Goal: Task Accomplishment & Management: Manage account settings

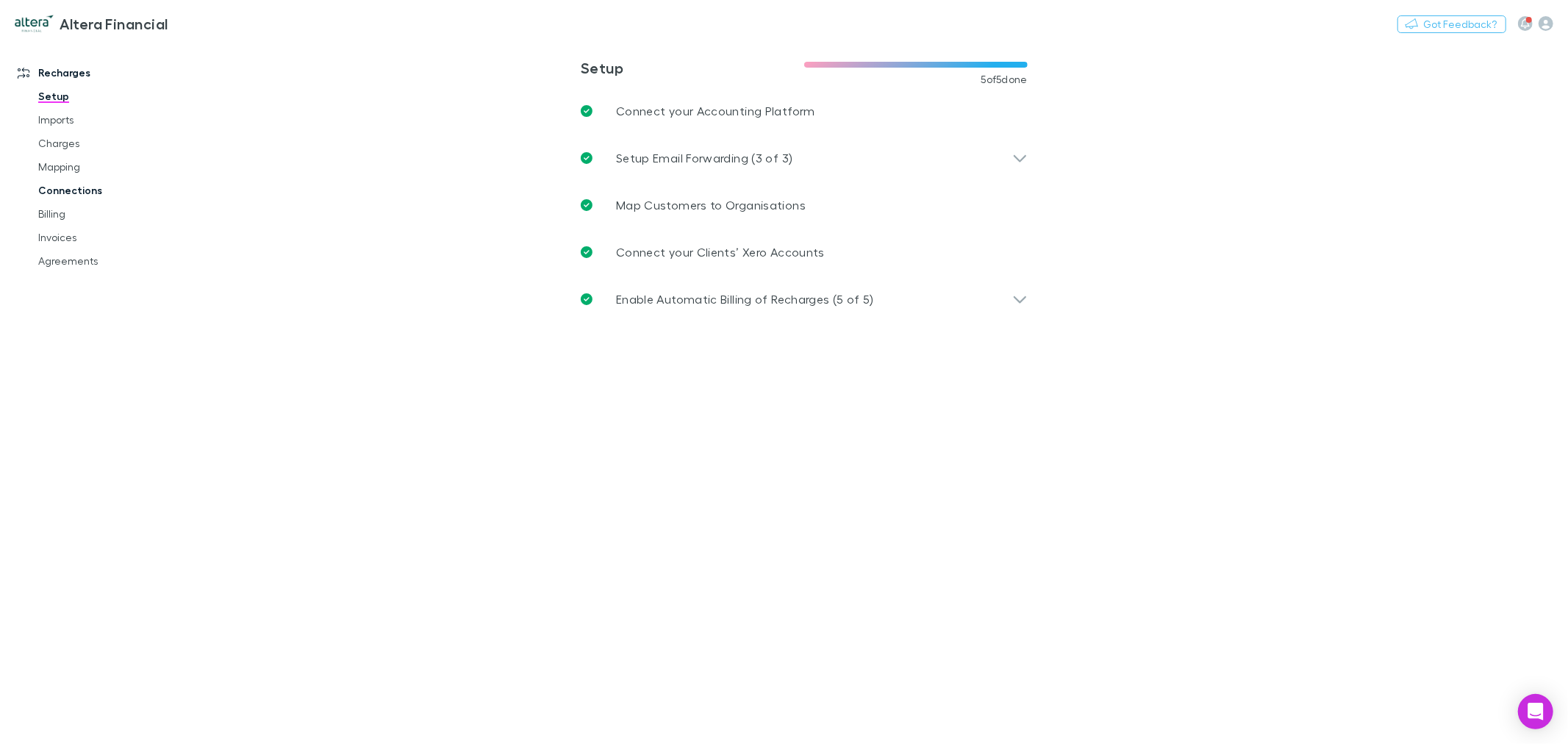
click at [99, 187] on link "Connections" at bounding box center [113, 191] width 180 height 23
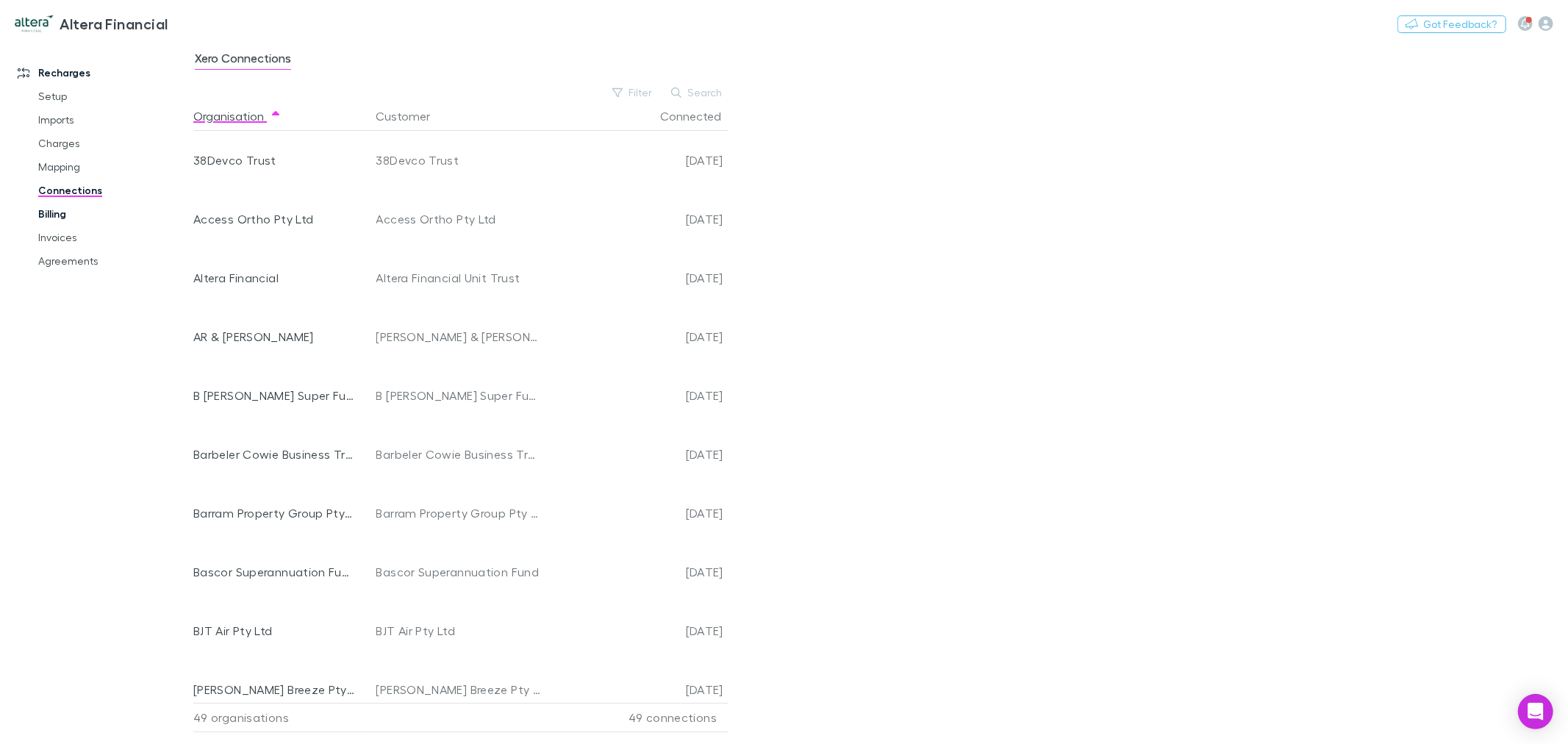
click at [67, 216] on link "Billing" at bounding box center [113, 214] width 180 height 23
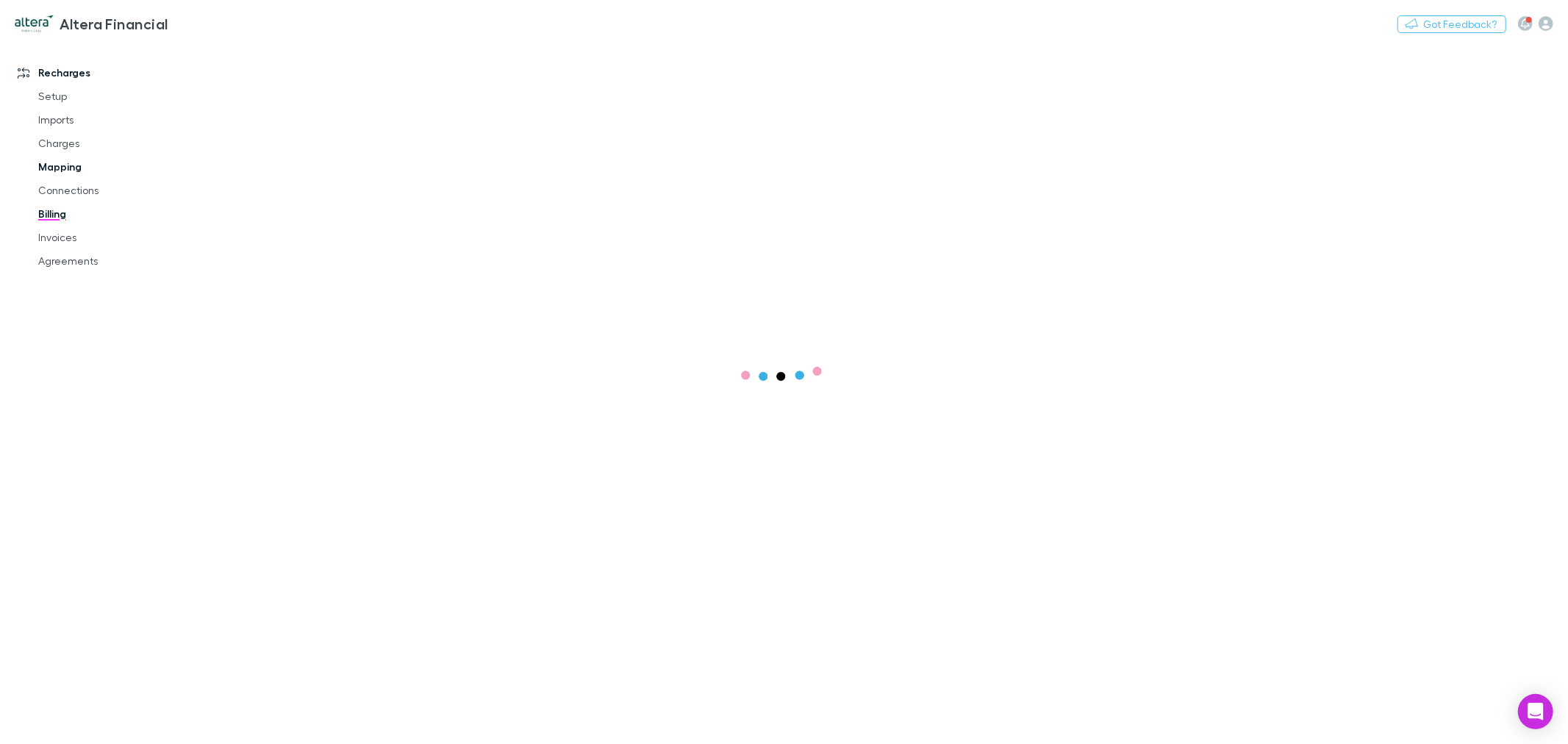
click at [77, 171] on link "Mapping" at bounding box center [113, 167] width 180 height 23
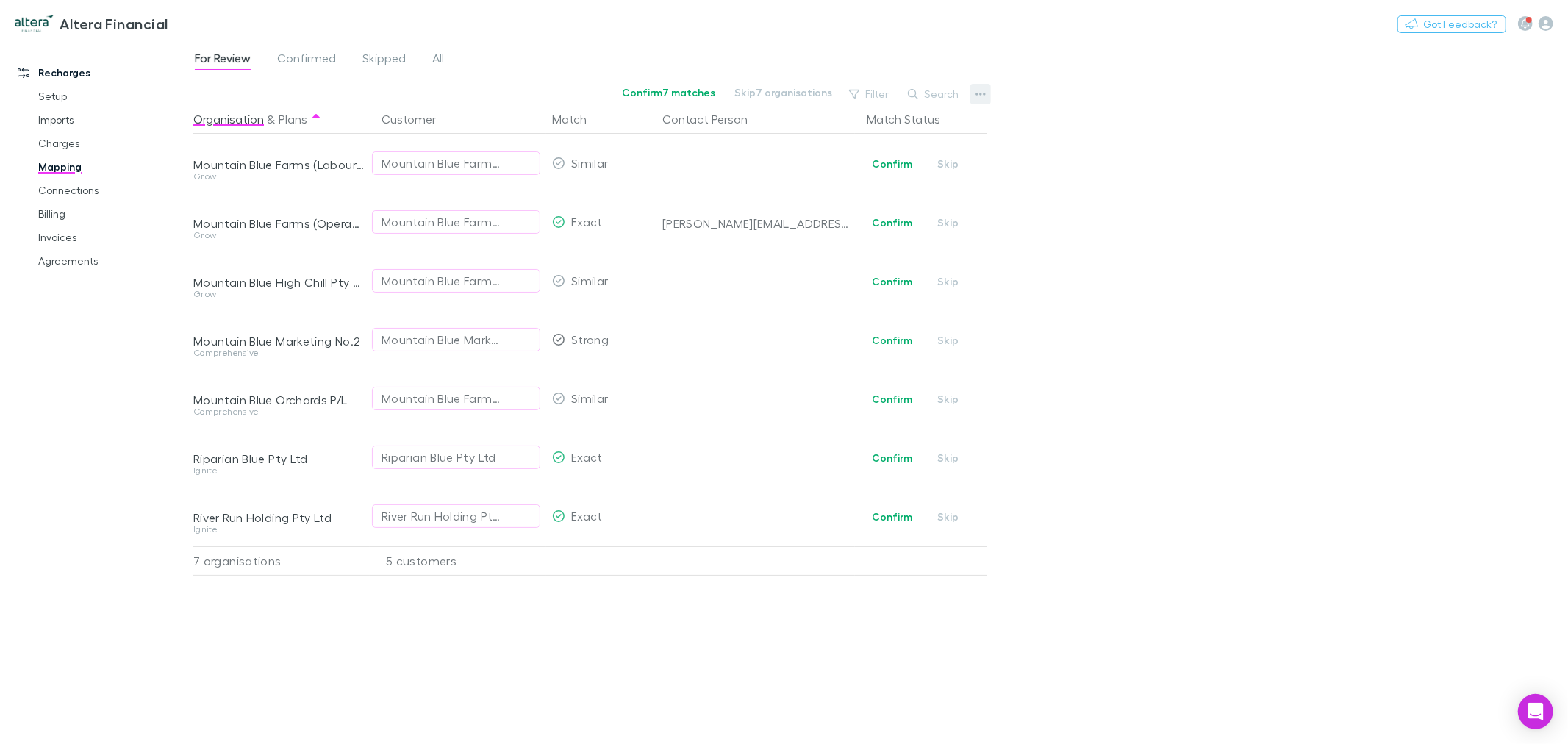
click at [985, 92] on icon "button" at bounding box center [981, 94] width 10 height 12
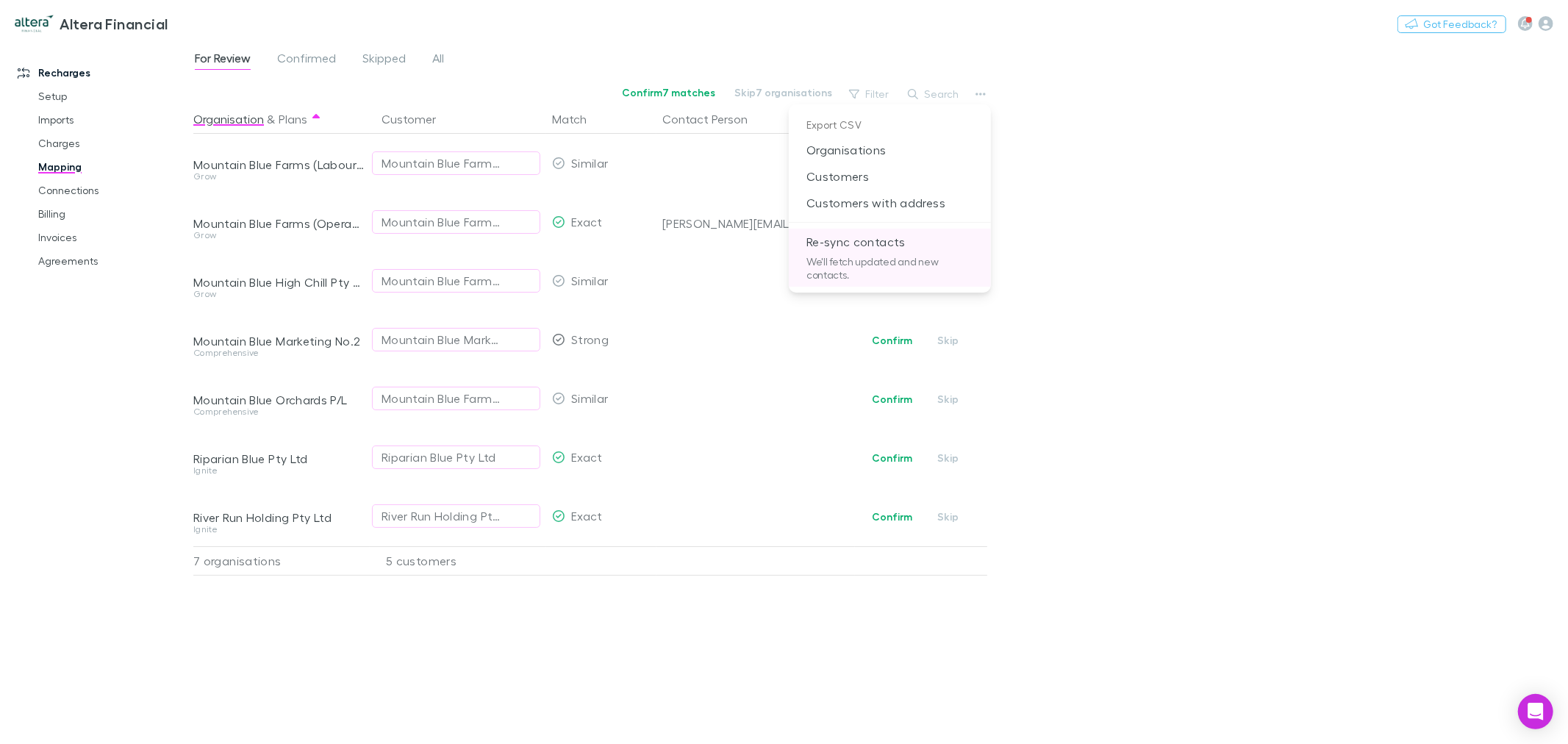
click at [905, 248] on p "Re-sync contacts" at bounding box center [889, 242] width 202 height 27
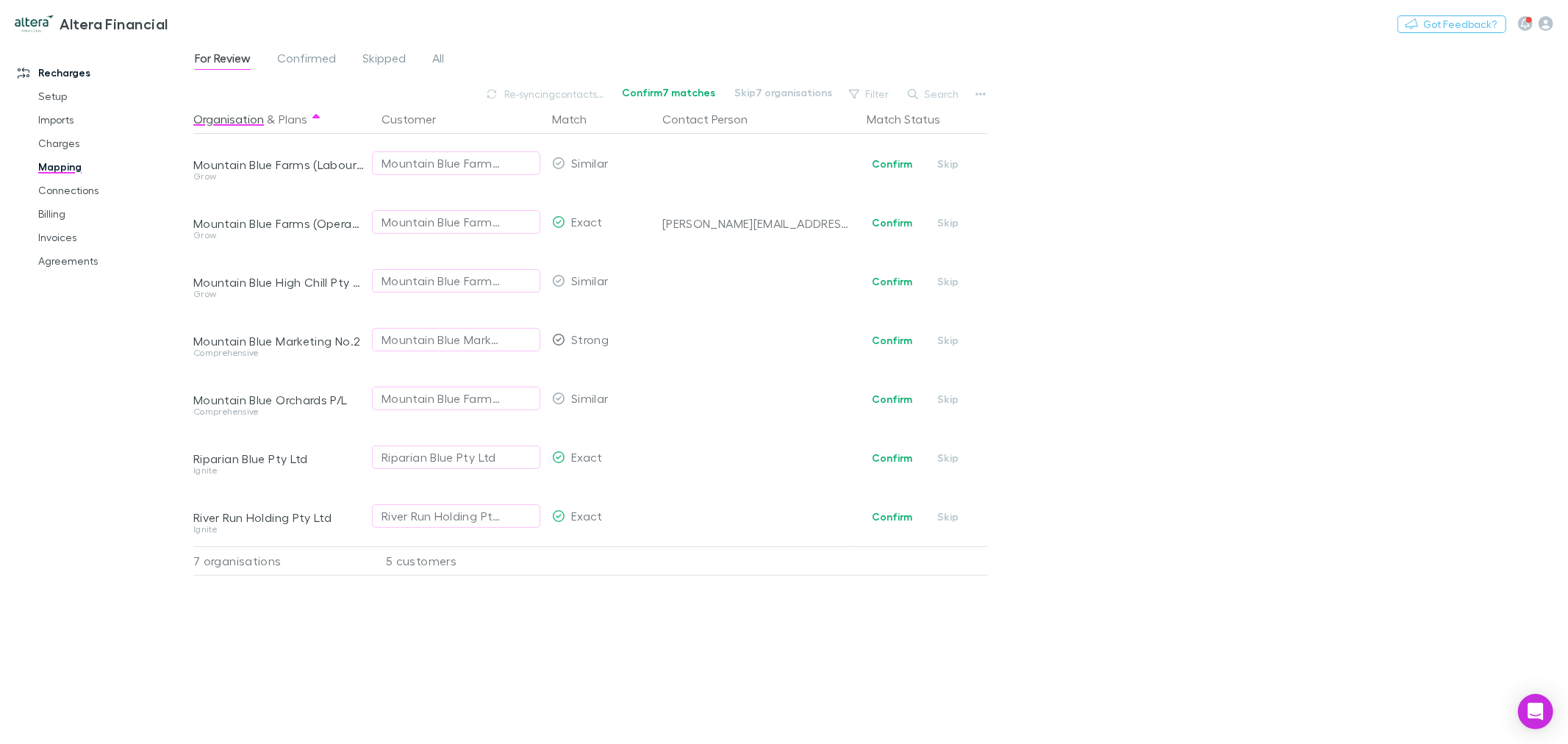
click at [1397, 199] on div "For Review Confirmed Skipped All Re-syncing contacts... Confirm 7 matches Skip …" at bounding box center [880, 392] width 1375 height 703
click at [982, 92] on icon "button" at bounding box center [981, 94] width 10 height 12
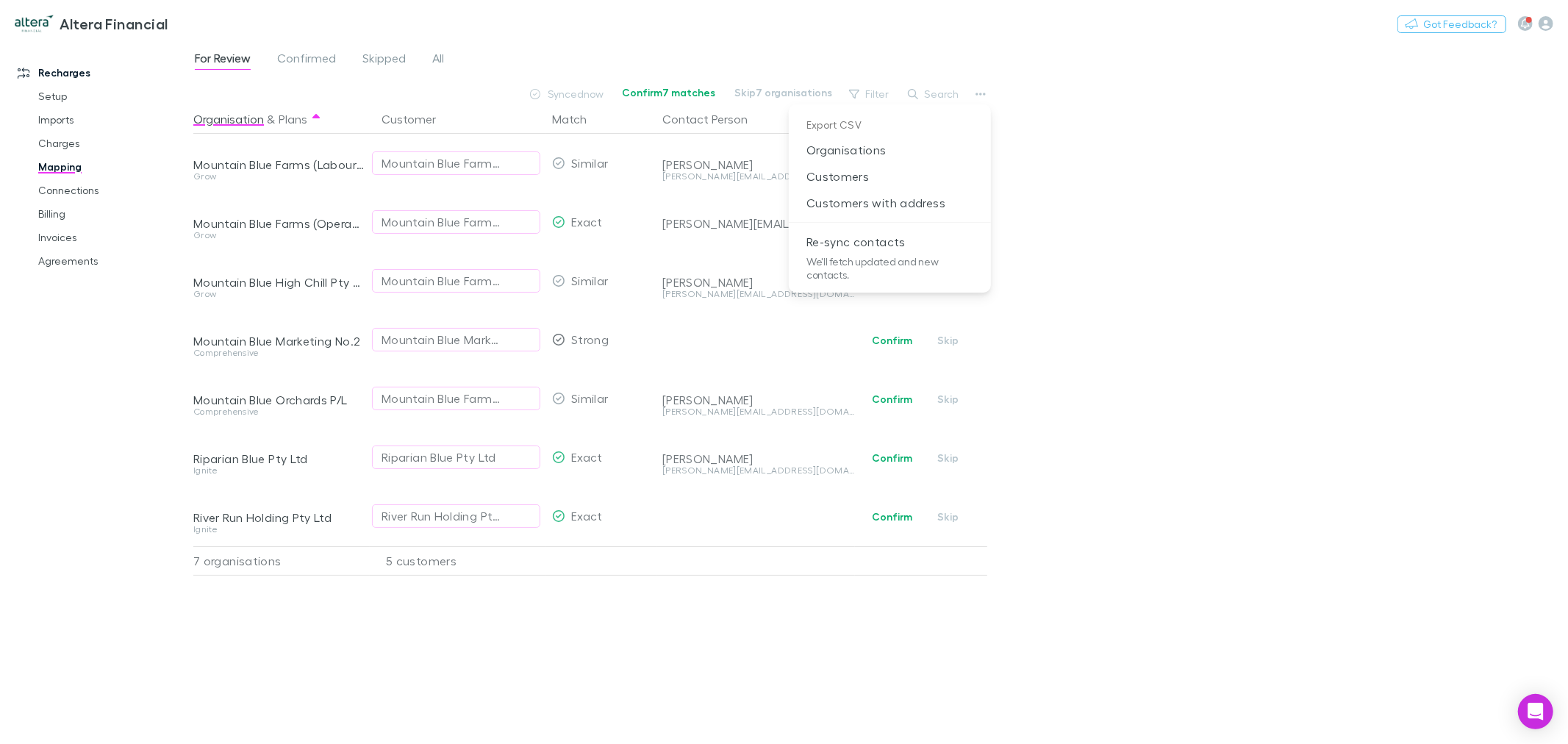
click at [1269, 371] on div at bounding box center [784, 372] width 1568 height 744
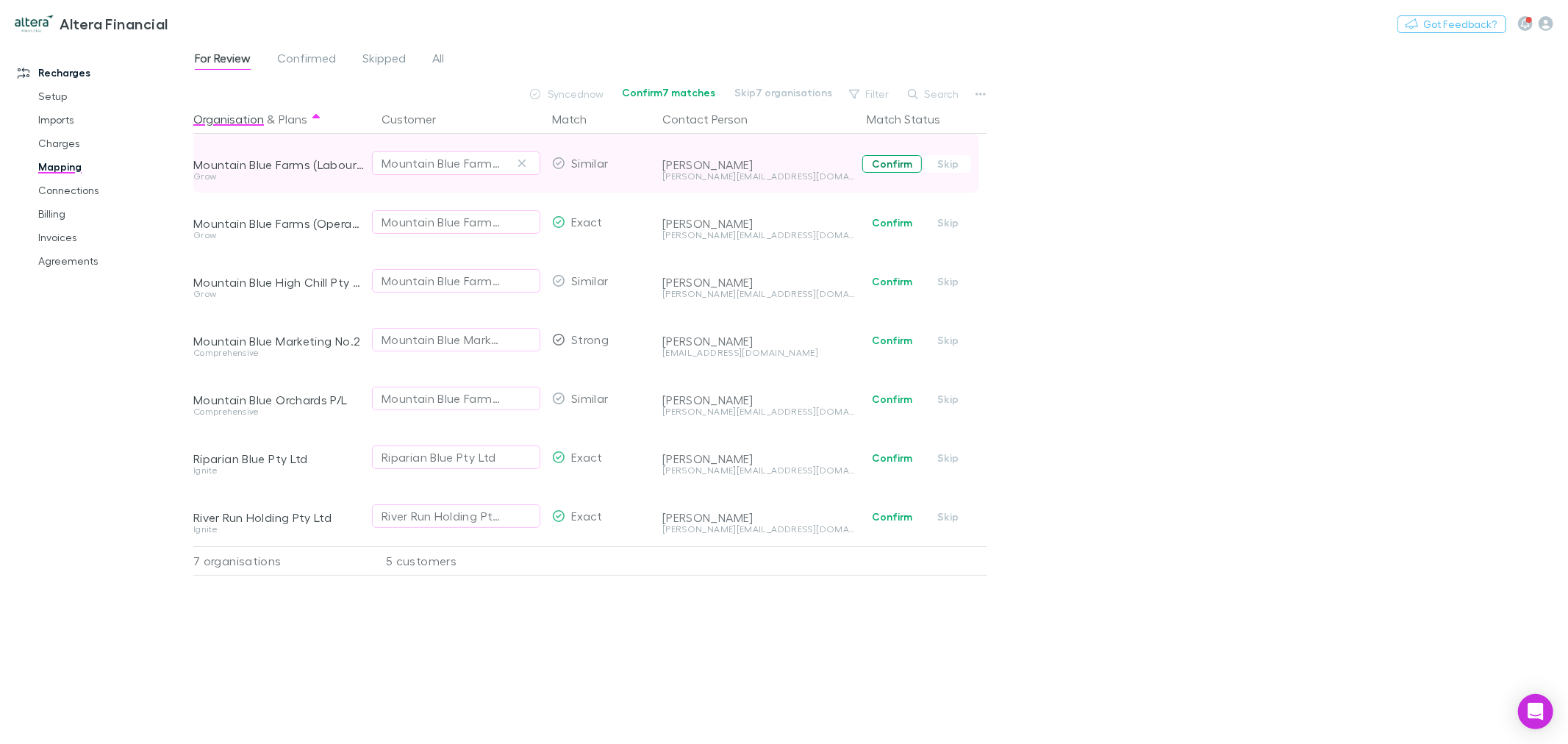
click at [888, 163] on button "Confirm" at bounding box center [893, 164] width 60 height 17
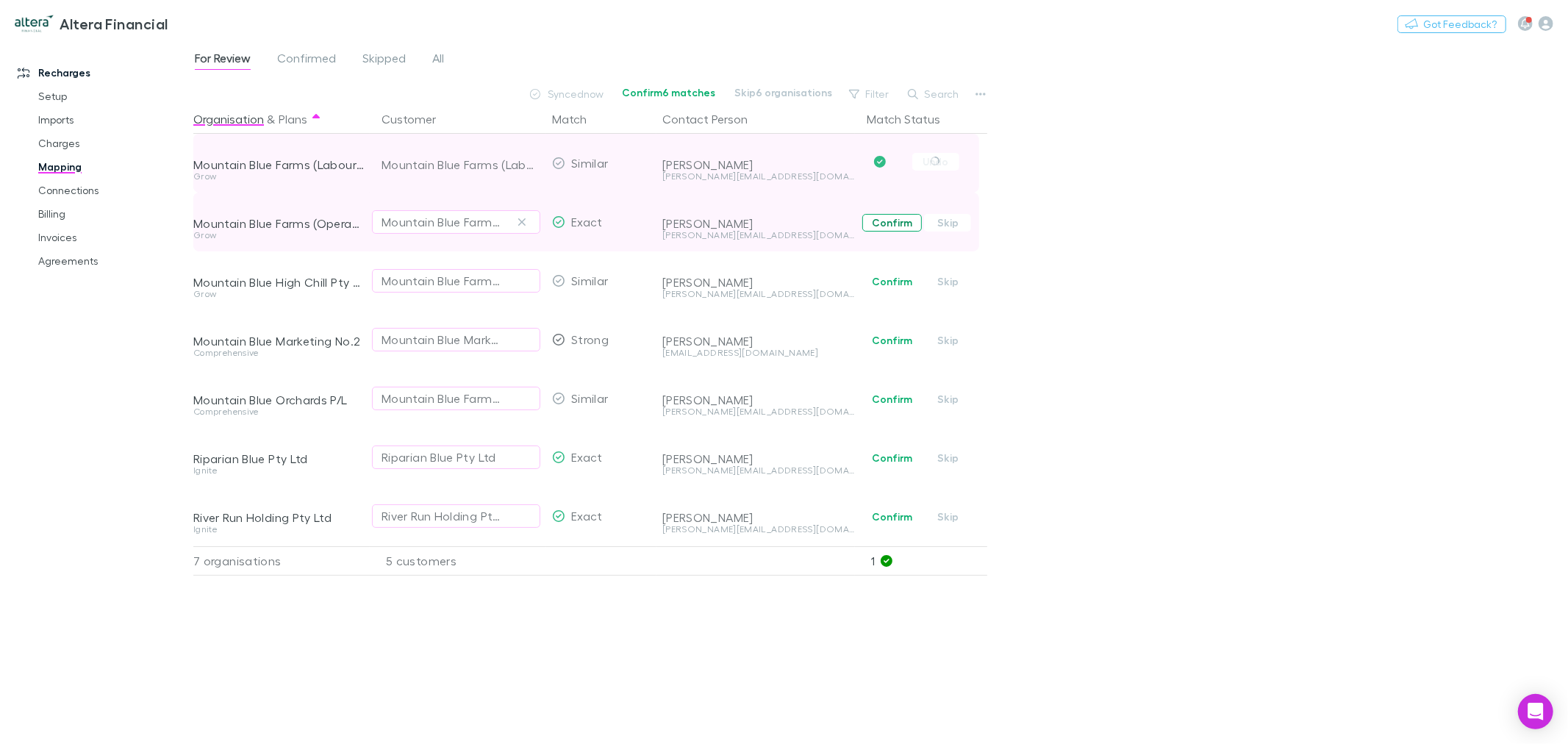
click at [884, 218] on button "Confirm" at bounding box center [893, 222] width 60 height 17
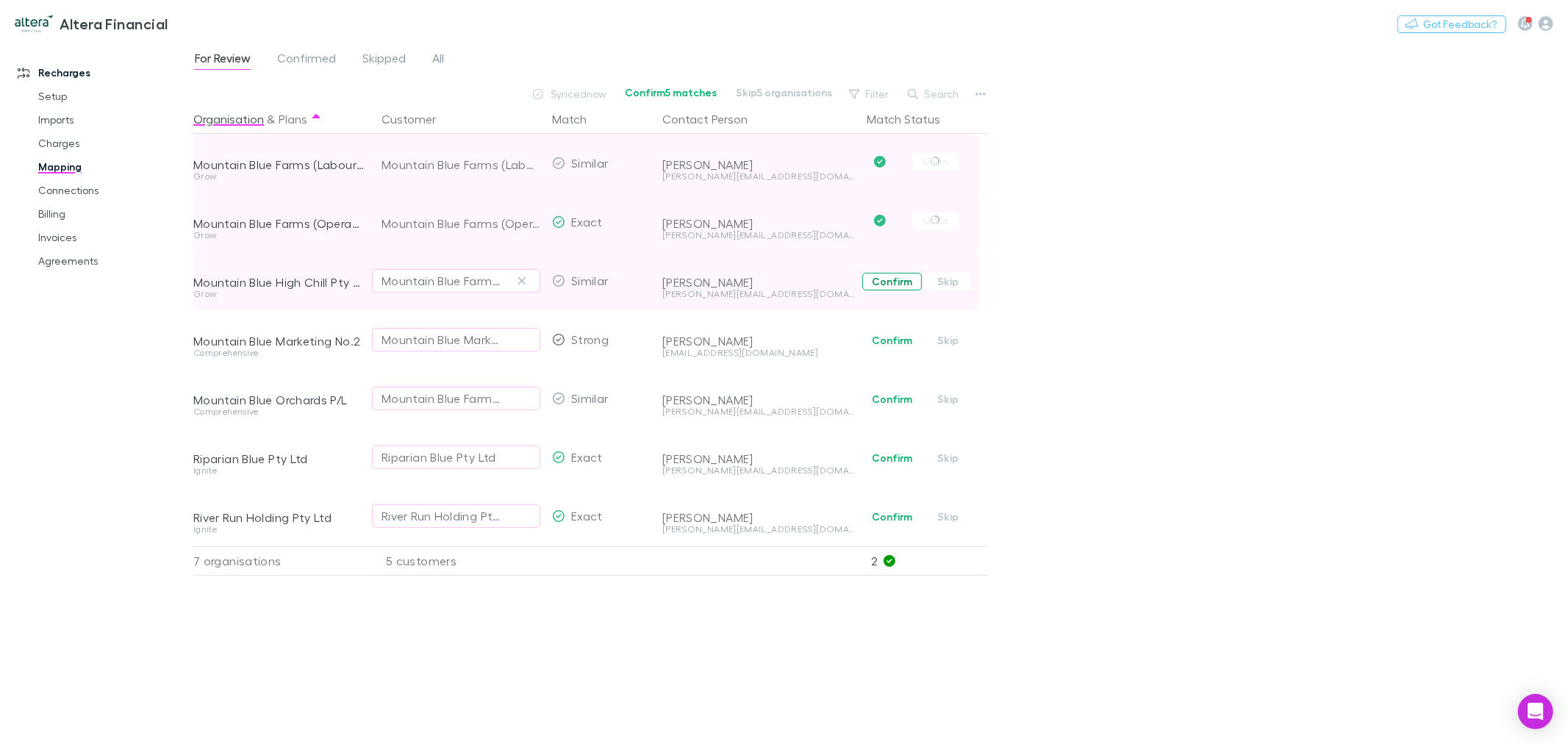
click at [888, 285] on button "Confirm" at bounding box center [893, 281] width 60 height 17
click at [906, 344] on button "Confirm" at bounding box center [893, 340] width 60 height 17
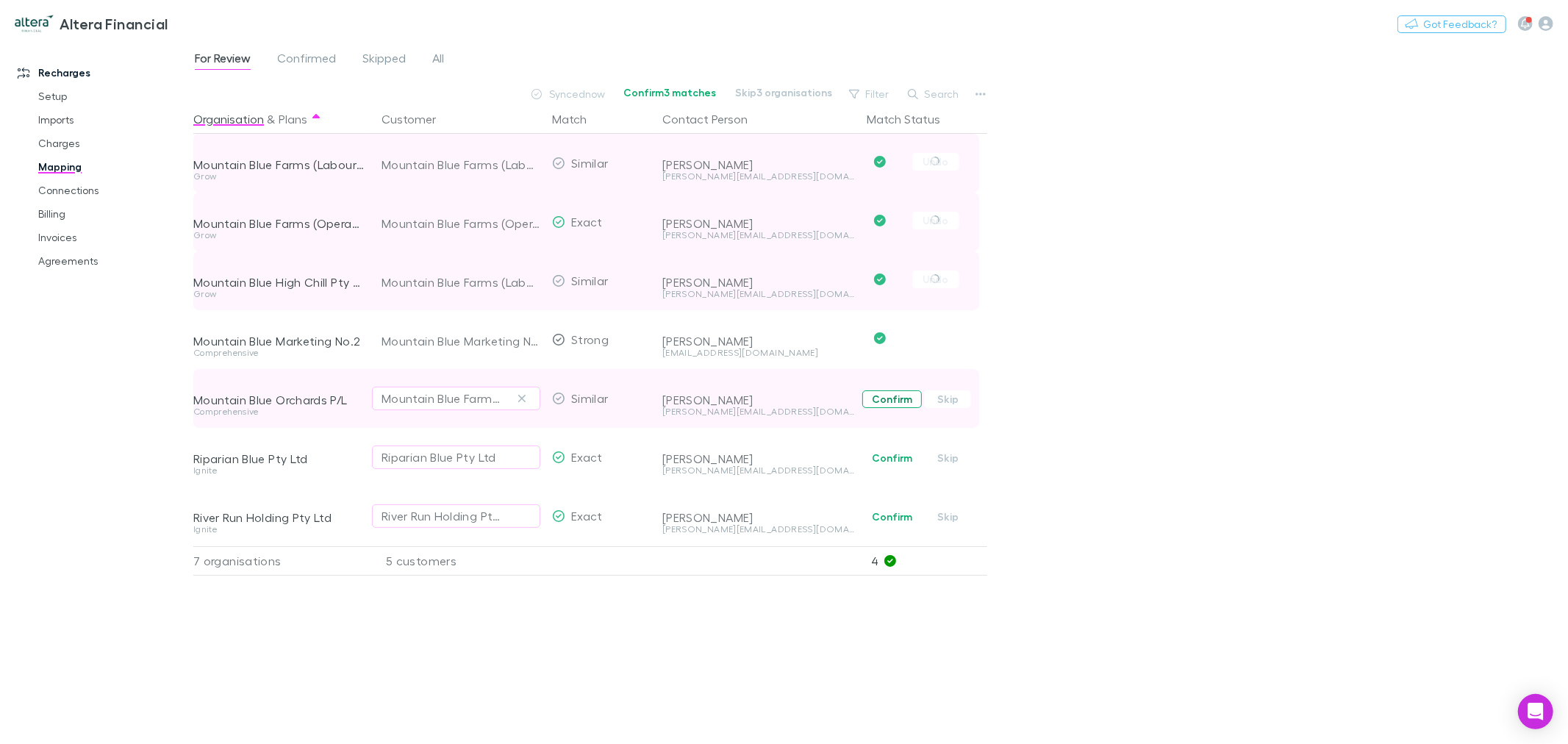
click at [892, 397] on button "Confirm" at bounding box center [893, 399] width 60 height 17
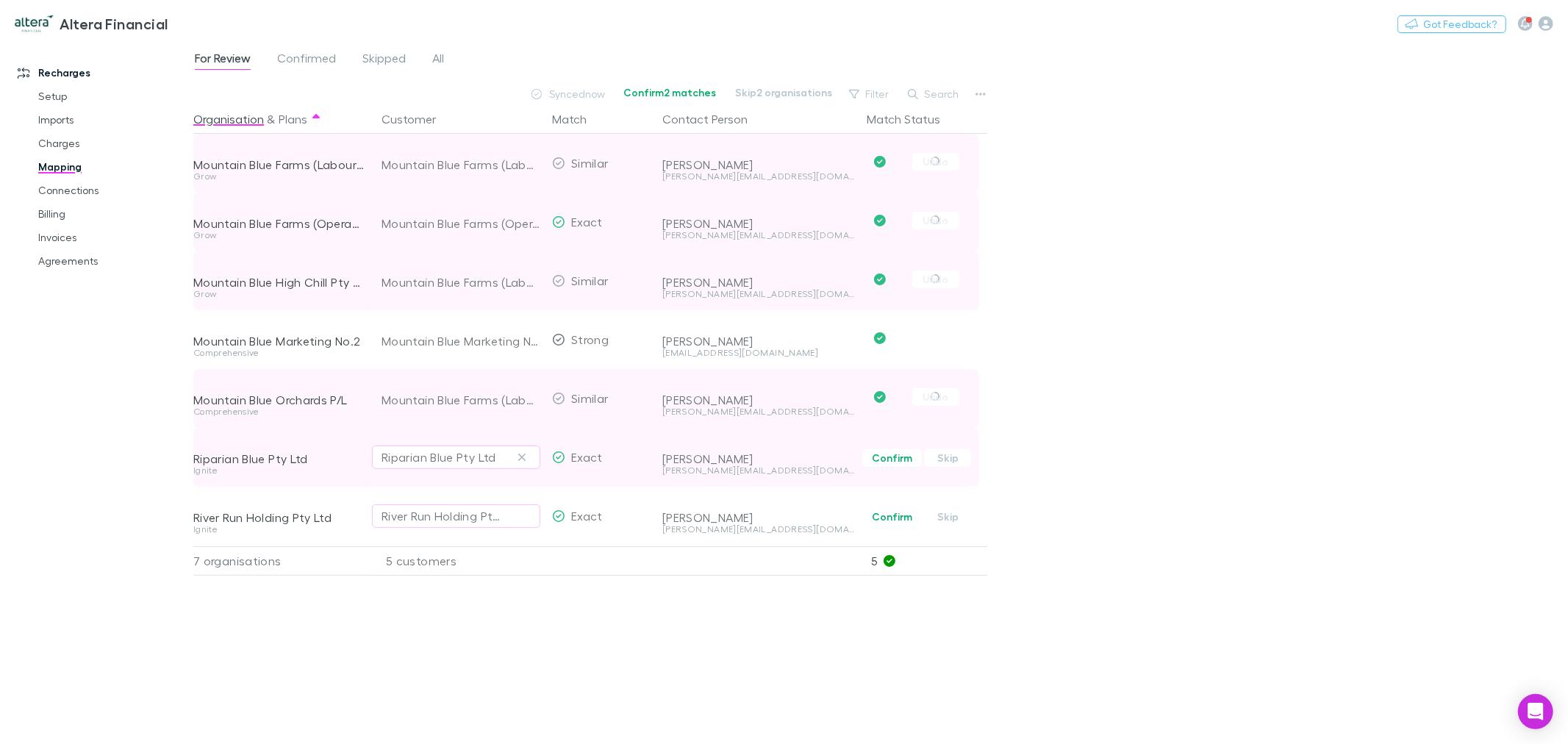
click at [884, 461] on button "Confirm" at bounding box center [893, 458] width 60 height 17
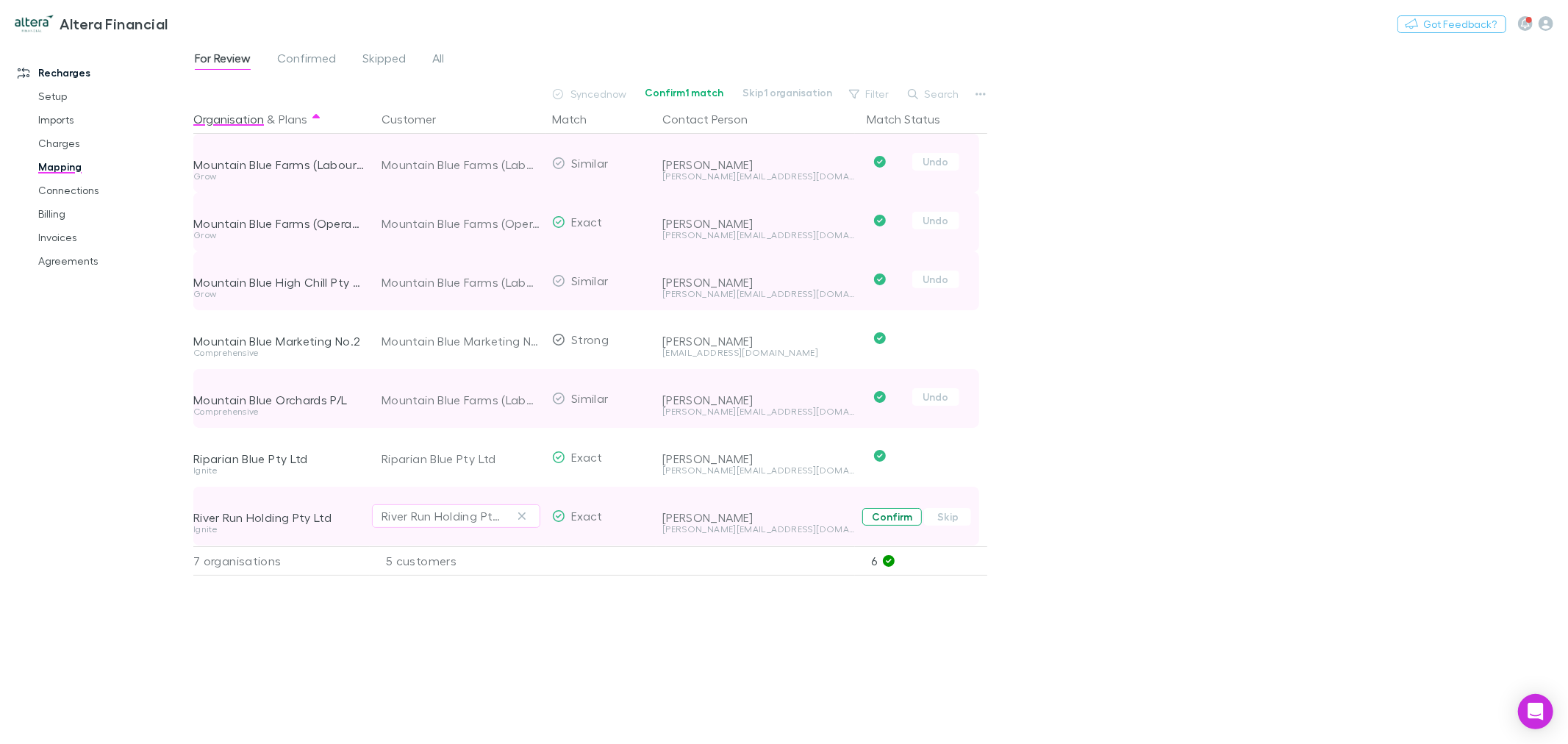
click at [883, 515] on button "Confirm" at bounding box center [893, 517] width 60 height 17
click at [93, 189] on link "Connections" at bounding box center [113, 191] width 180 height 23
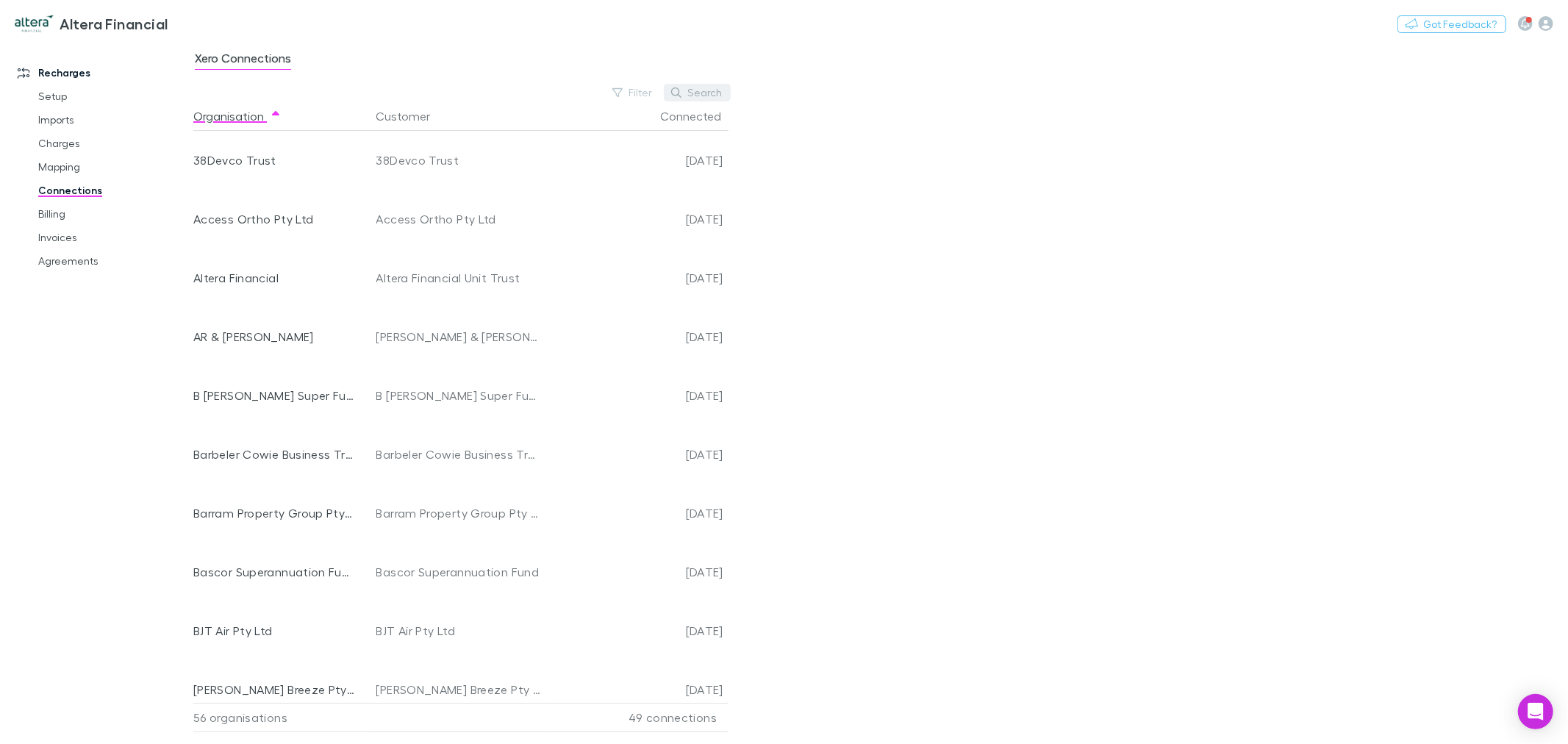
click at [700, 89] on button "Search" at bounding box center [697, 92] width 67 height 17
click at [700, 117] on button "Connected" at bounding box center [700, 116] width 79 height 29
click at [702, 115] on button "Connected" at bounding box center [700, 116] width 79 height 29
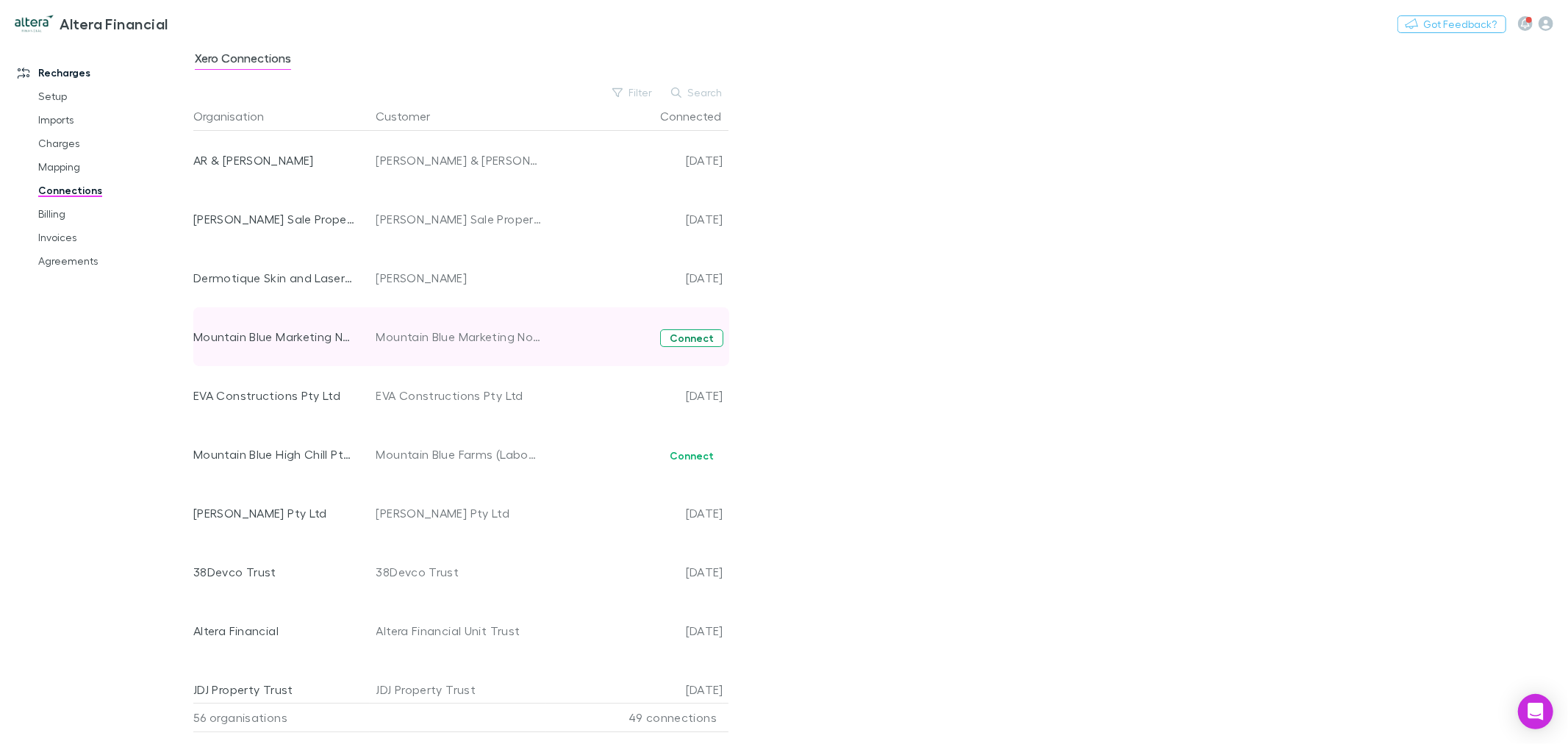
click at [705, 337] on button "Connect" at bounding box center [692, 338] width 63 height 17
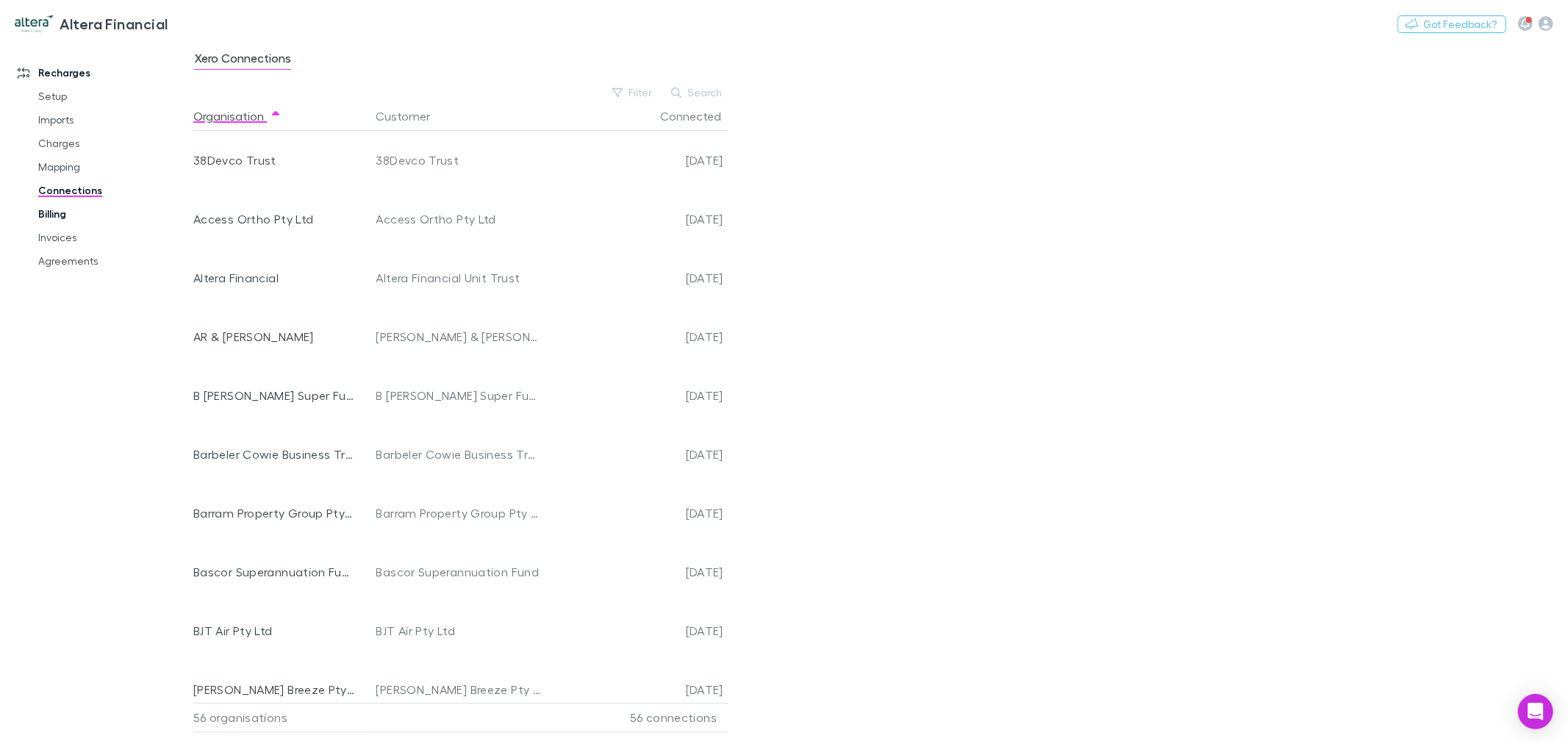
click at [67, 214] on link "Billing" at bounding box center [113, 214] width 180 height 23
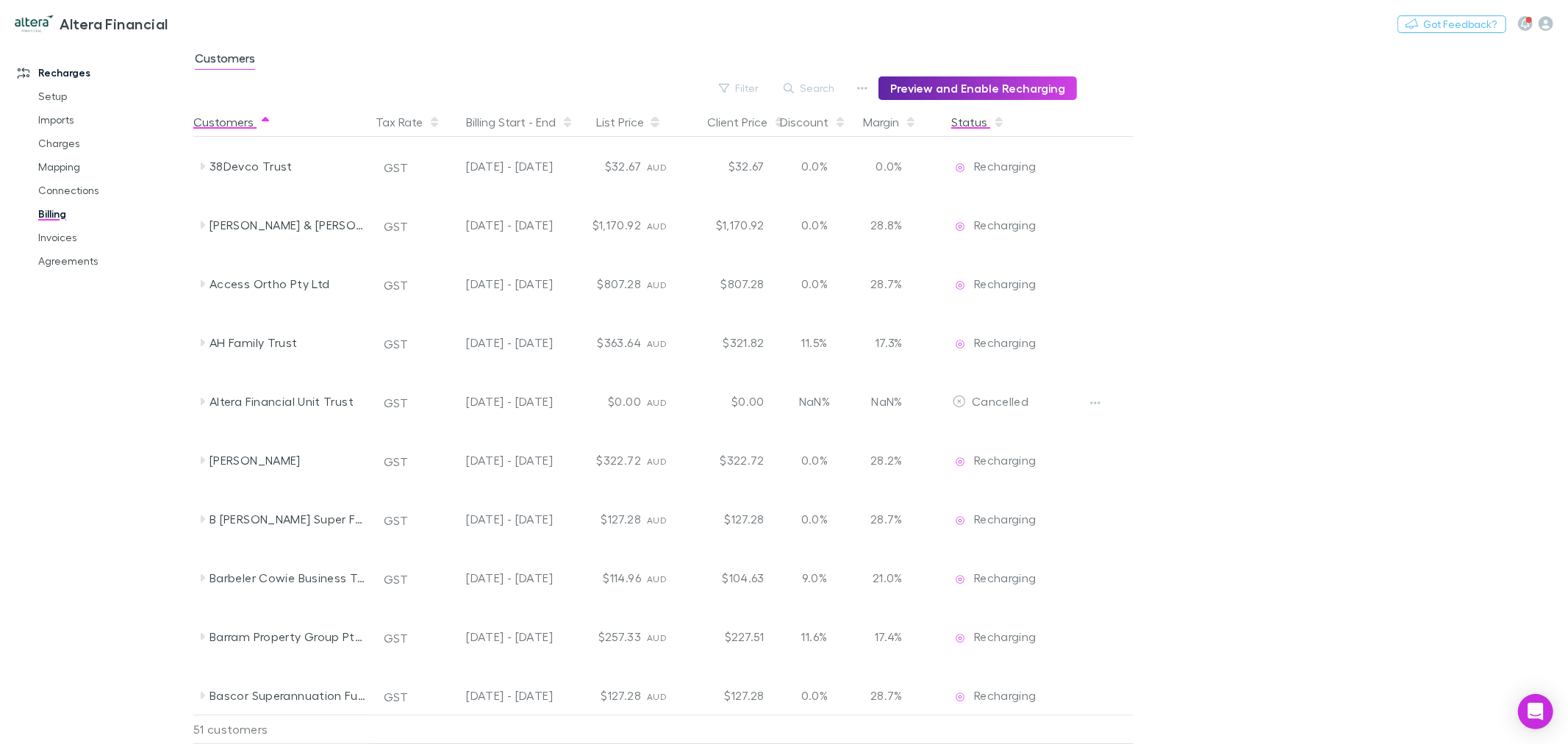
click at [959, 117] on button "Status" at bounding box center [978, 122] width 54 height 29
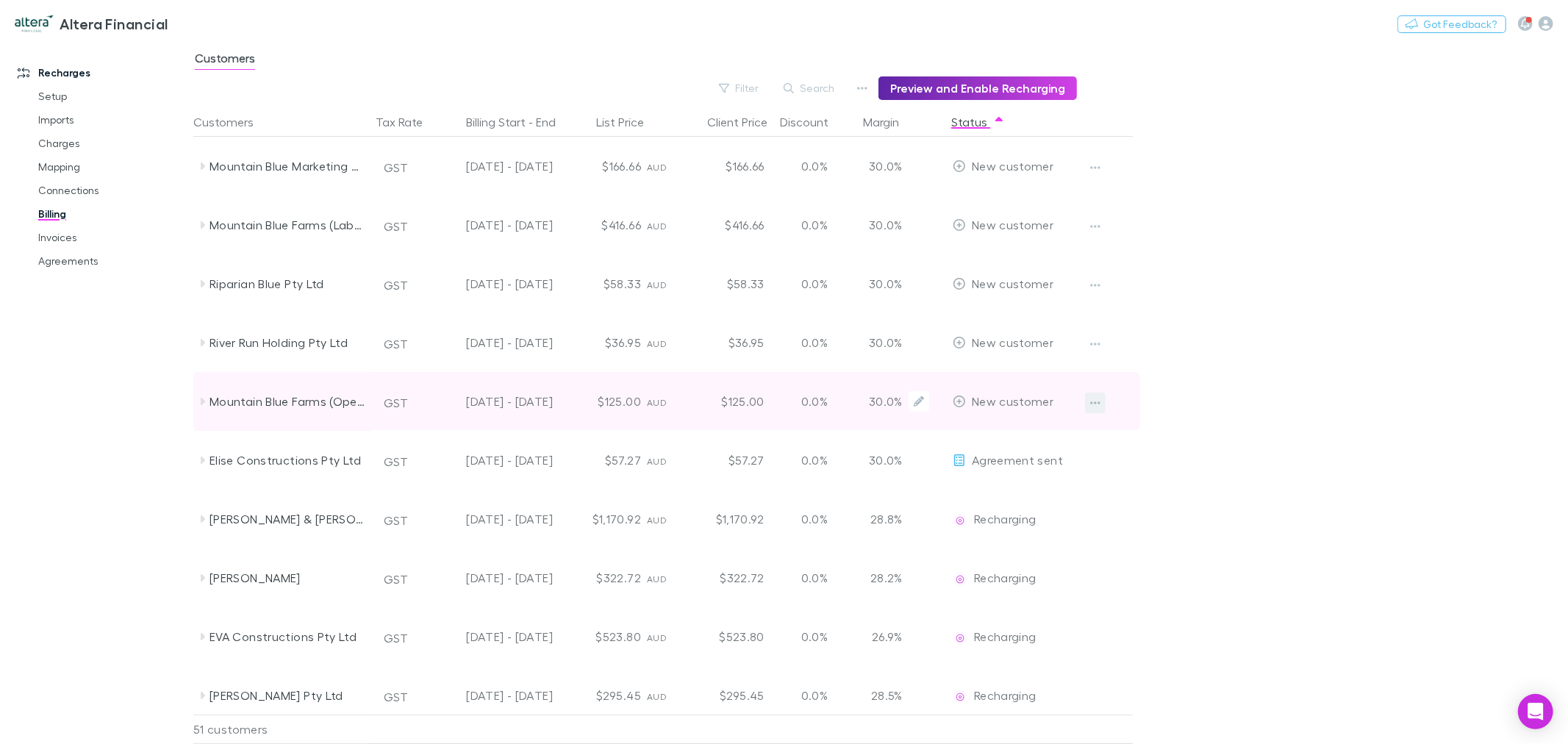
click at [1097, 399] on icon "button" at bounding box center [1096, 403] width 10 height 12
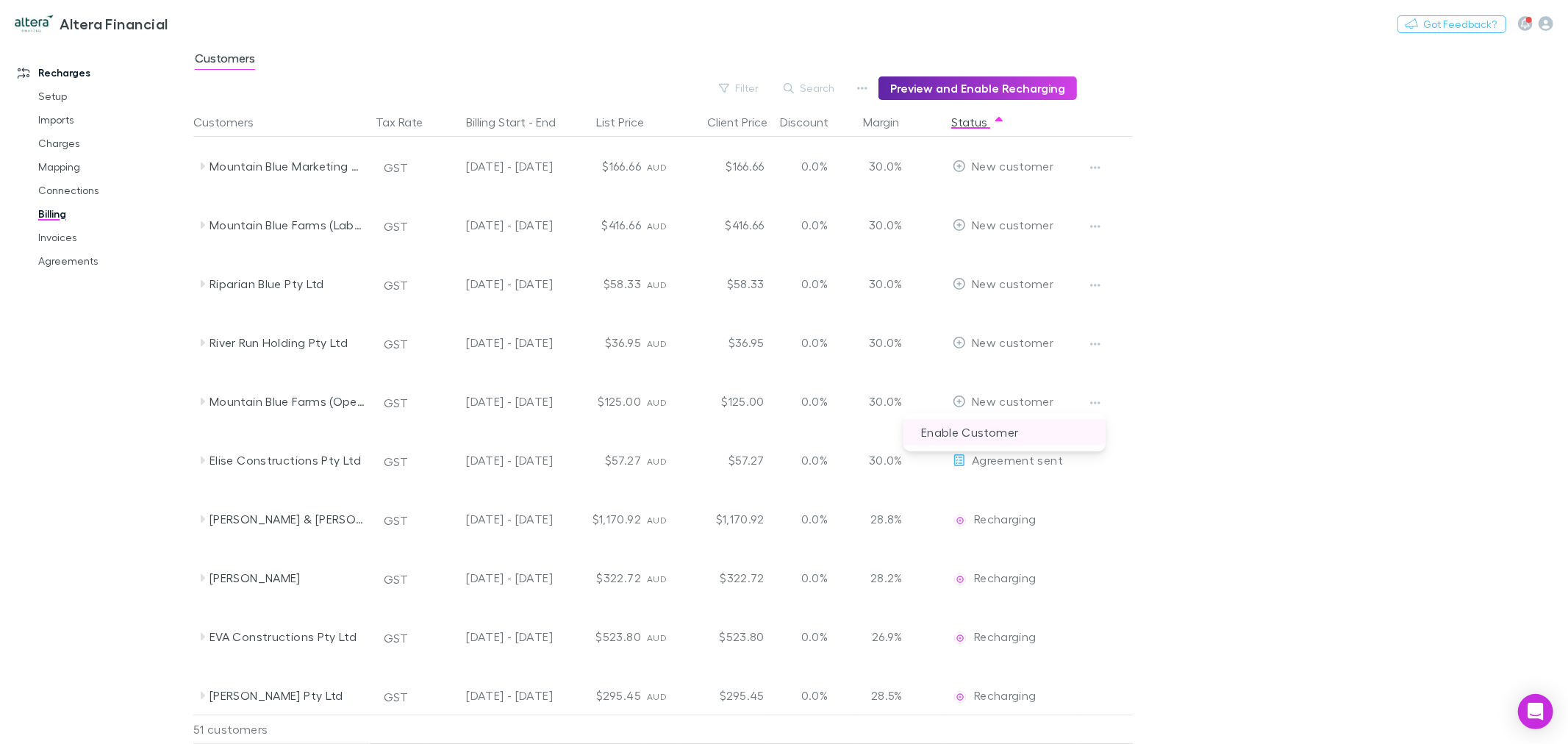
click at [1046, 437] on p "Enable Customer" at bounding box center [1004, 433] width 202 height 27
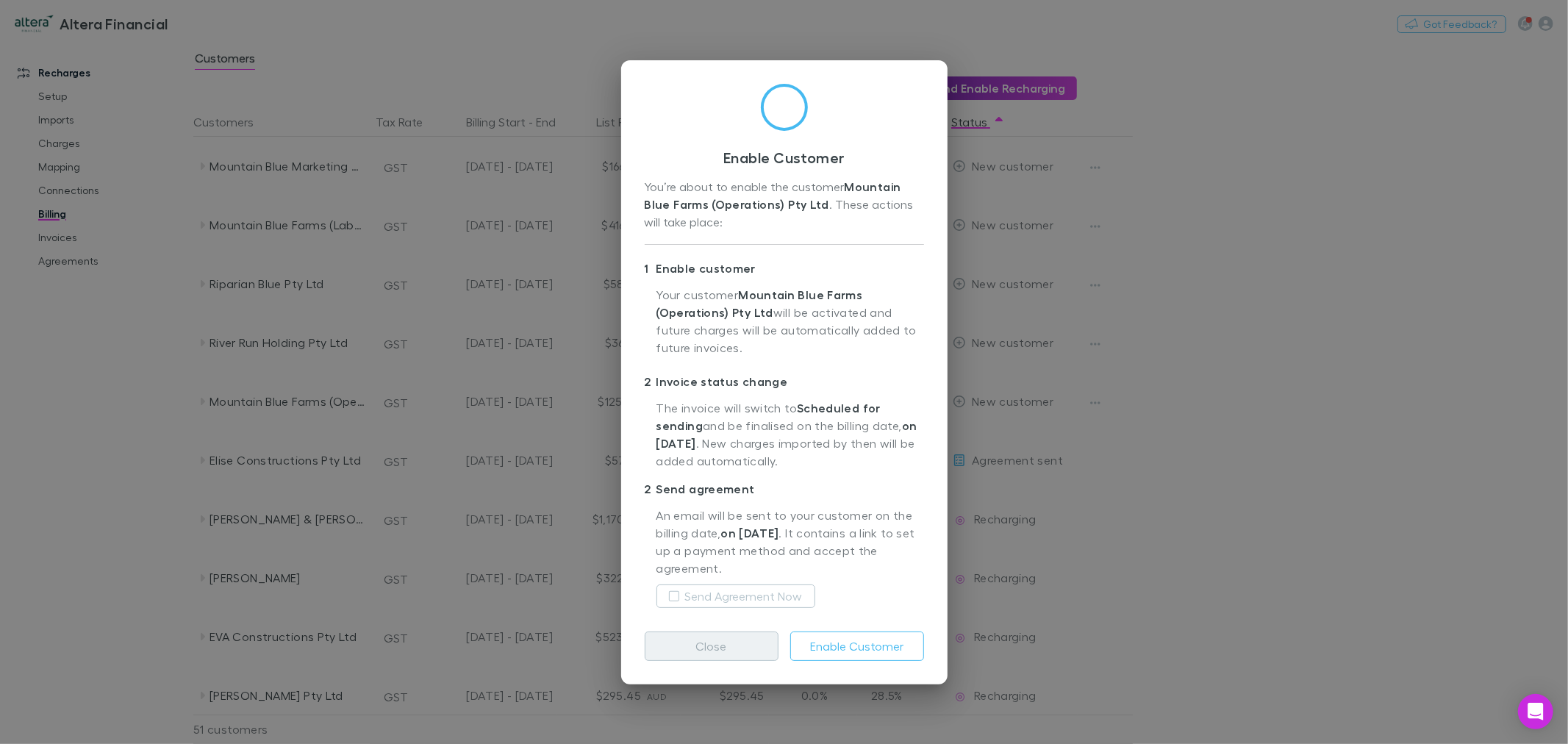
click at [751, 655] on button "Close" at bounding box center [711, 646] width 134 height 29
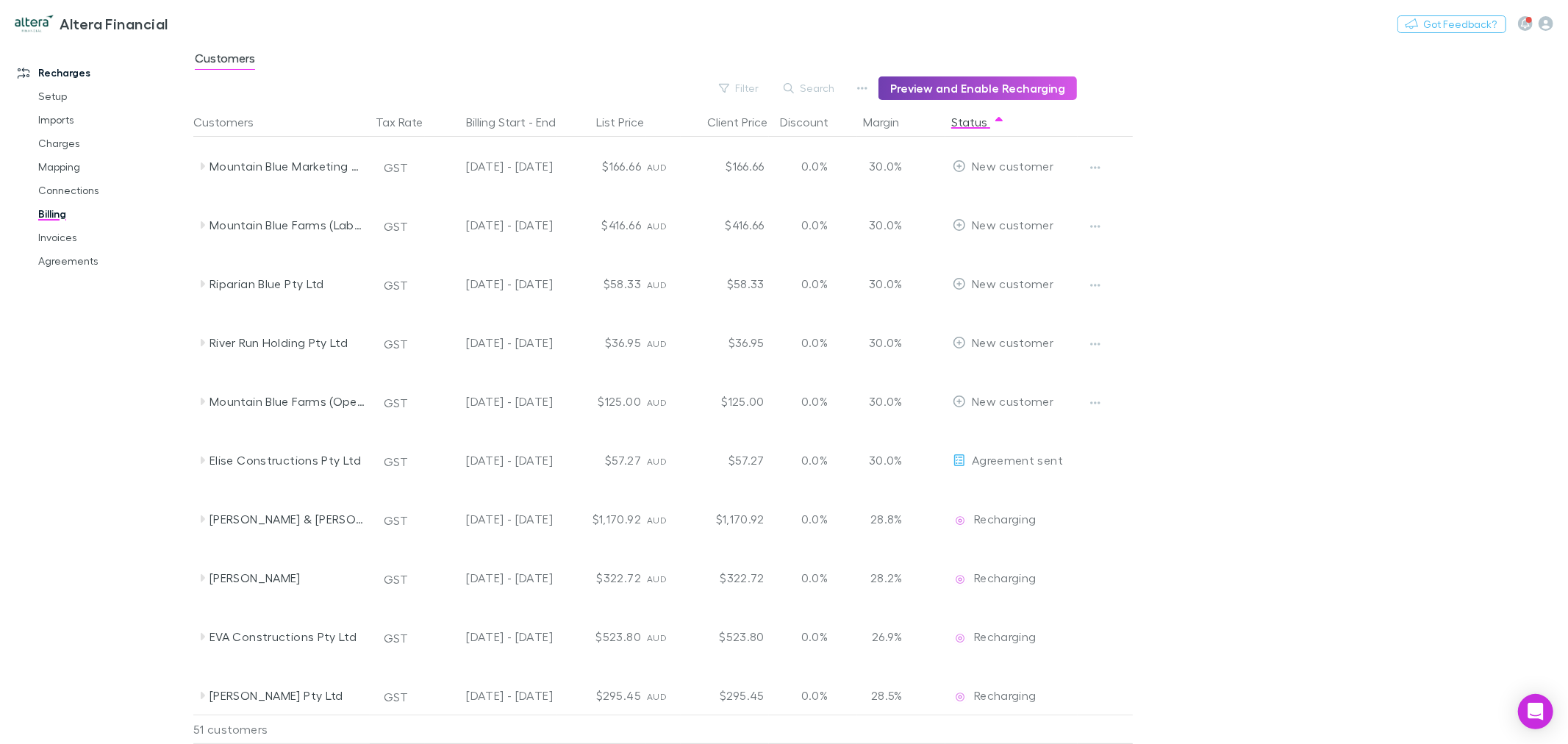
click at [1033, 81] on button "Preview and Enable Recharging" at bounding box center [977, 88] width 199 height 23
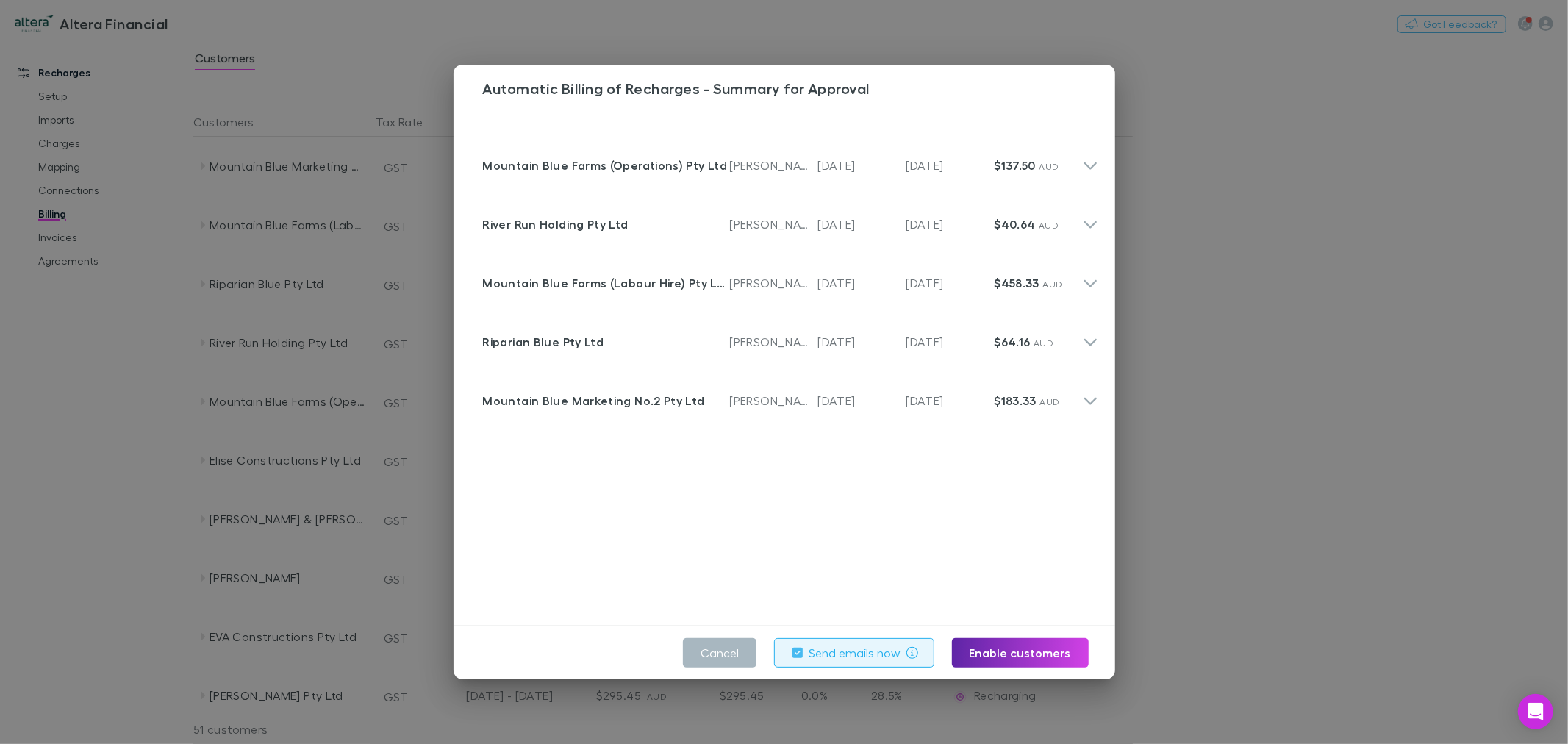
click at [724, 656] on button "Cancel" at bounding box center [720, 652] width 73 height 29
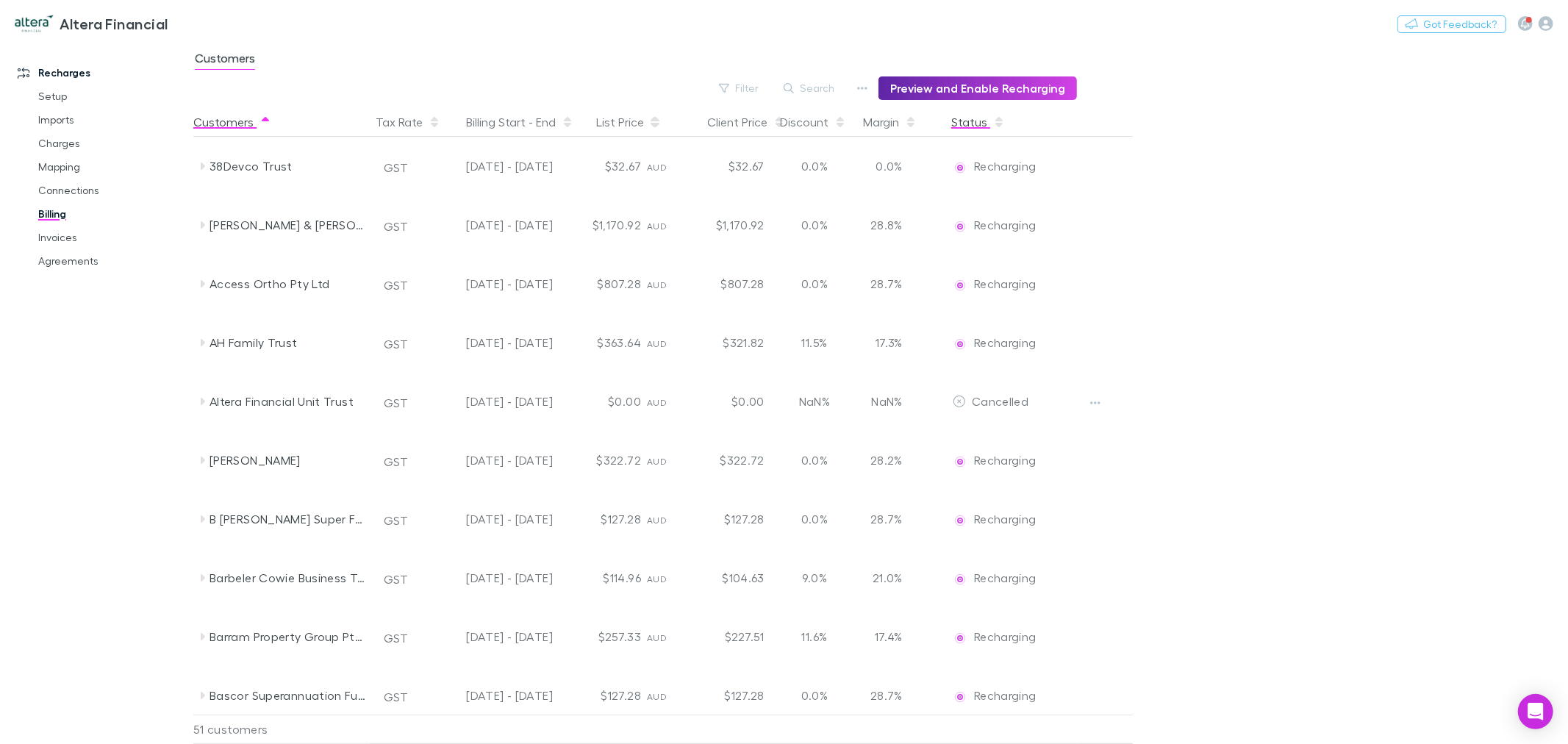
click at [985, 123] on button "Status" at bounding box center [978, 122] width 54 height 29
click at [78, 190] on link "Connections" at bounding box center [113, 191] width 180 height 23
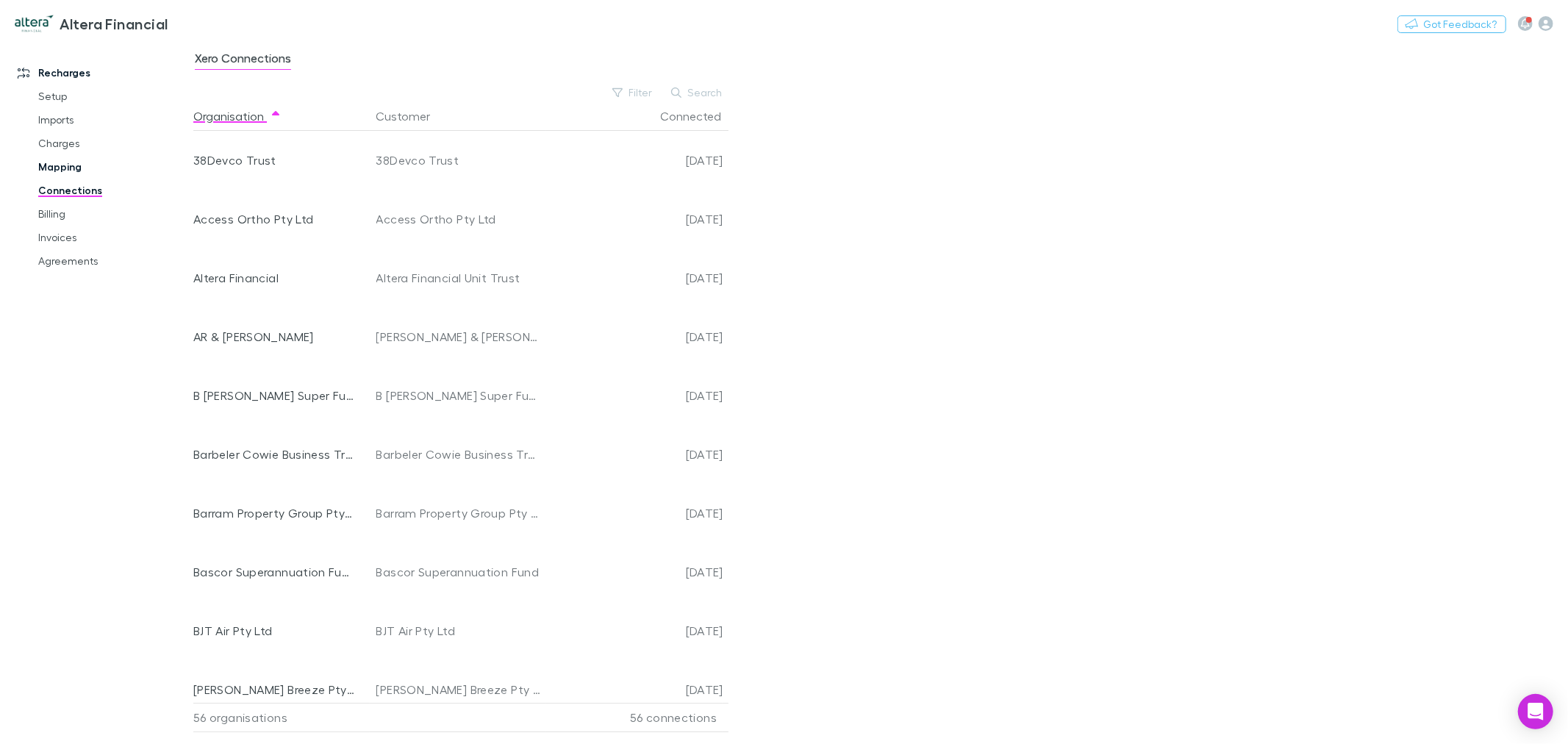
click at [57, 173] on link "Mapping" at bounding box center [113, 167] width 180 height 23
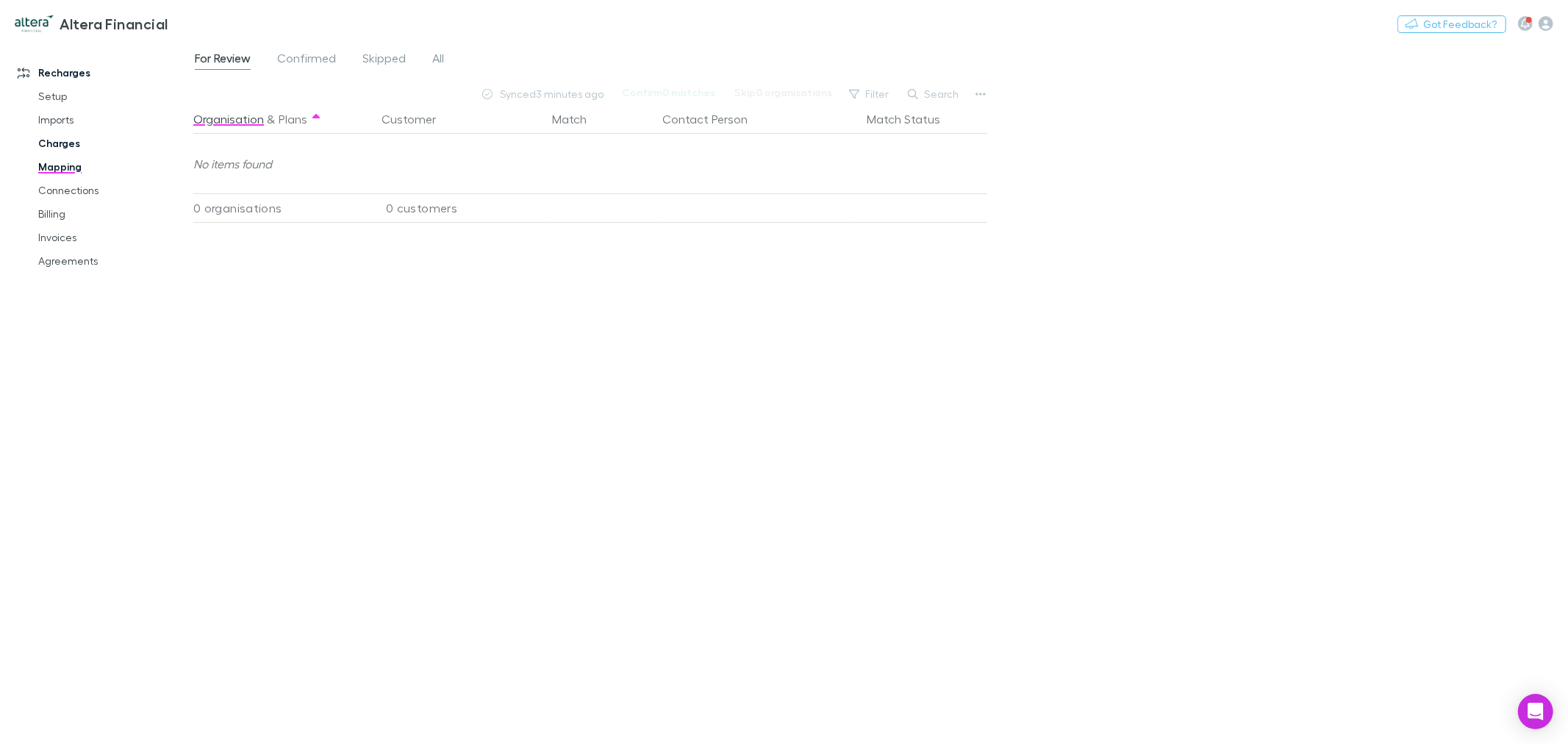
click at [67, 136] on link "Charges" at bounding box center [113, 143] width 180 height 23
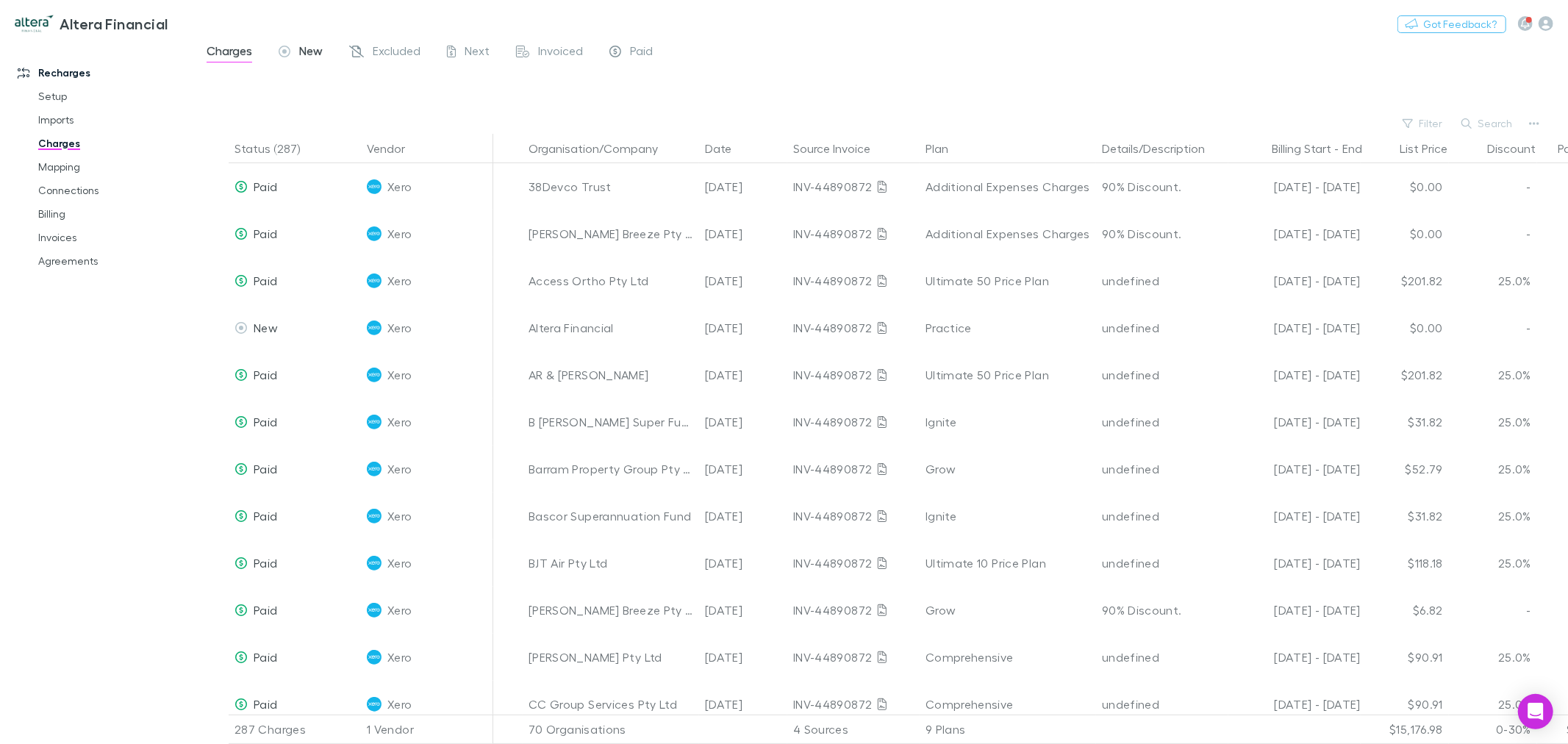
click at [298, 52] on div "New" at bounding box center [300, 52] width 44 height 19
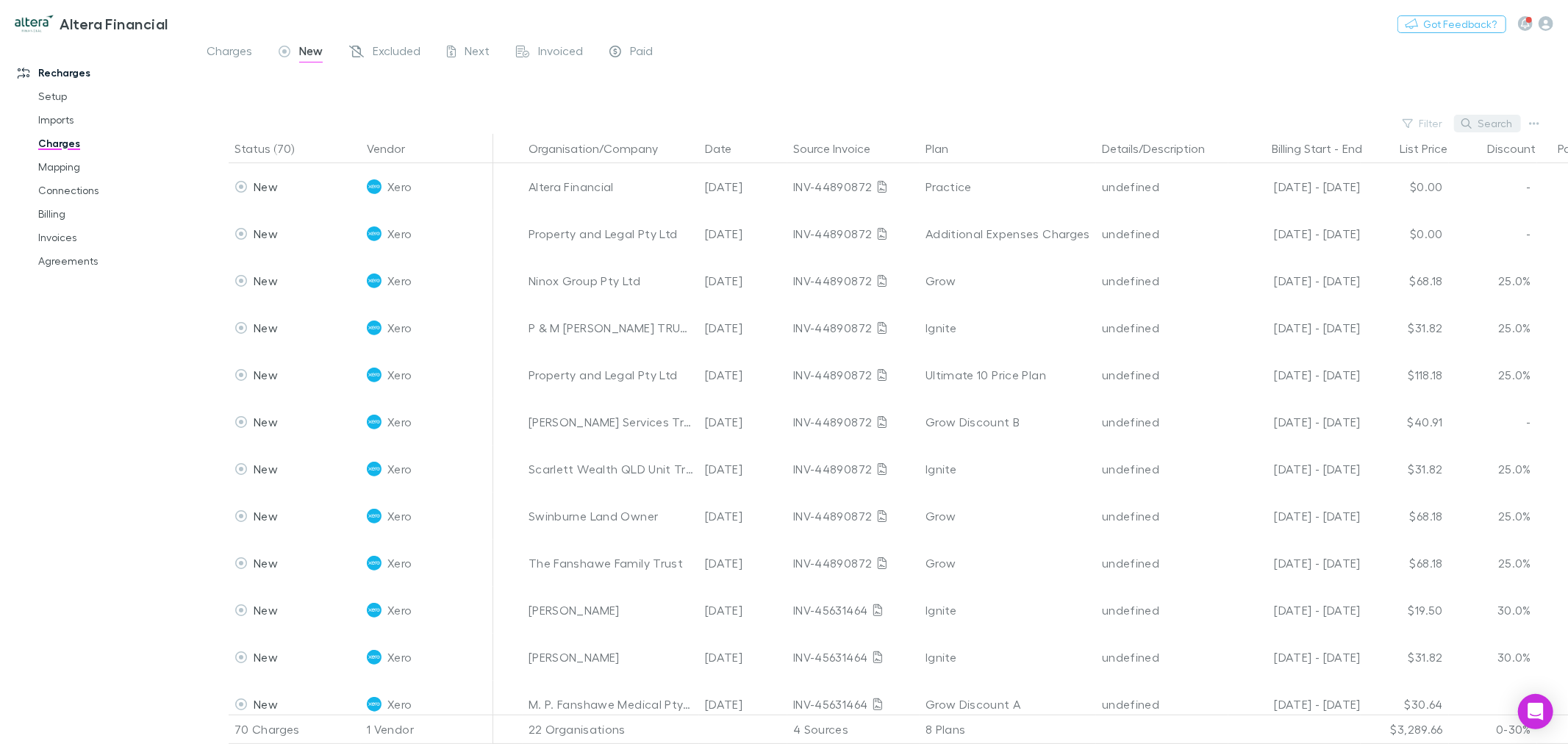
click at [1495, 119] on button "Search" at bounding box center [1487, 123] width 67 height 17
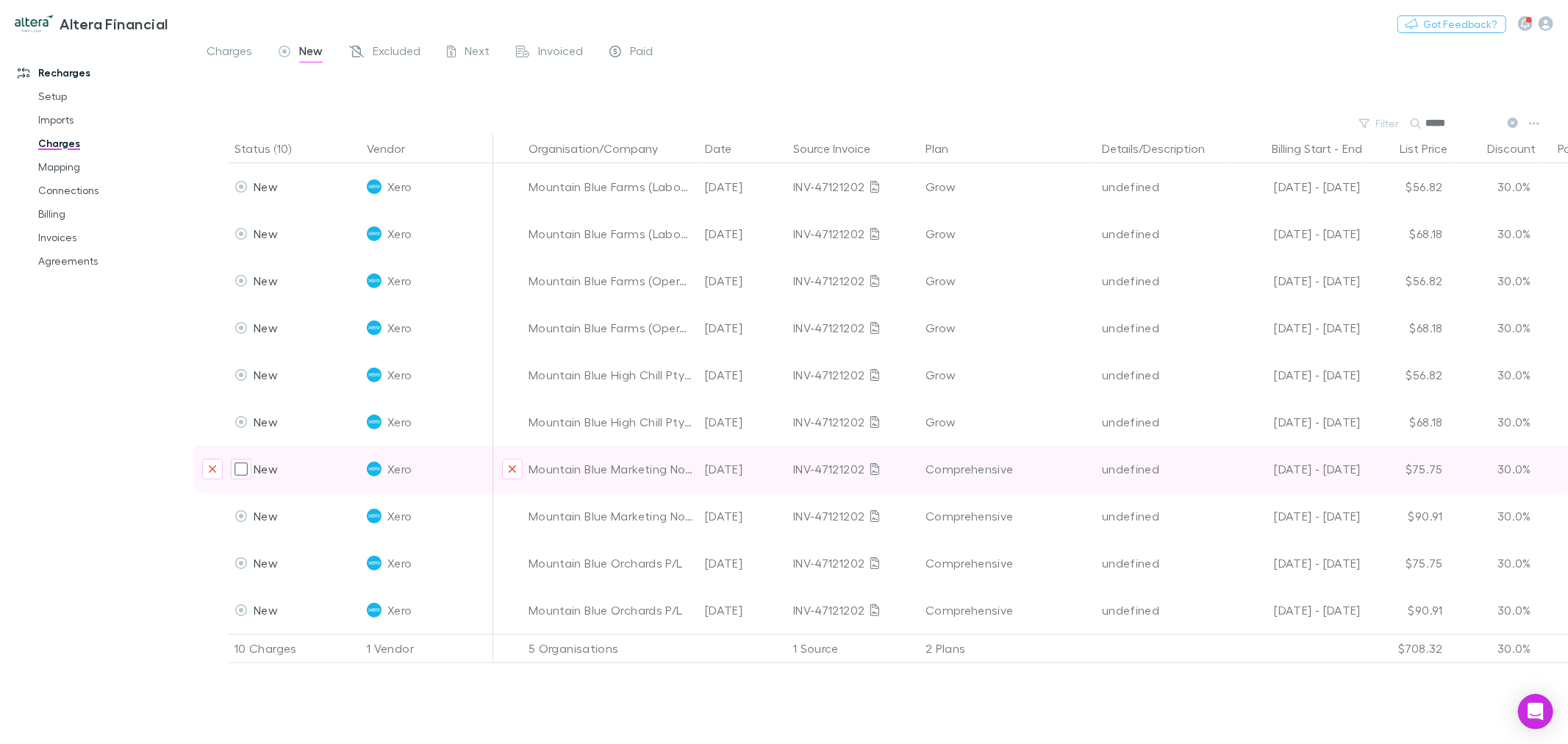
type input "*****"
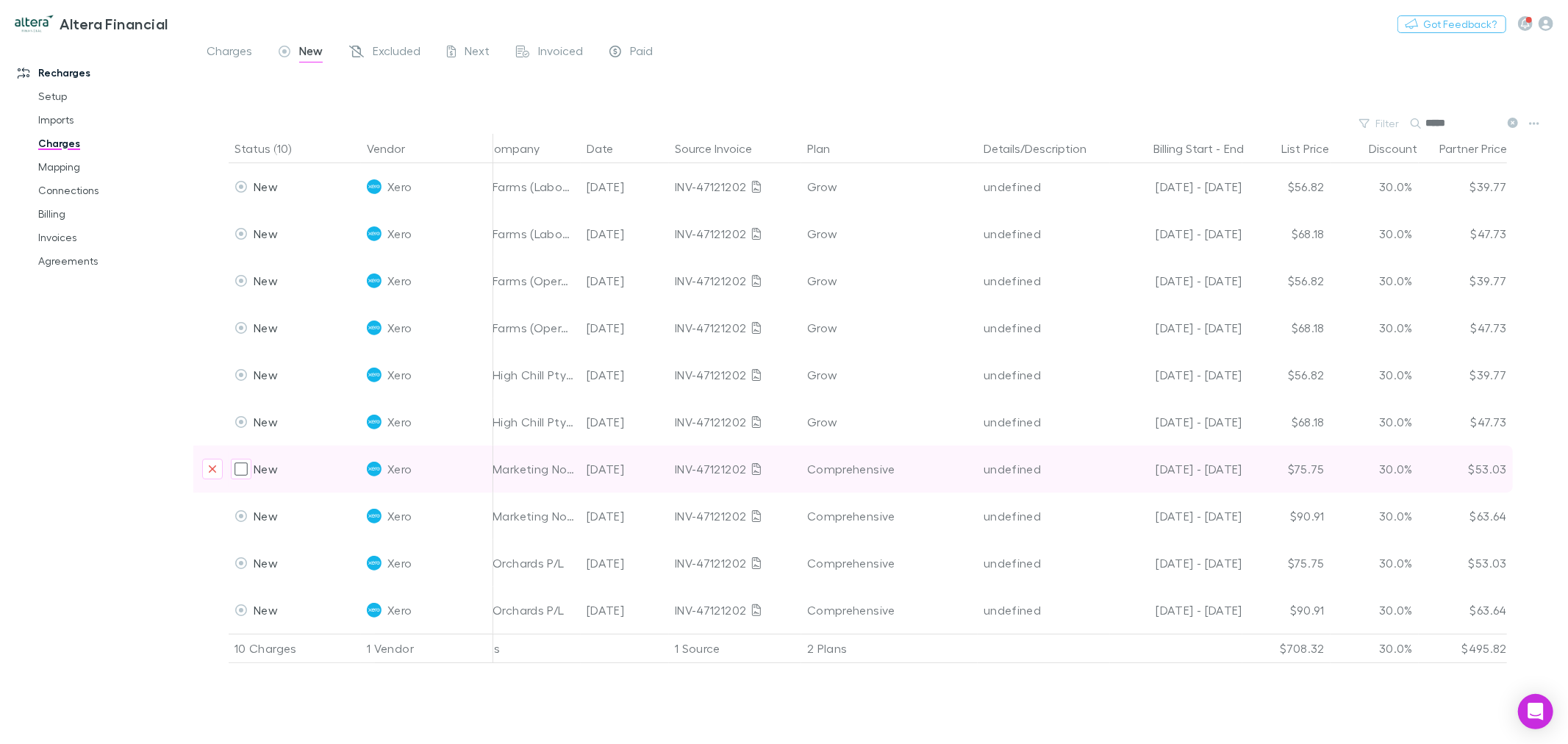
drag, startPoint x: 1157, startPoint y: 451, endPoint x: 1422, endPoint y: 459, distance: 265.1
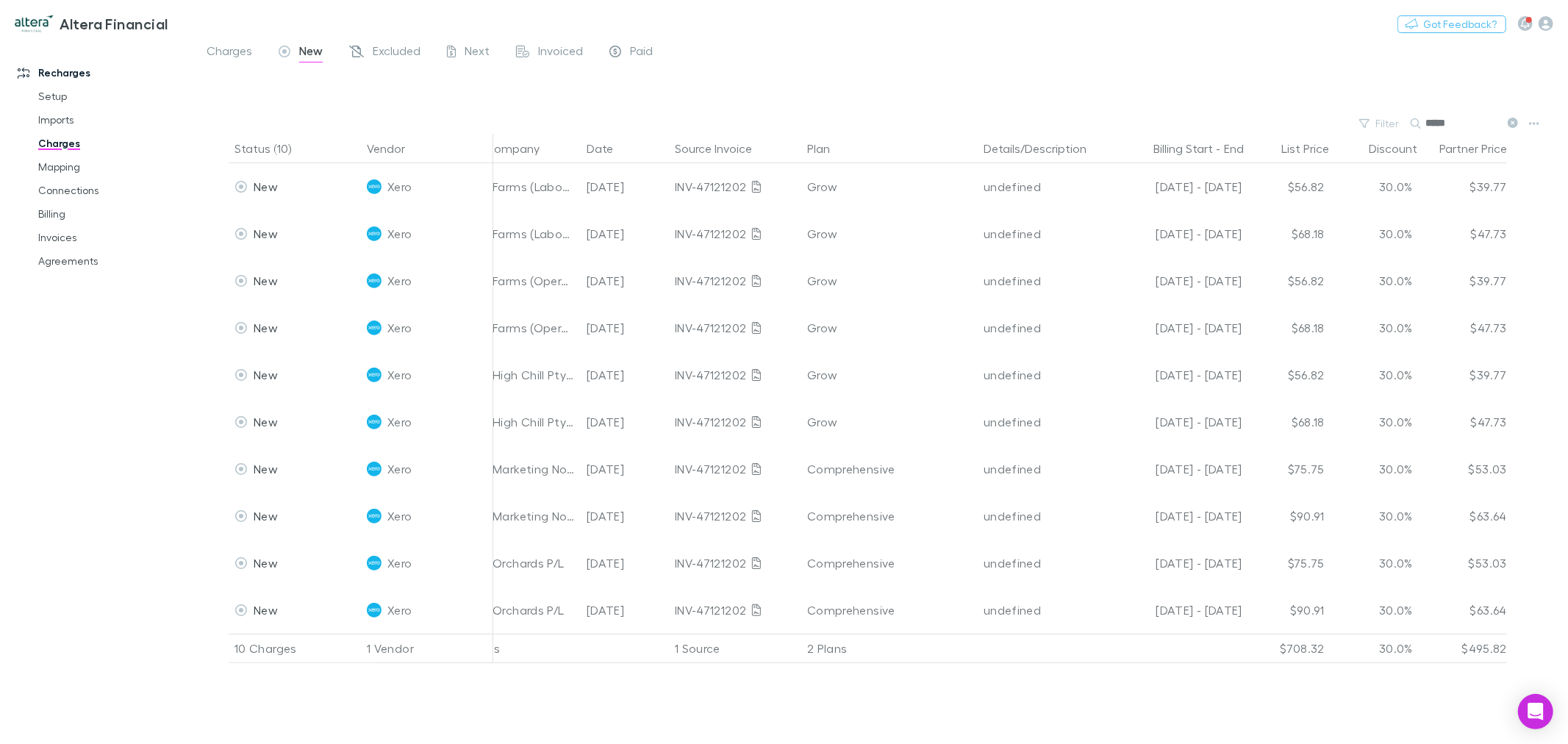
click at [1031, 672] on div "Status (10) Vendor Organisation/Company Date Source Invoice Plan Details/Descri…" at bounding box center [880, 439] width 1375 height 611
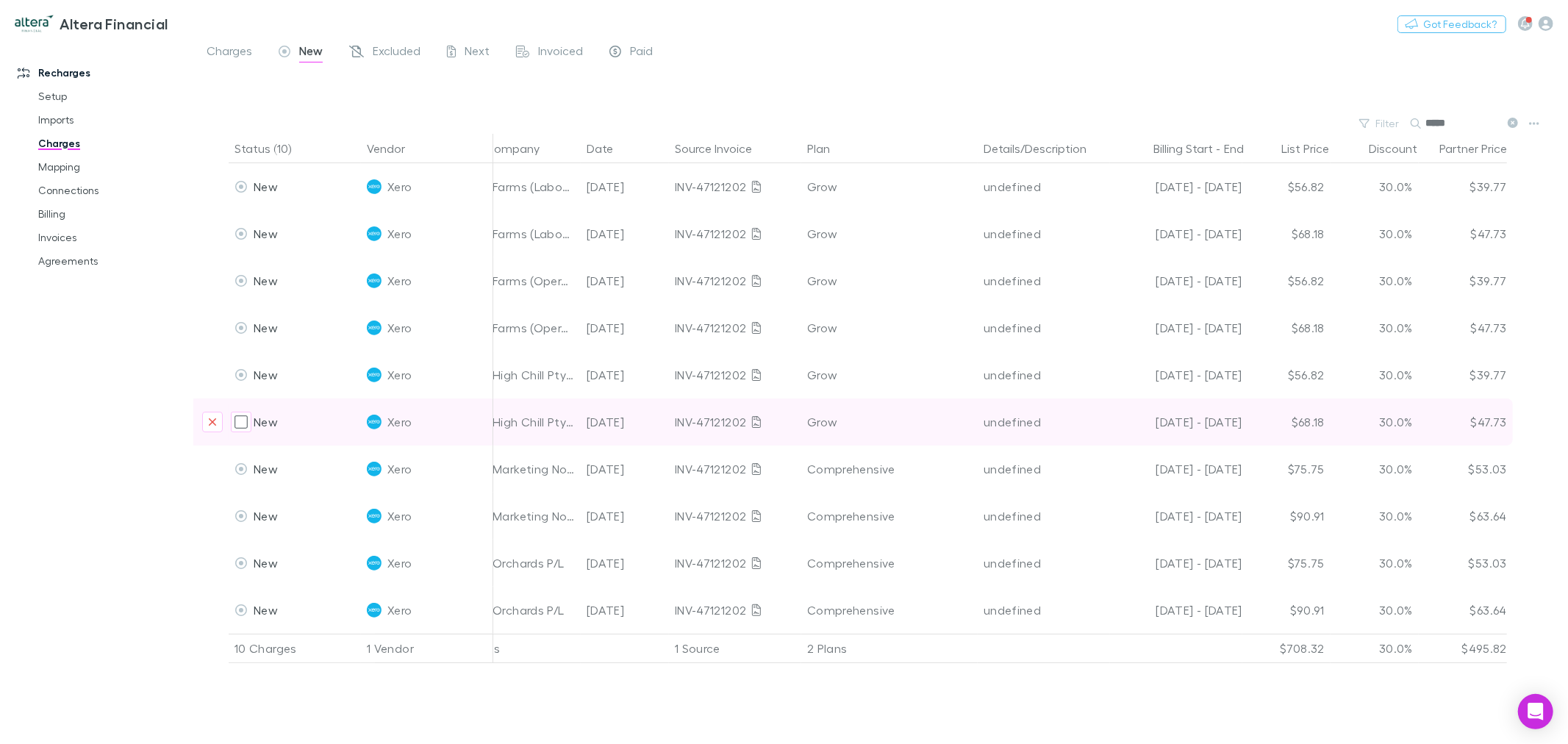
drag, startPoint x: 641, startPoint y: 409, endPoint x: 1099, endPoint y: 399, distance: 458.1
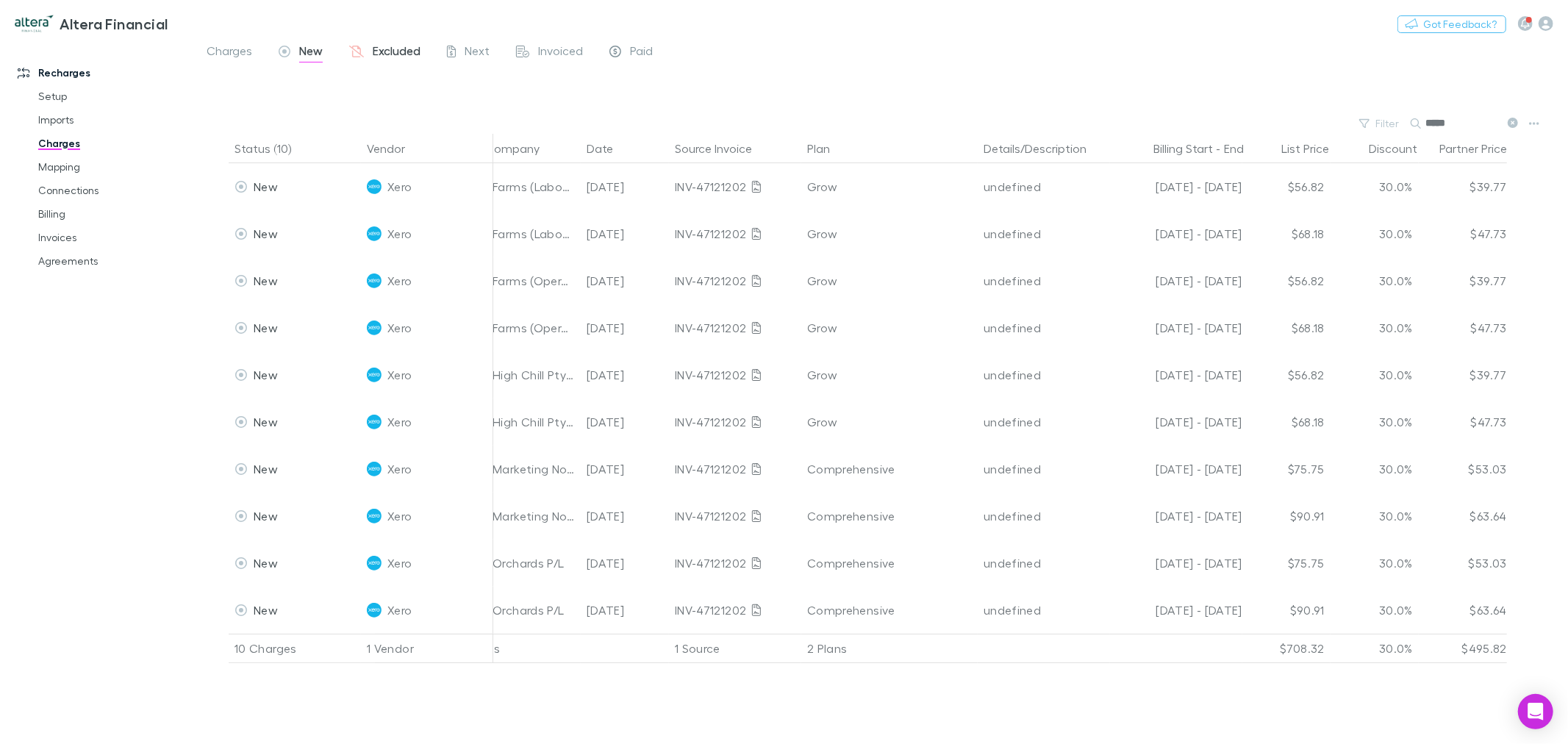
click at [380, 57] on span "Excluded" at bounding box center [396, 52] width 47 height 19
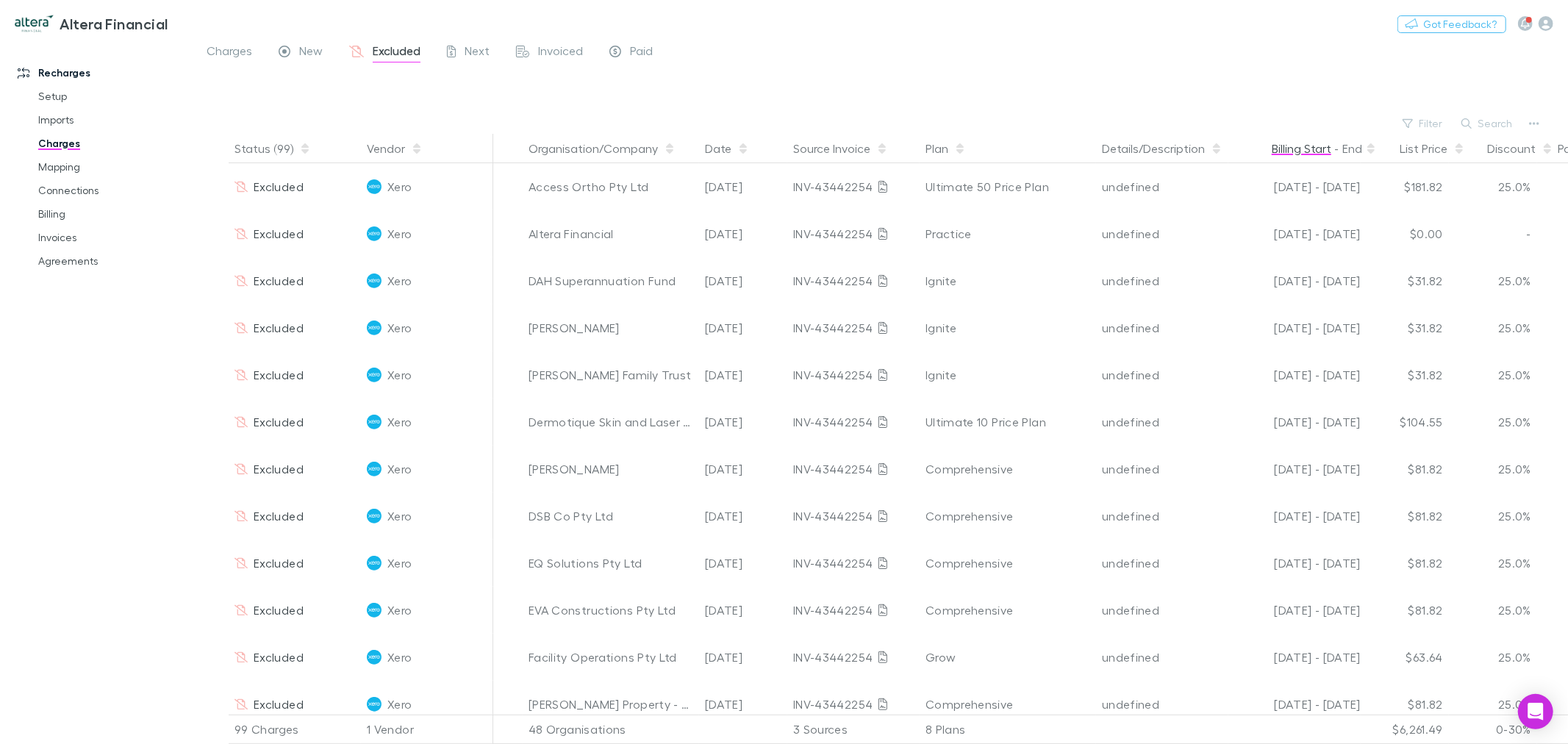
click at [1295, 155] on button "Billing Start" at bounding box center [1302, 148] width 60 height 29
click at [486, 57] on span "Next" at bounding box center [477, 52] width 25 height 19
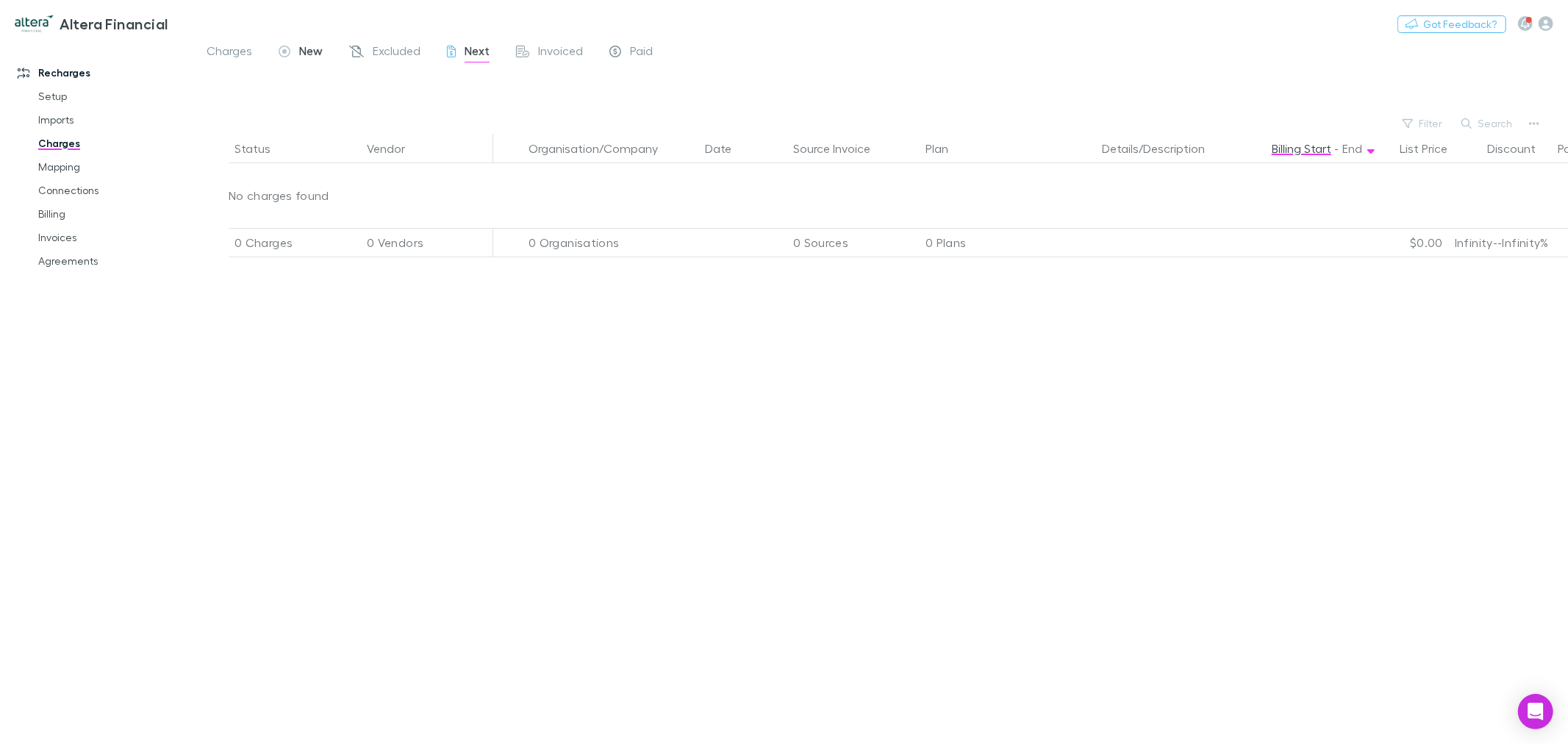
click at [312, 57] on span "New" at bounding box center [311, 52] width 23 height 19
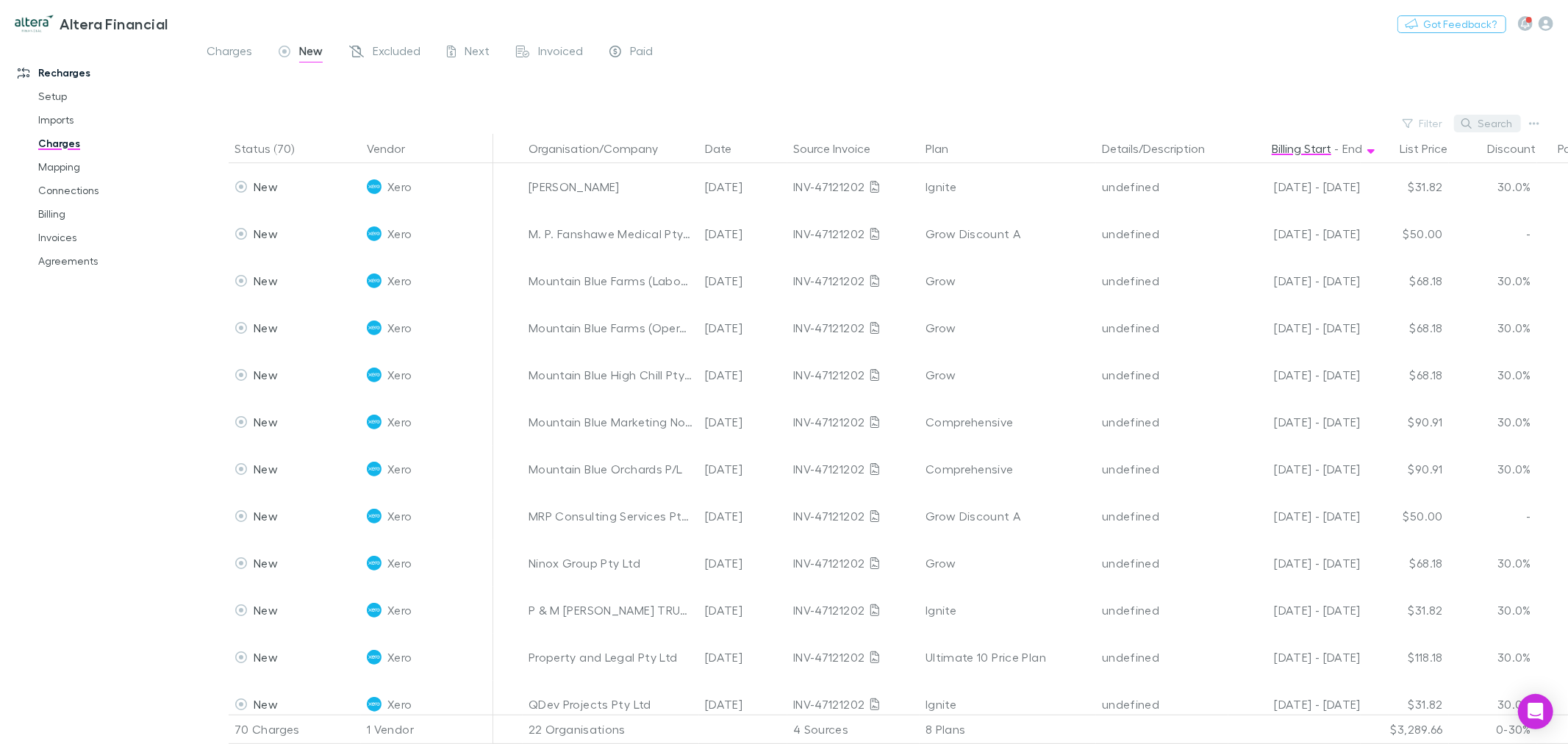
click at [1502, 127] on button "Search" at bounding box center [1487, 123] width 67 height 17
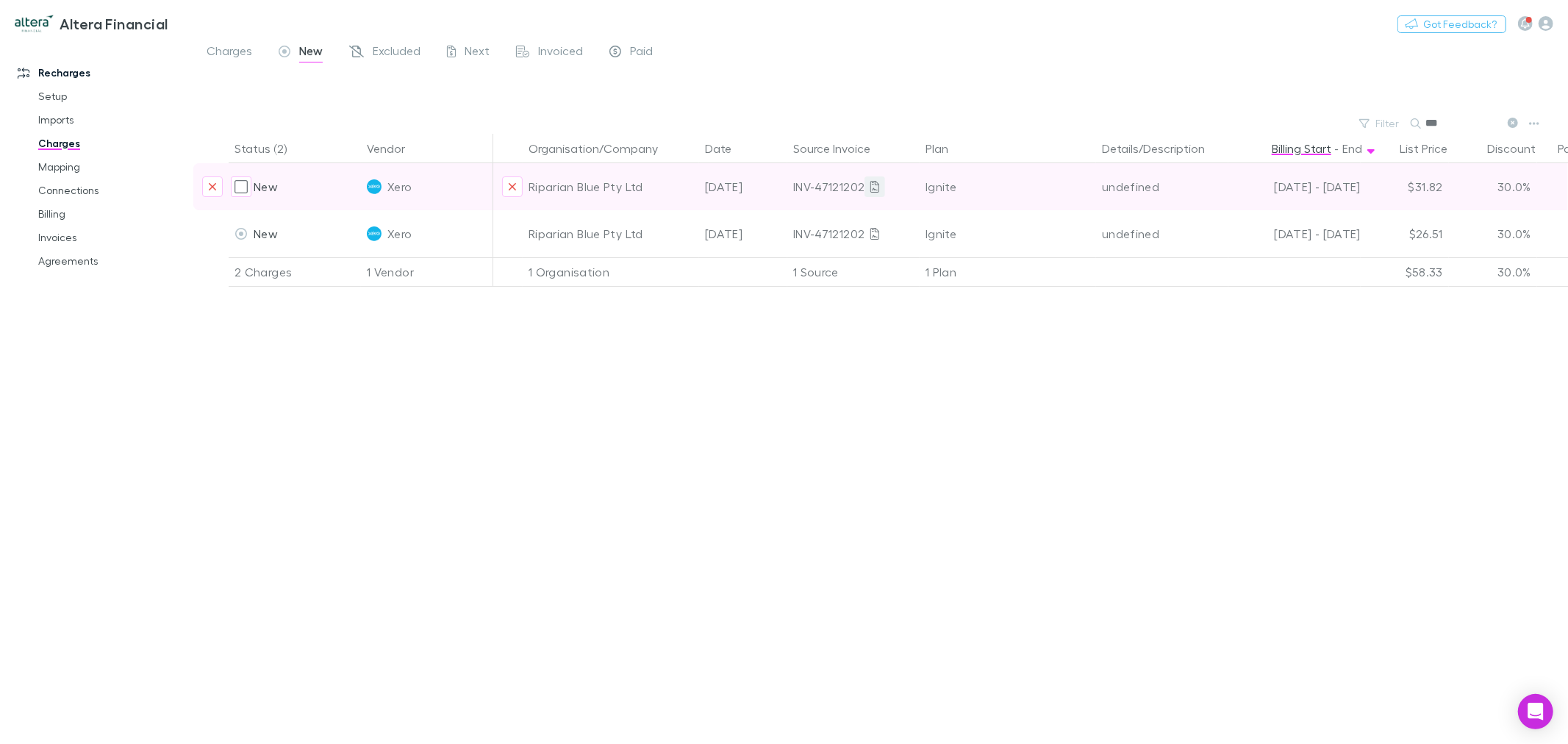
type input "***"
click at [875, 186] on icon at bounding box center [875, 186] width 9 height 12
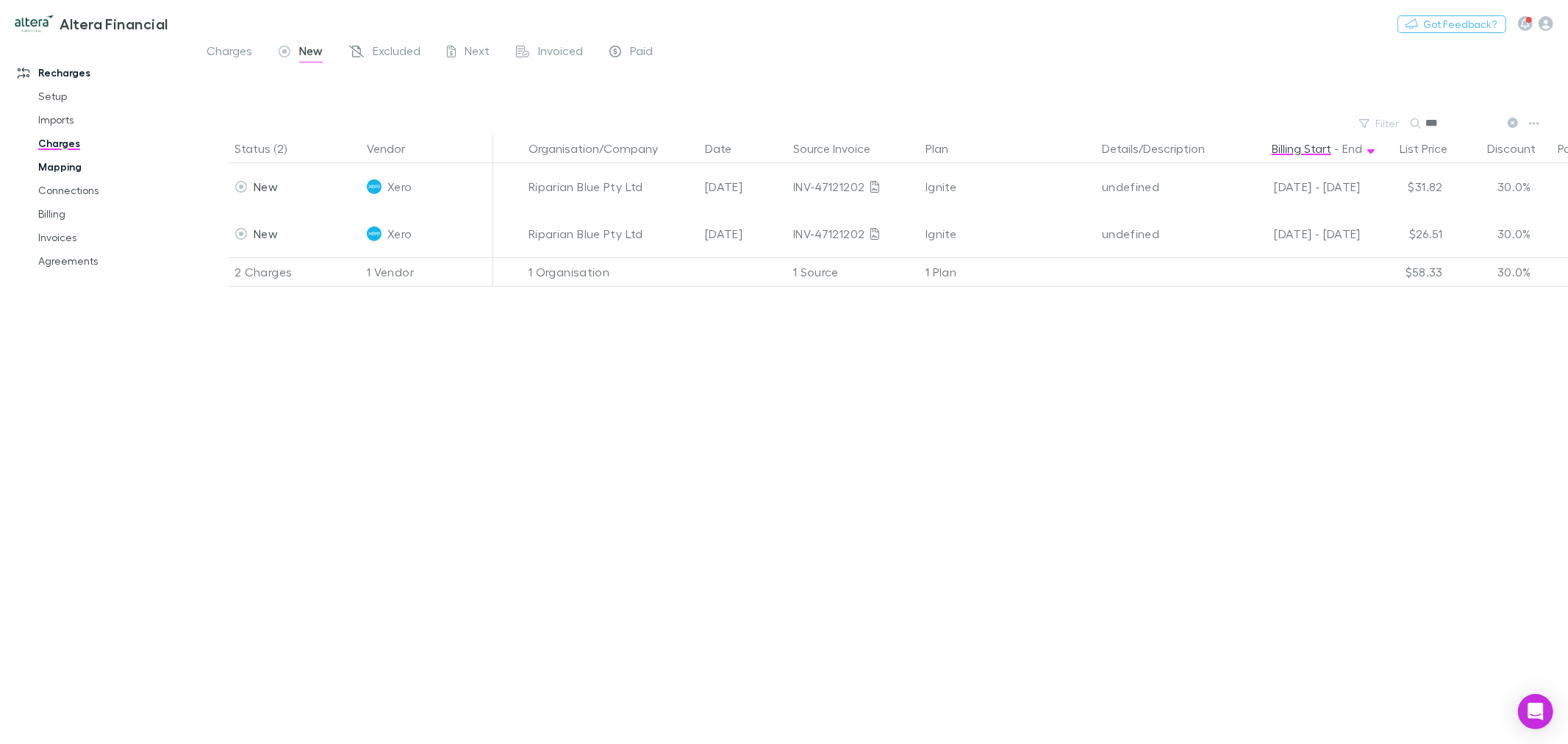
click at [74, 164] on link "Mapping" at bounding box center [113, 167] width 180 height 23
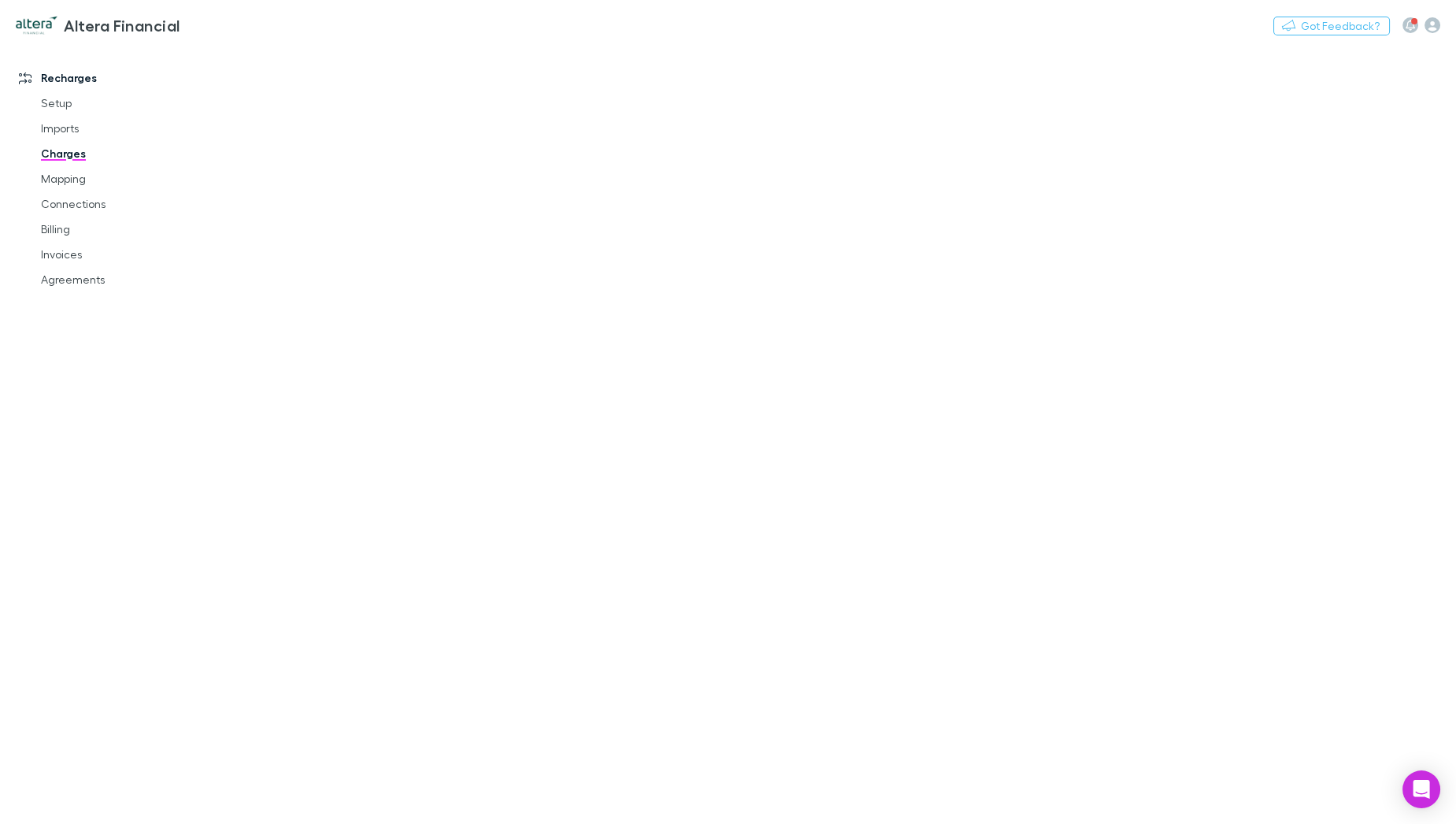
click at [57, 155] on link "Charges" at bounding box center [119, 153] width 188 height 25
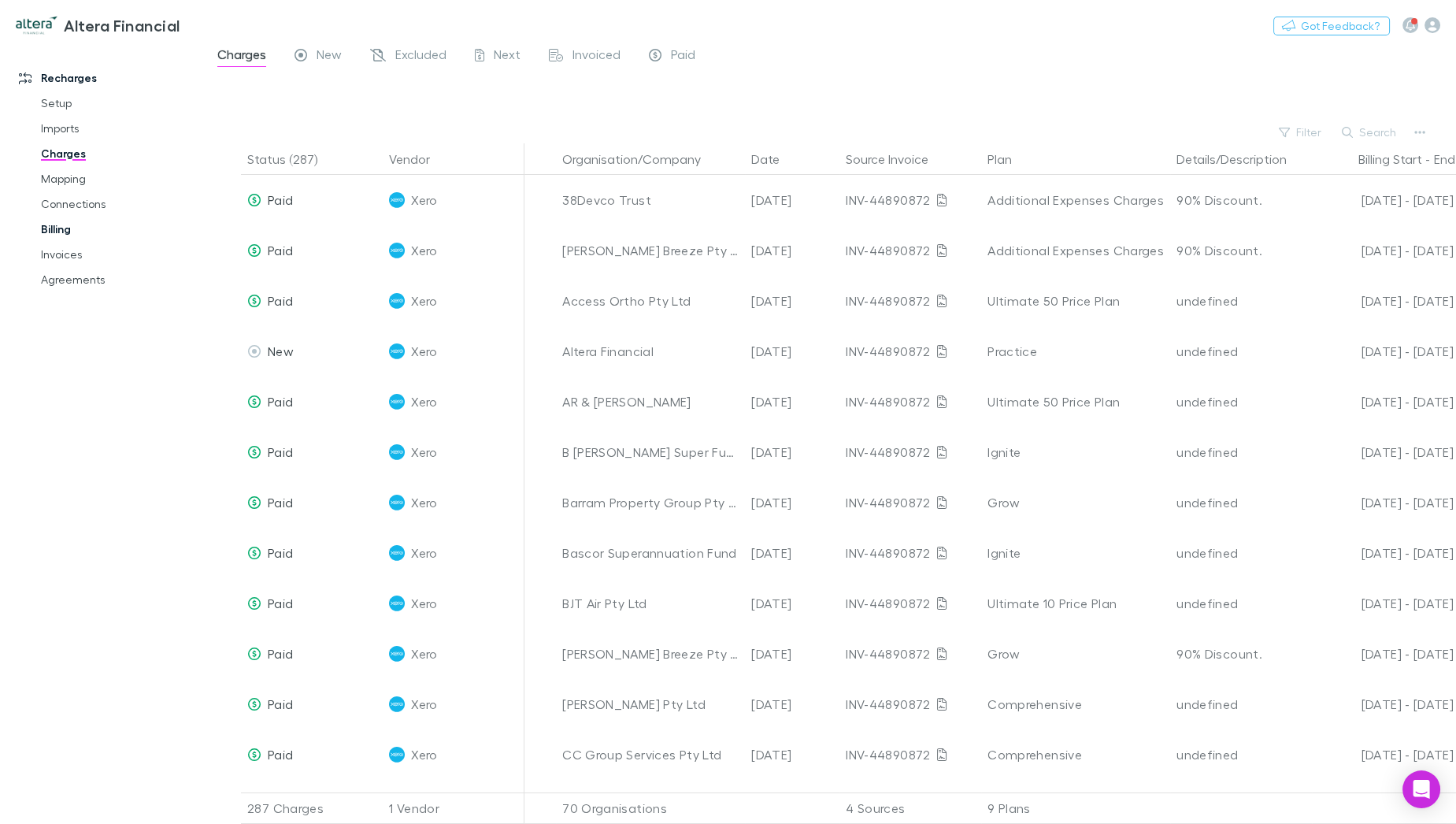
click at [64, 233] on link "Billing" at bounding box center [119, 229] width 188 height 25
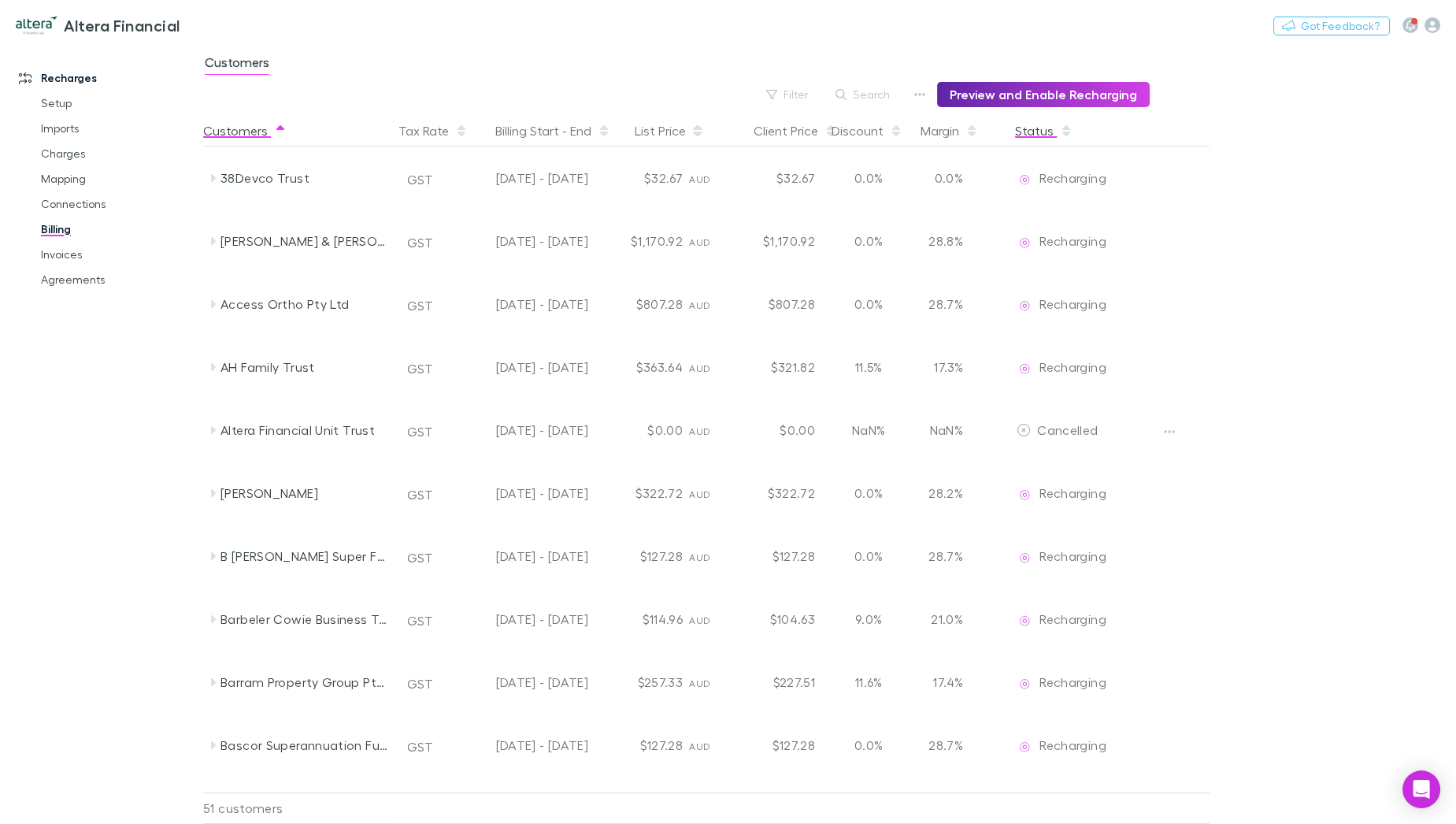
click at [1027, 128] on button "Status" at bounding box center [1043, 130] width 58 height 31
click at [880, 94] on button "Search" at bounding box center [863, 94] width 71 height 19
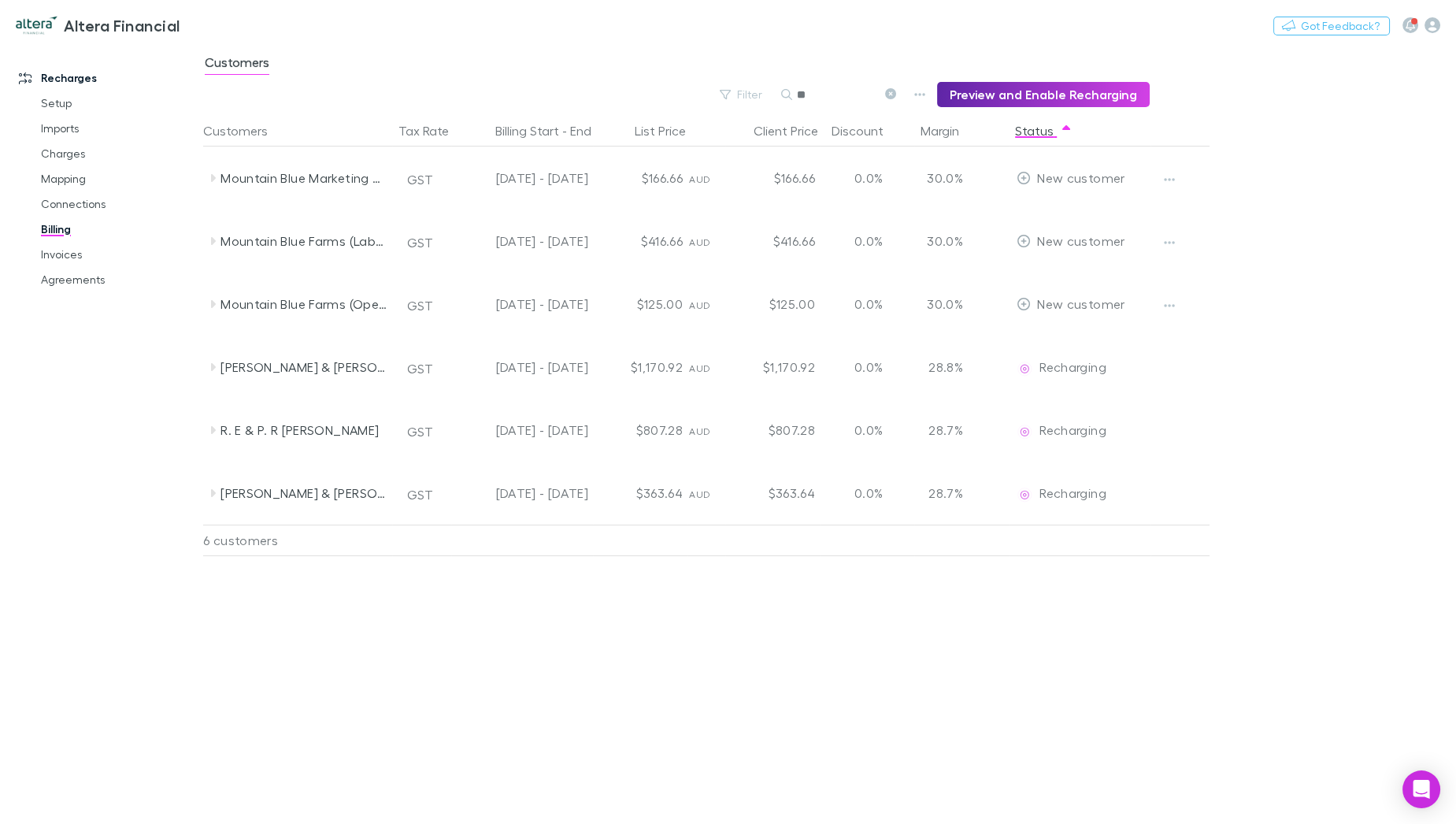
type input "***"
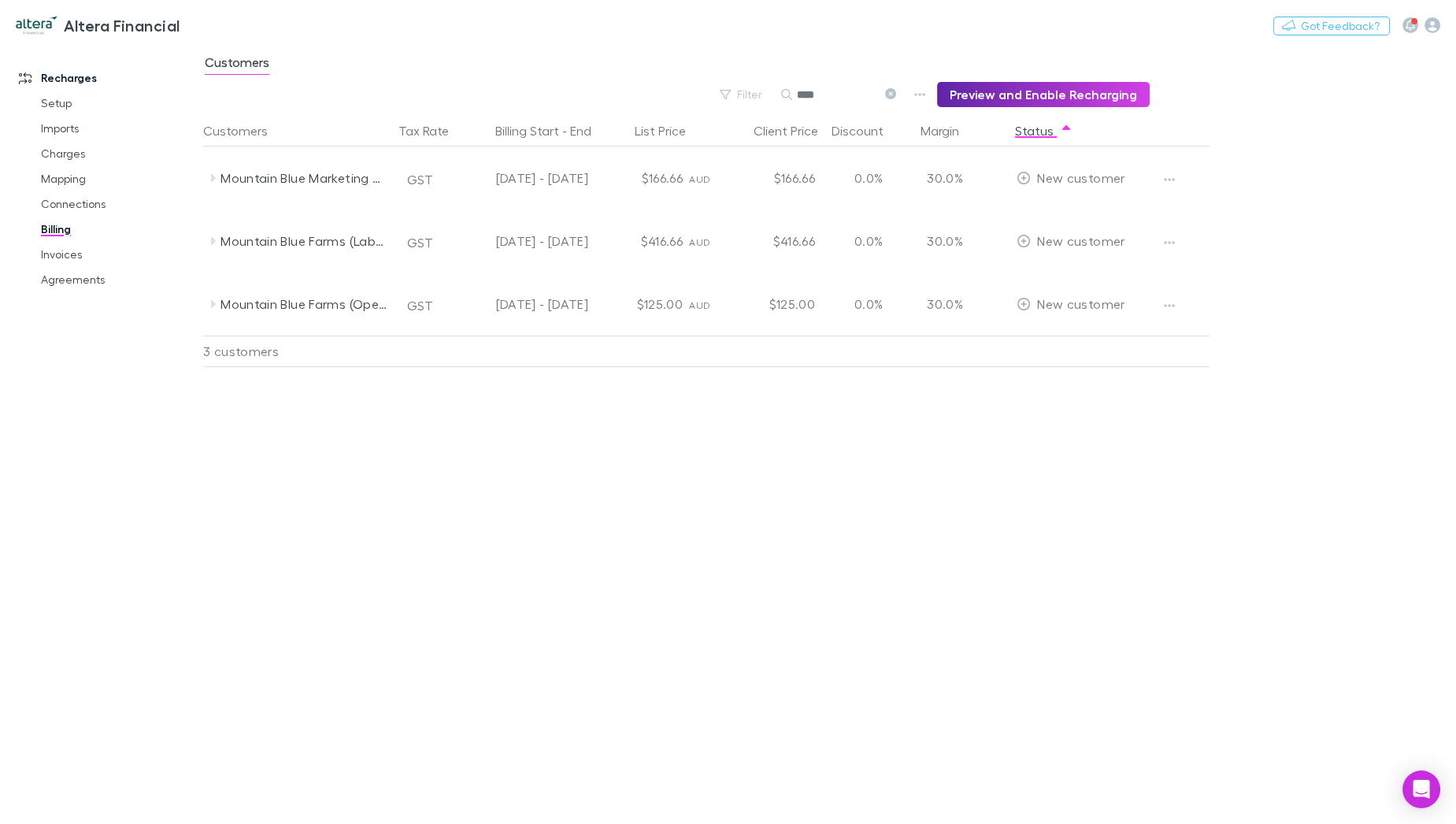
type input "*****"
type input "*"
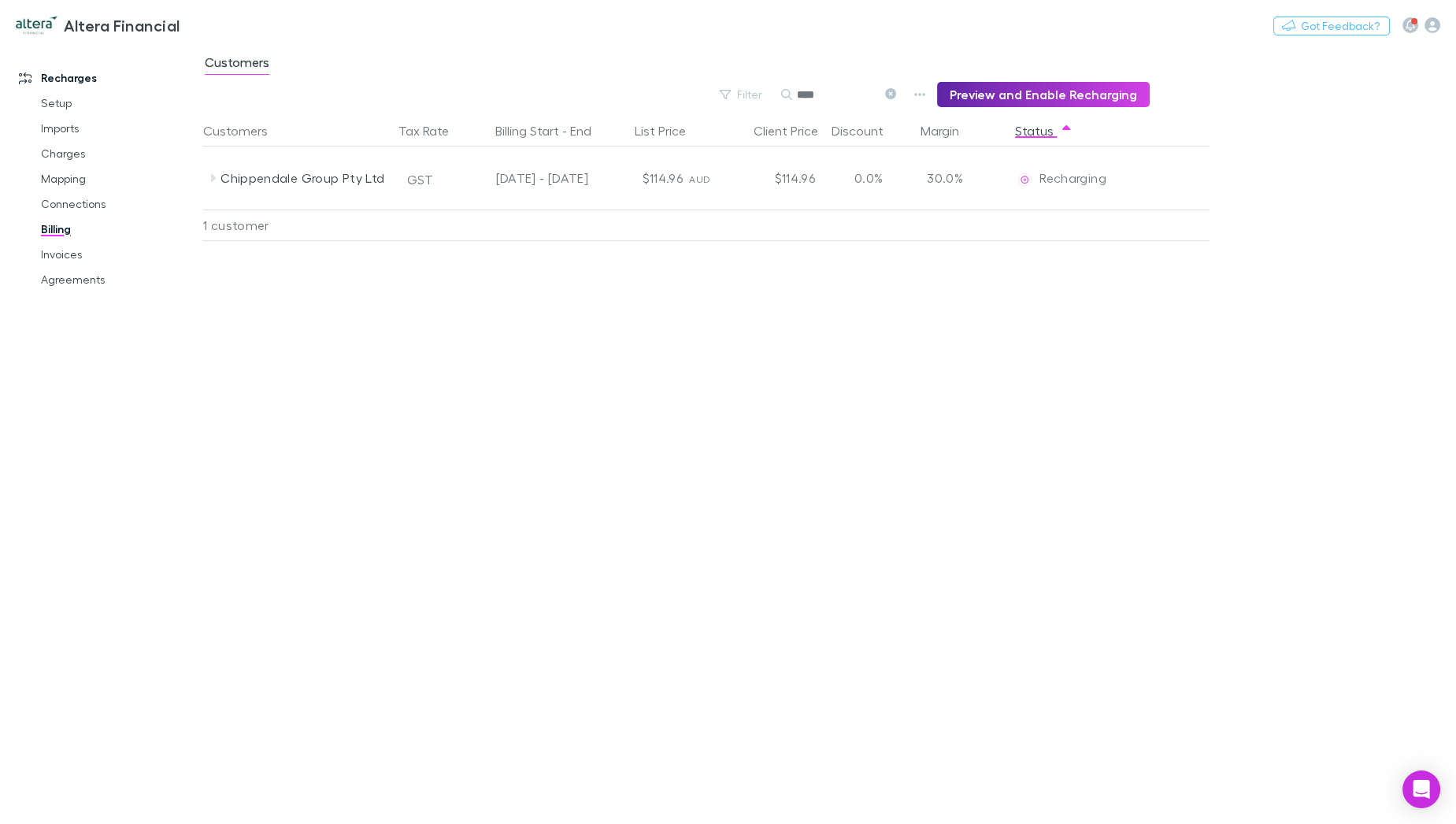
type input "*****"
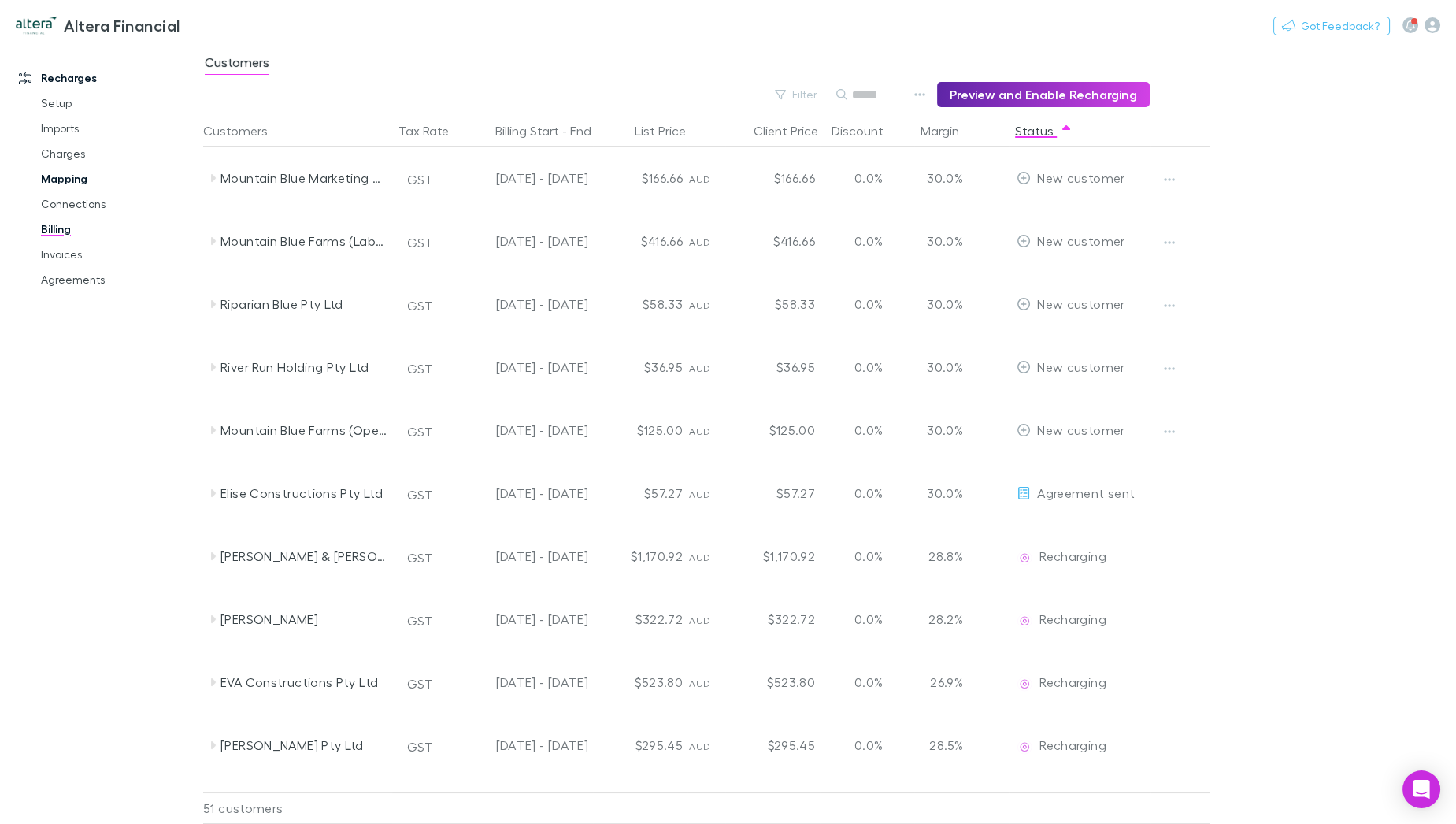
click at [69, 181] on link "Mapping" at bounding box center [119, 179] width 188 height 25
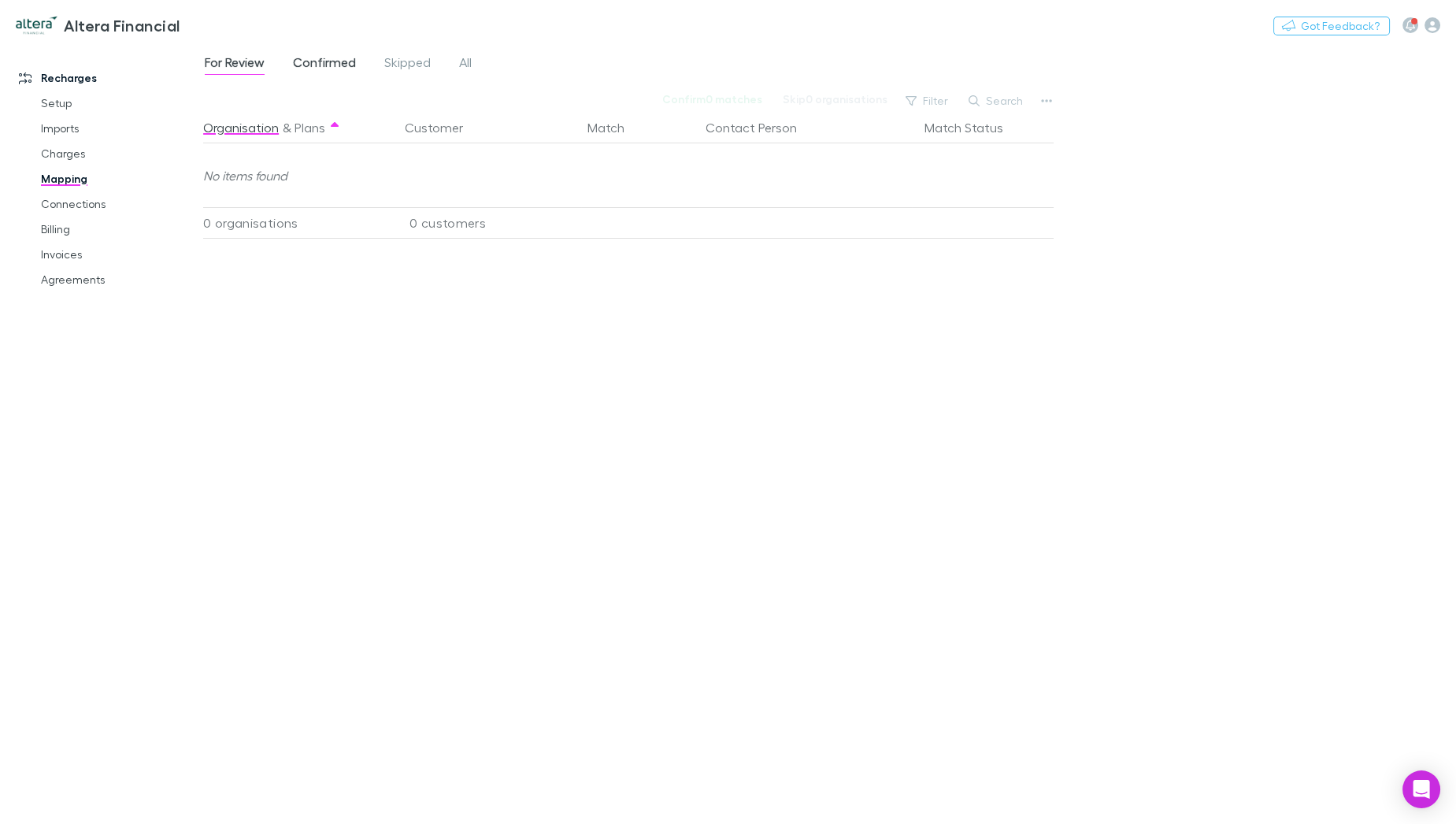
click at [303, 61] on span "Confirmed" at bounding box center [324, 64] width 63 height 20
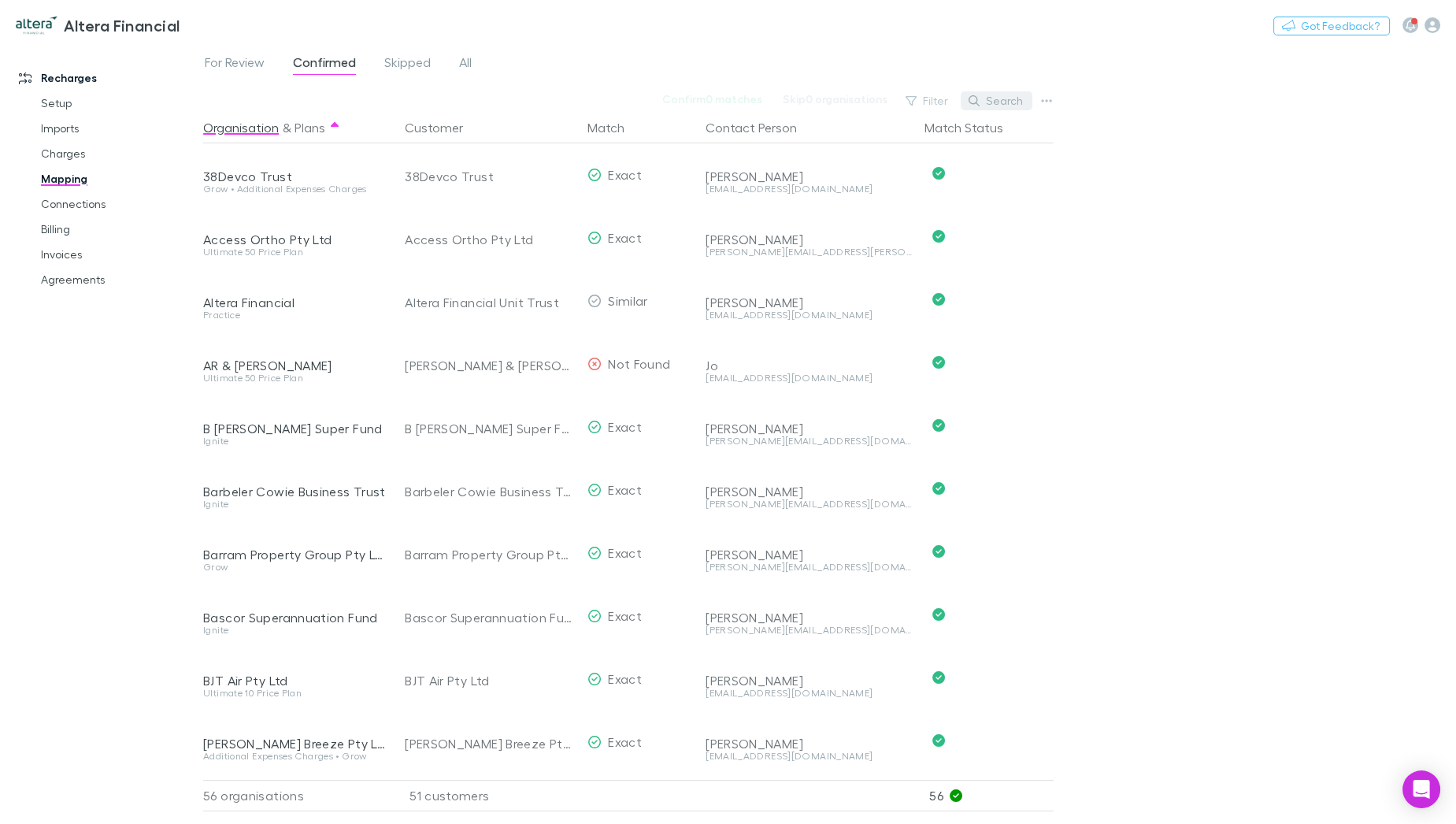
click at [987, 101] on button "Search" at bounding box center [996, 101] width 71 height 19
type input "***"
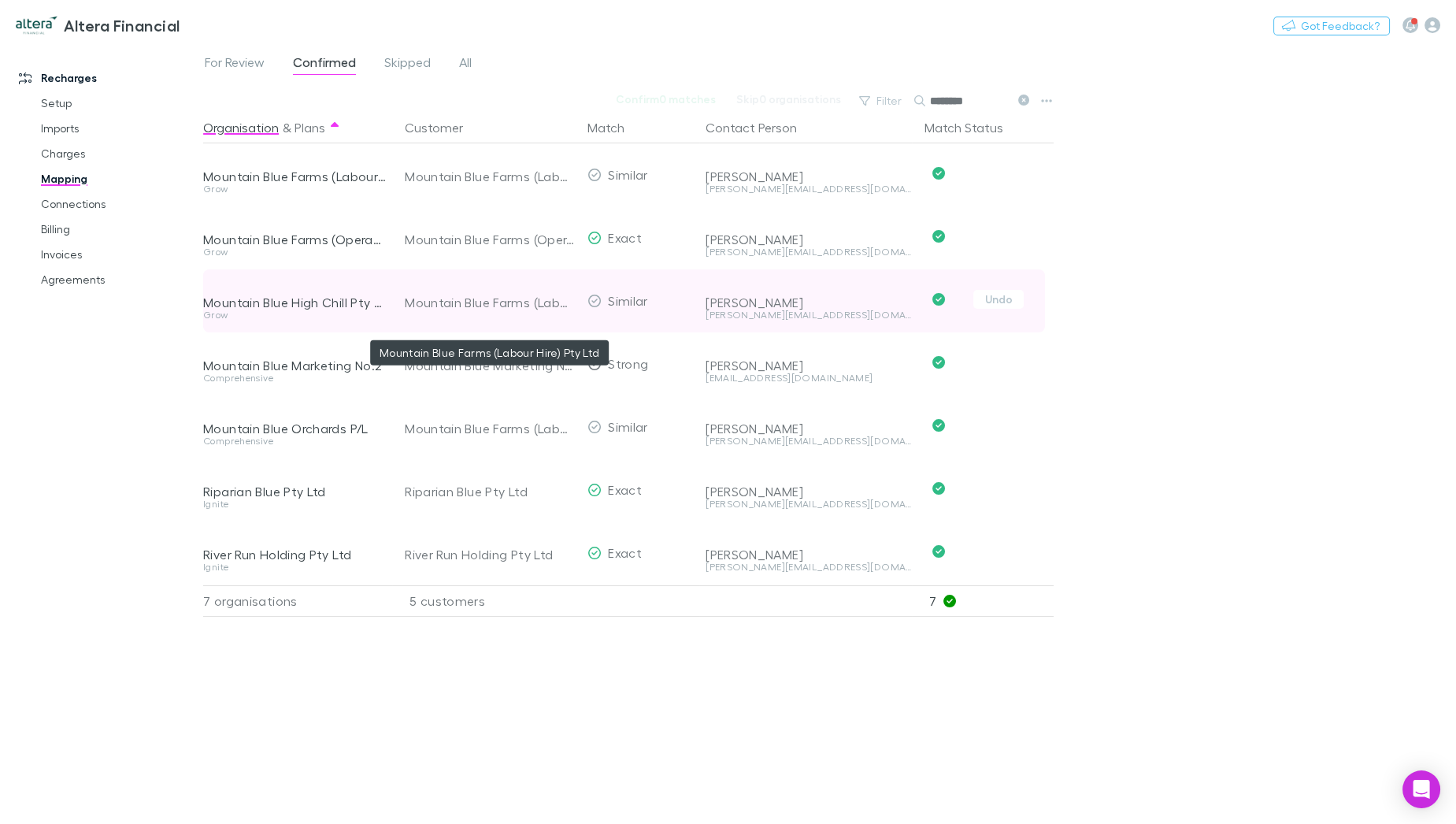
type input "********"
click at [532, 298] on div "Mountain Blue Farms (Labour Hire) Pty Ltd" at bounding box center [489, 302] width 170 height 63
click at [1023, 300] on button "Undo" at bounding box center [998, 298] width 51 height 19
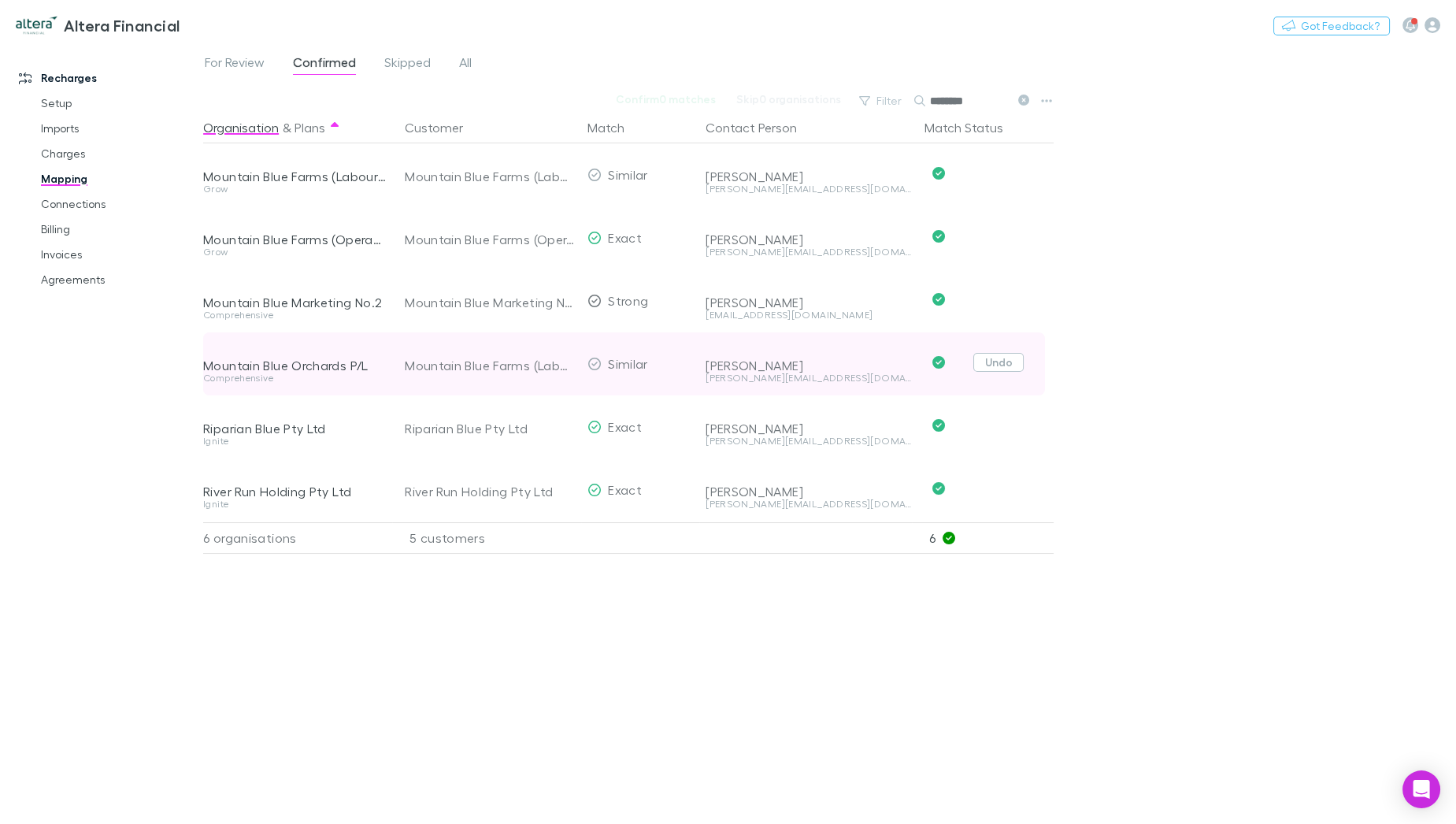
click at [1006, 366] on button "Undo" at bounding box center [998, 362] width 51 height 19
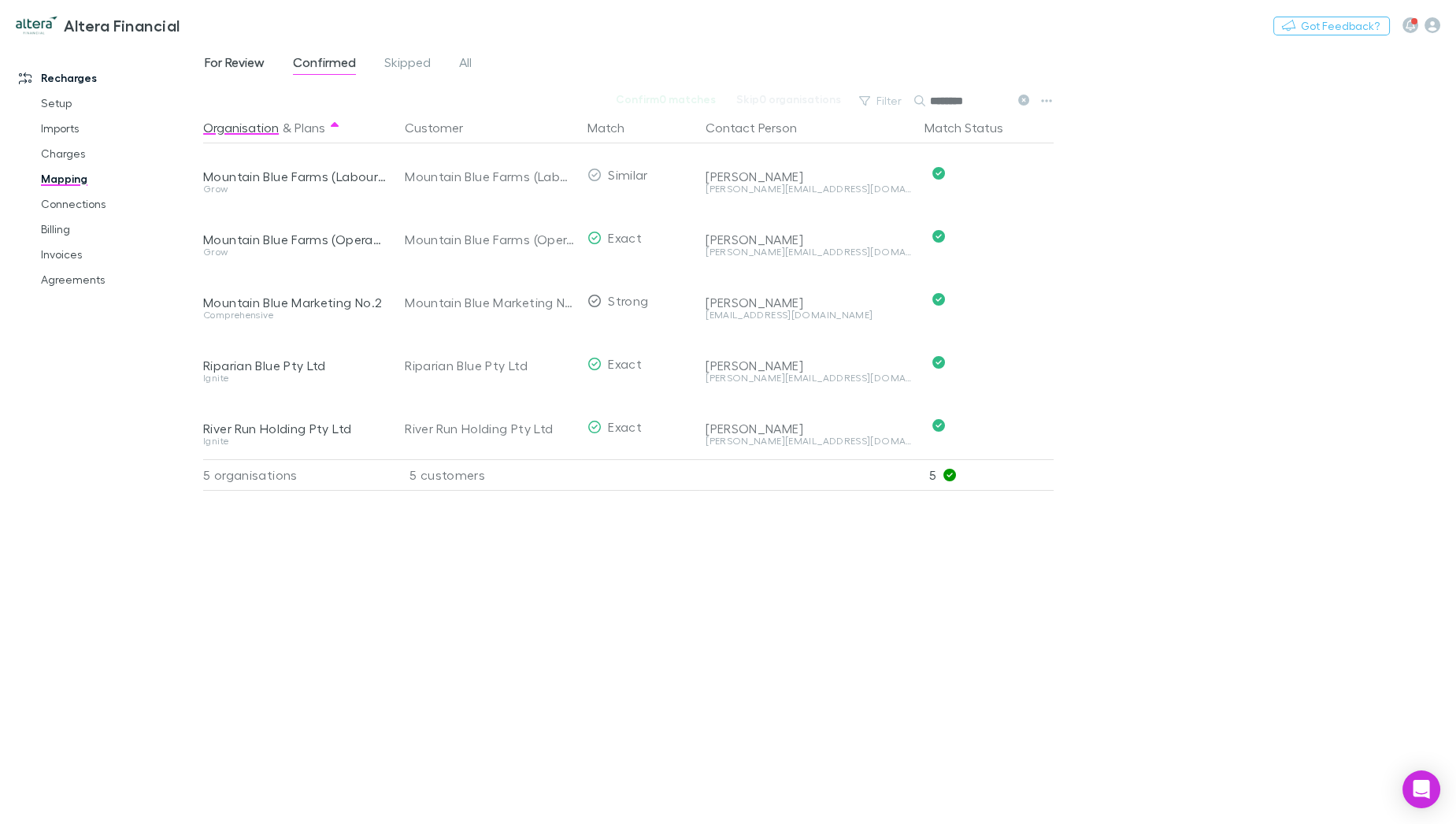
click at [242, 64] on span "For Review" at bounding box center [234, 64] width 60 height 20
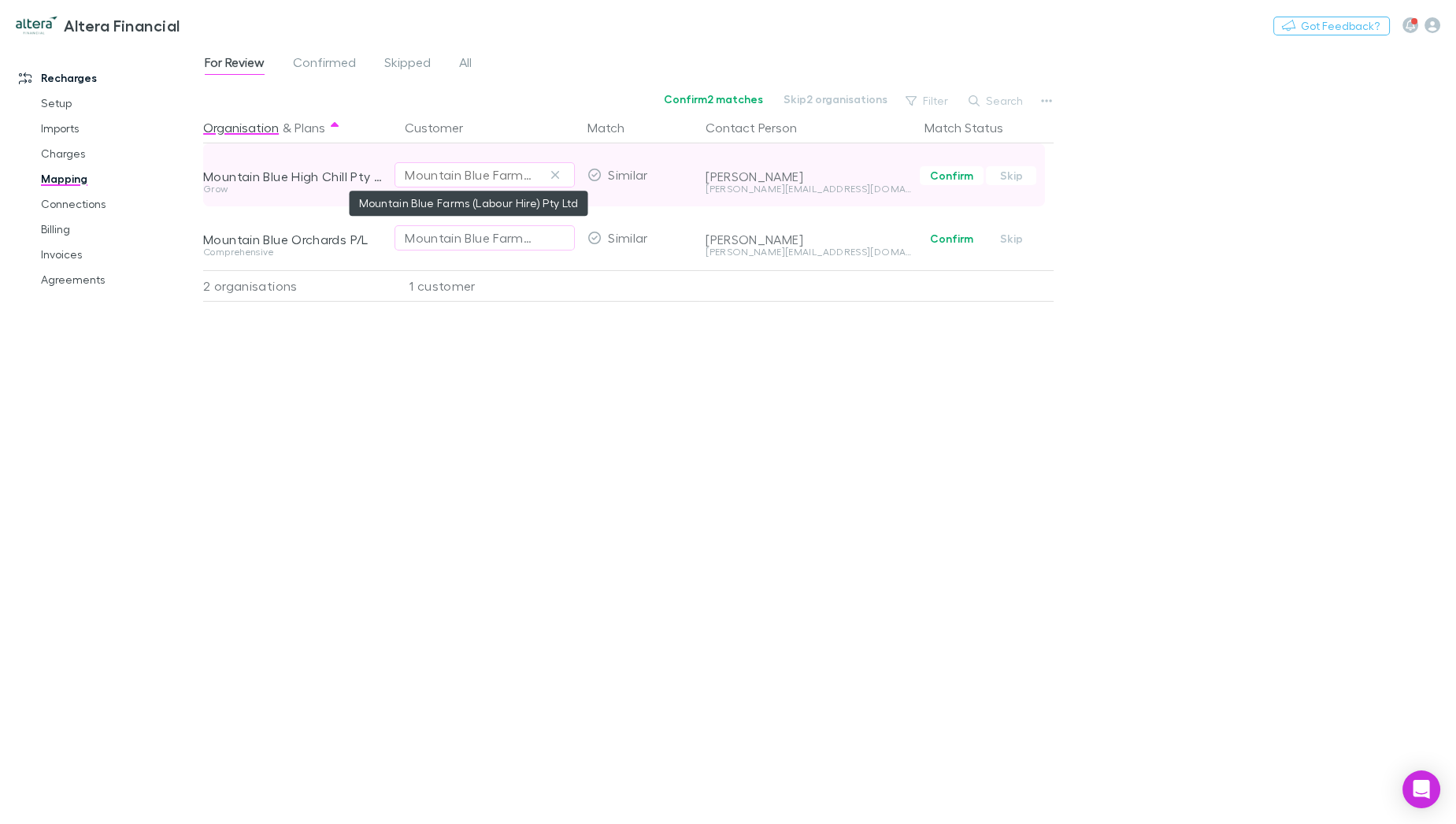
click at [512, 181] on div "Mountain Blue Farms (Labour Hire) Pty Ltd" at bounding box center [469, 175] width 128 height 19
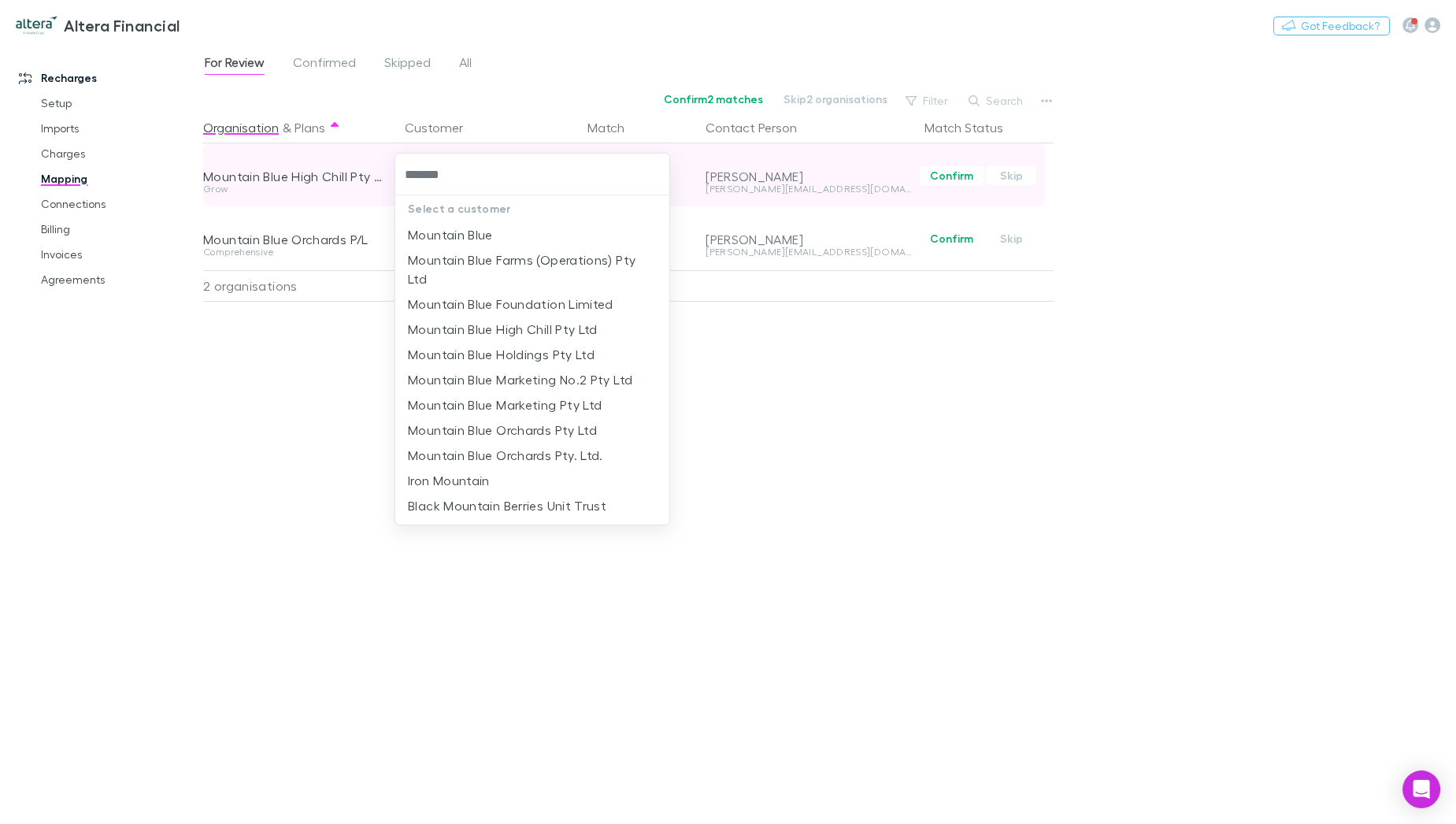
type input "********"
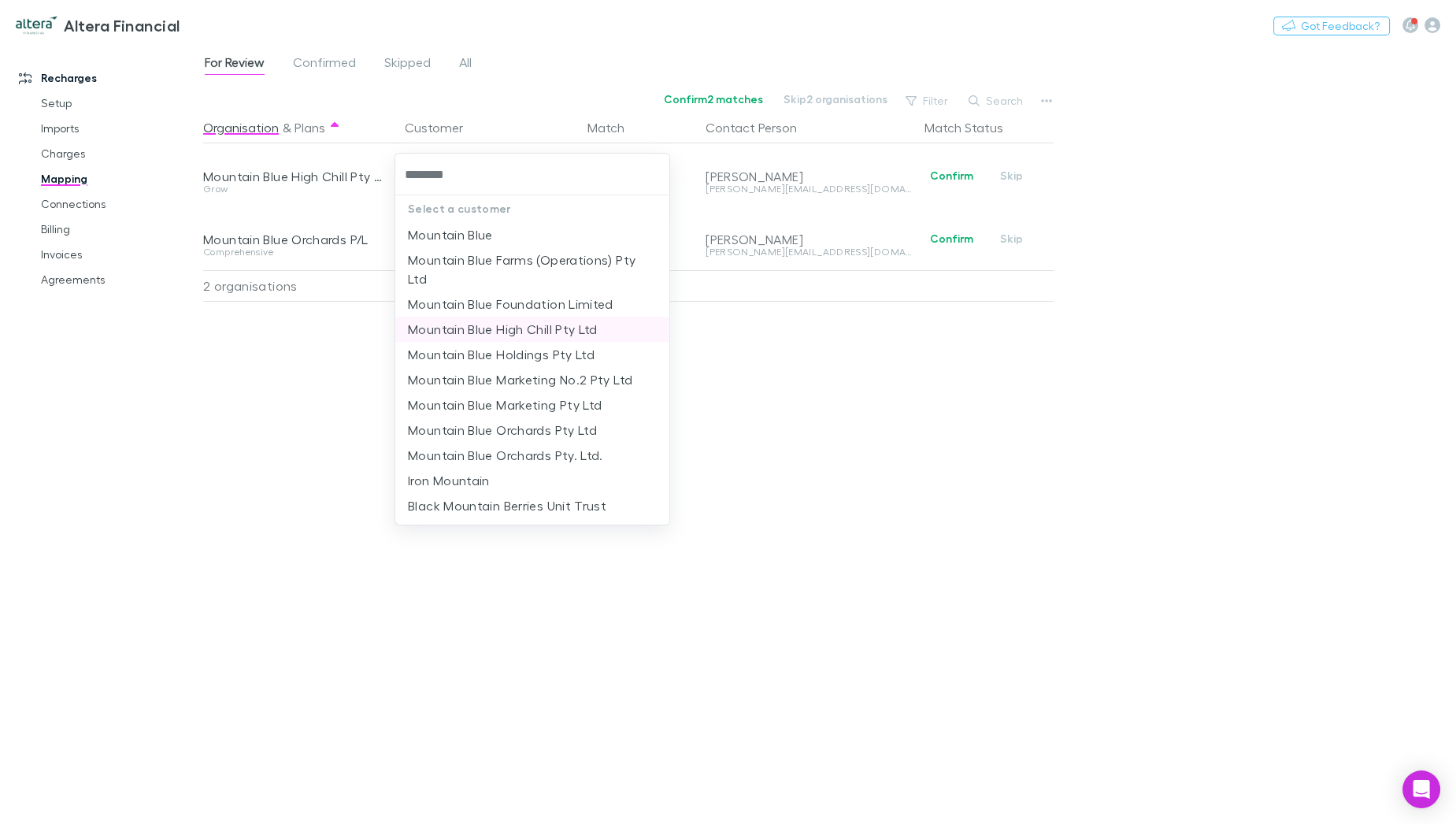
click at [571, 316] on li "Mountain Blue High Chill Pty Ltd" at bounding box center [533, 329] width 274 height 25
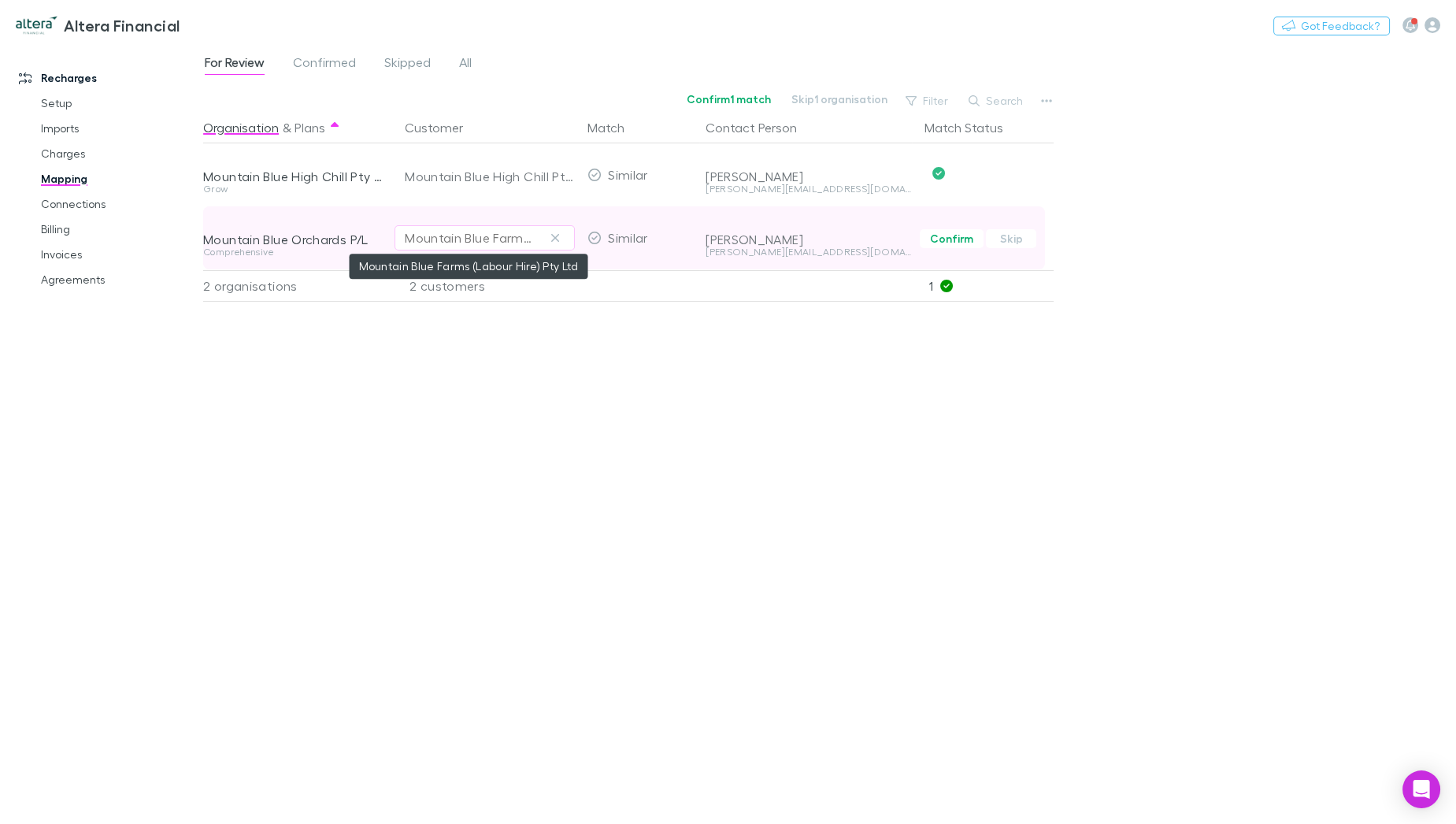
click at [451, 243] on div "Mountain Blue Farms (Labour Hire) Pty Ltd" at bounding box center [469, 237] width 128 height 19
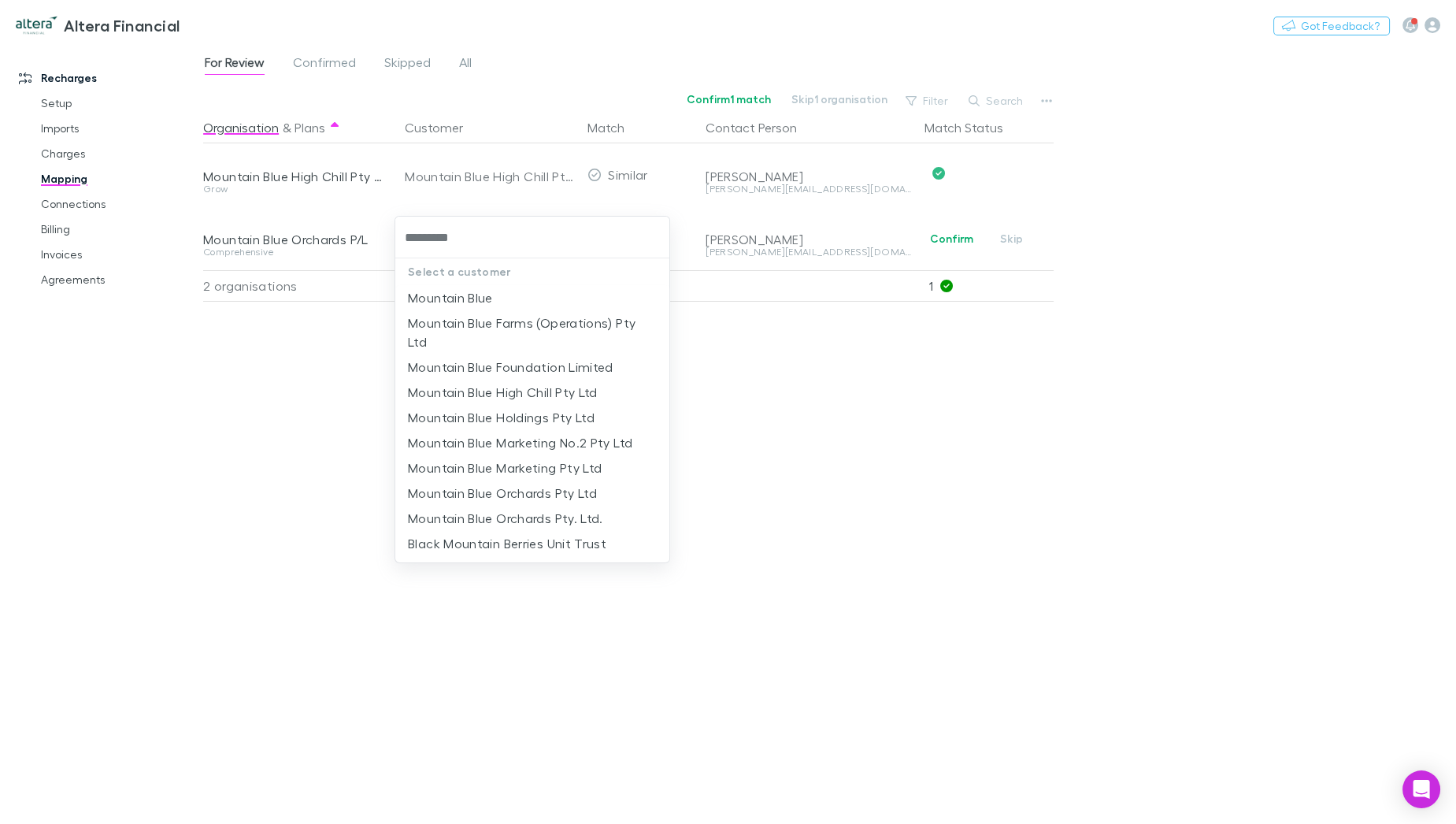
type input "********"
click at [833, 478] on div at bounding box center [728, 412] width 1456 height 824
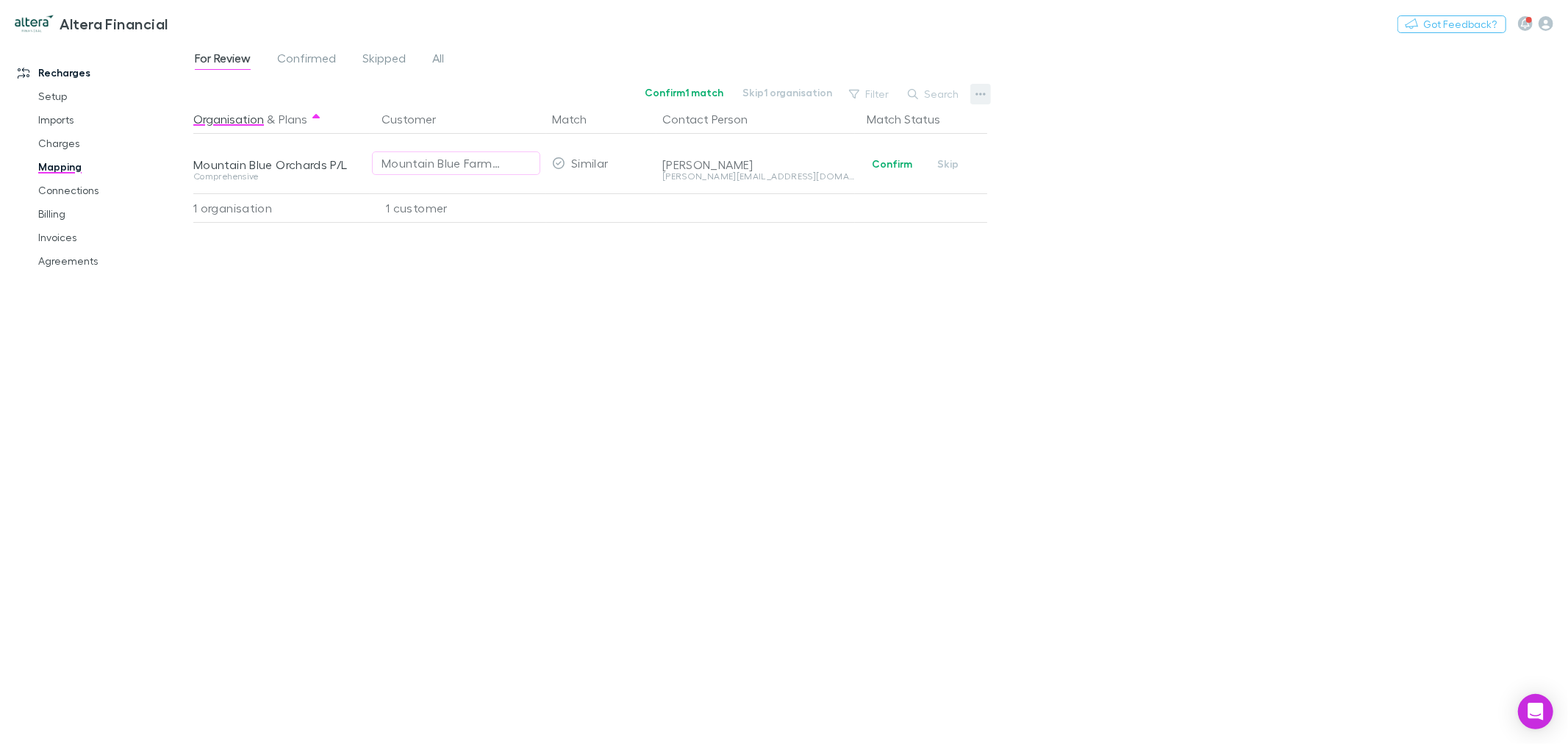
click at [982, 93] on icon "button" at bounding box center [981, 94] width 10 height 3
click at [892, 258] on p "We'll fetch updated and new contacts." at bounding box center [889, 271] width 202 height 32
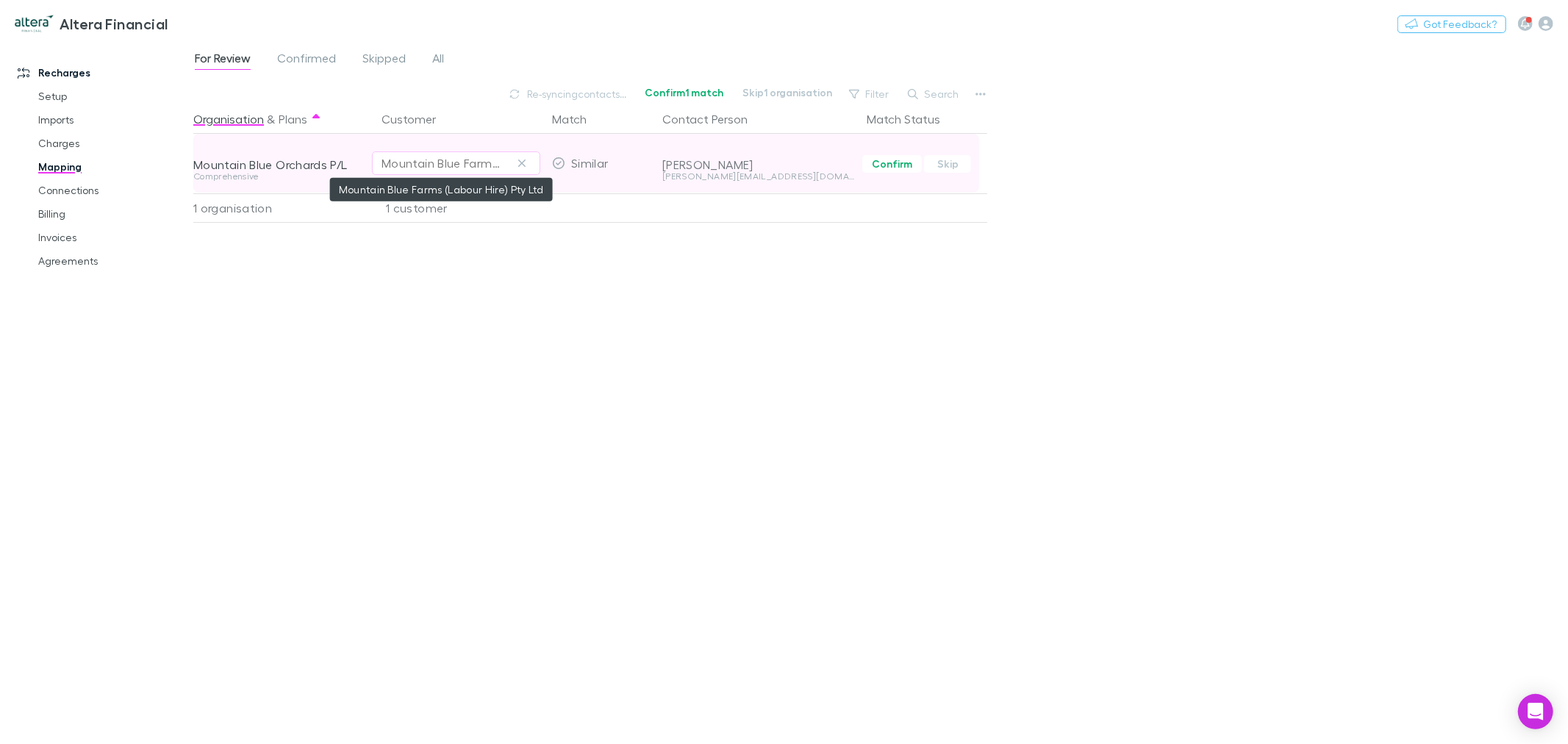
click at [453, 166] on div "Mountain Blue Farms (Labour Hire) Pty Ltd" at bounding box center [442, 163] width 120 height 17
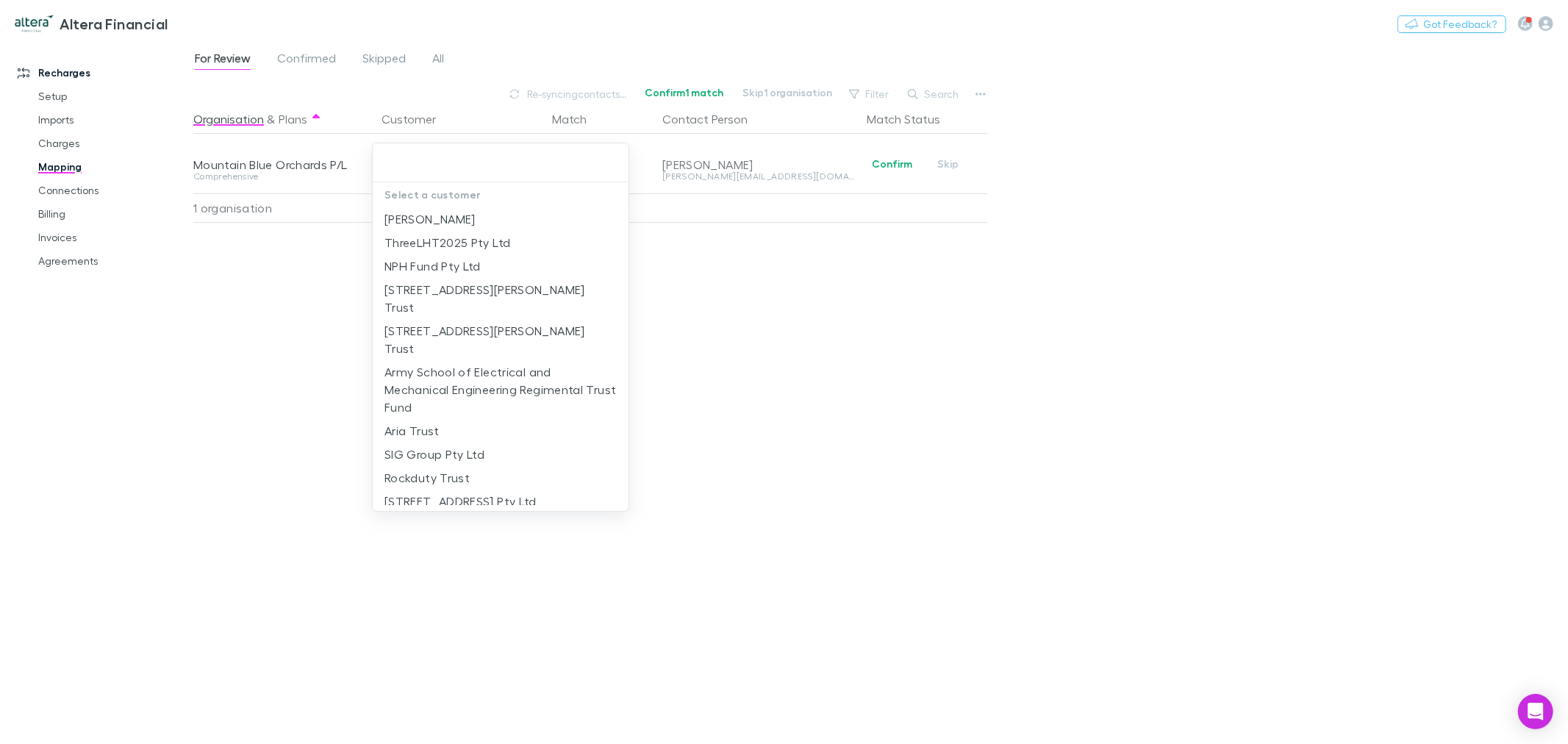
click at [833, 329] on div at bounding box center [784, 372] width 1568 height 744
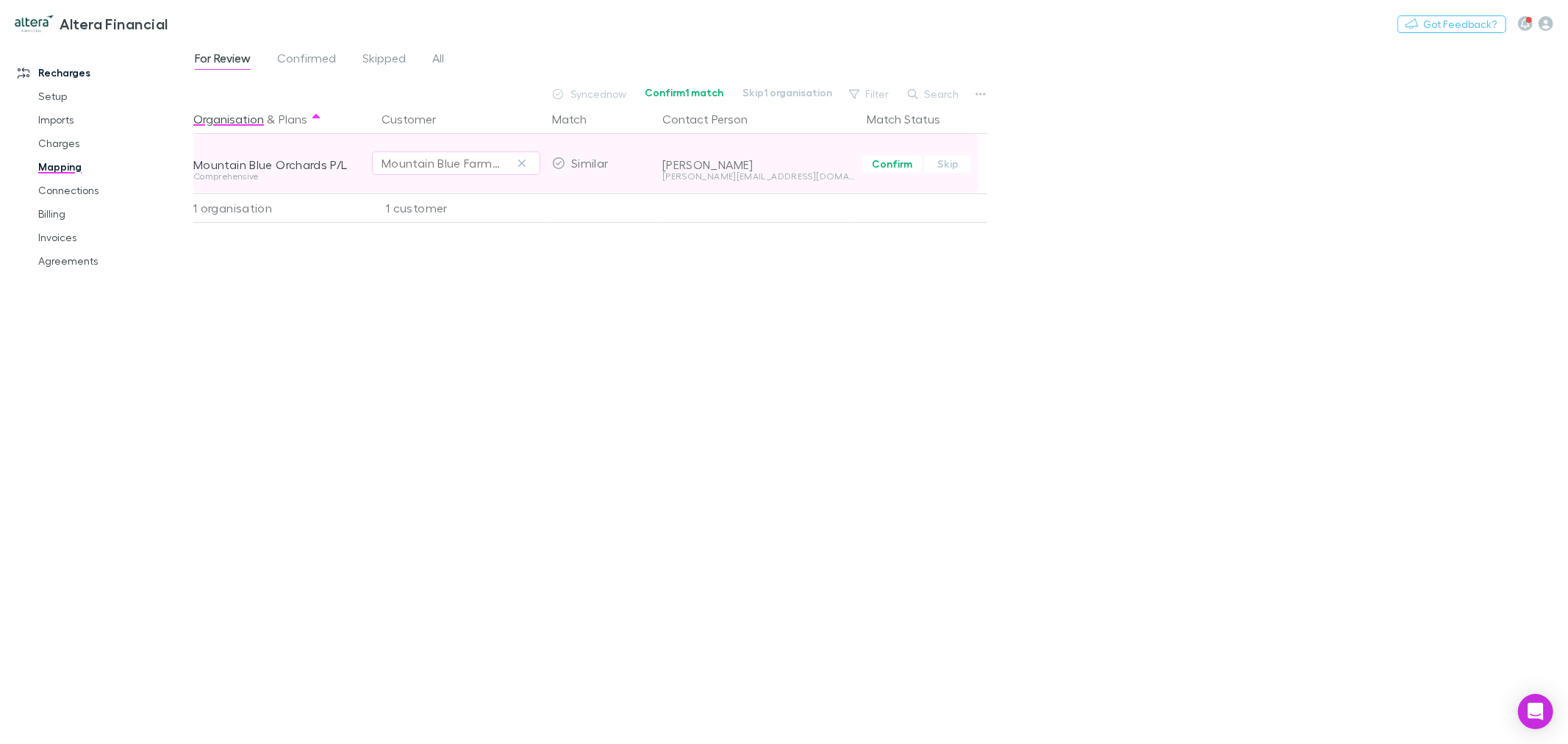
click at [481, 169] on div "Mountain Blue Farms (Labour Hire) Pty Ltd" at bounding box center [442, 163] width 120 height 17
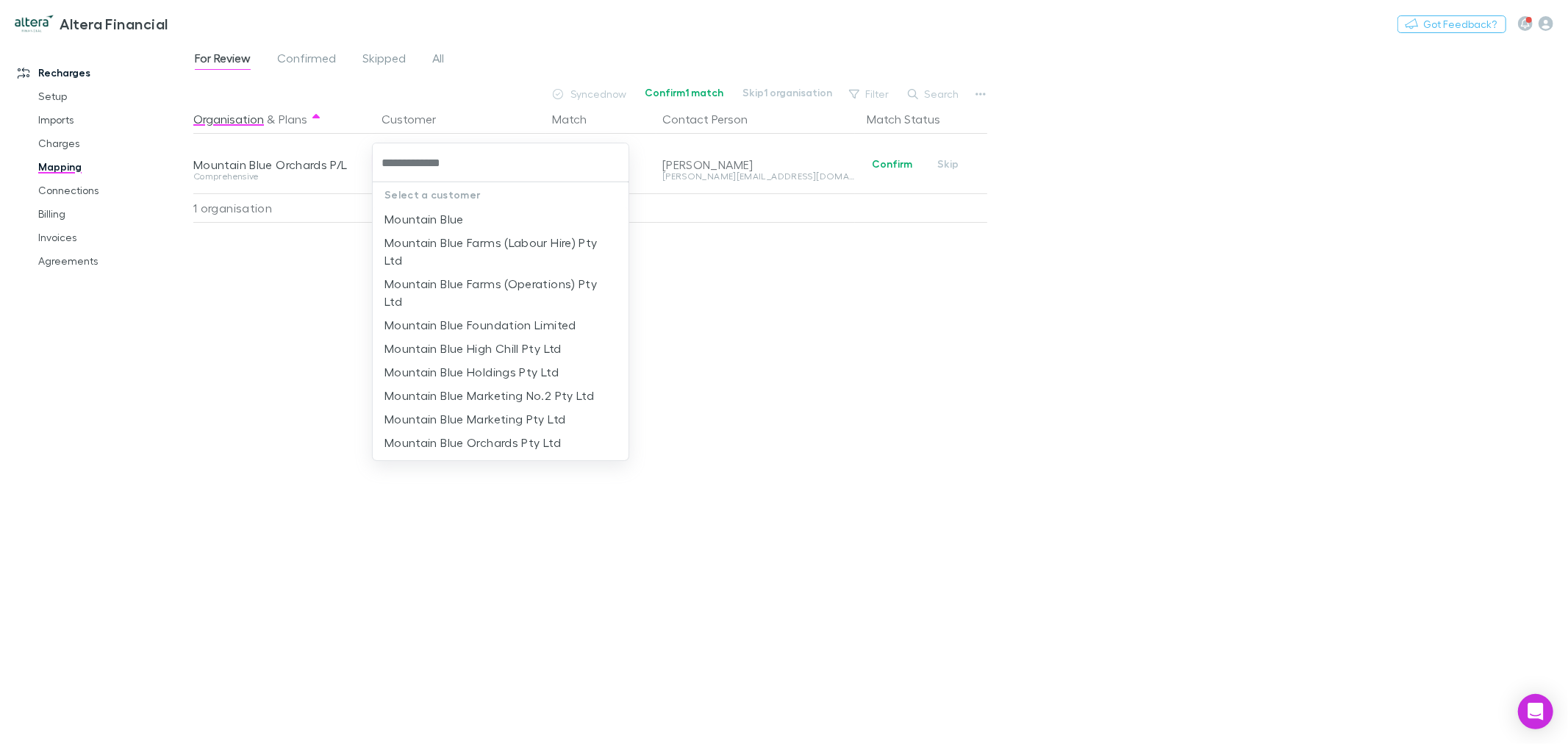
type input "**********"
click at [498, 415] on li "Mountain Blue Orchards Pty Ltd" at bounding box center [501, 419] width 256 height 23
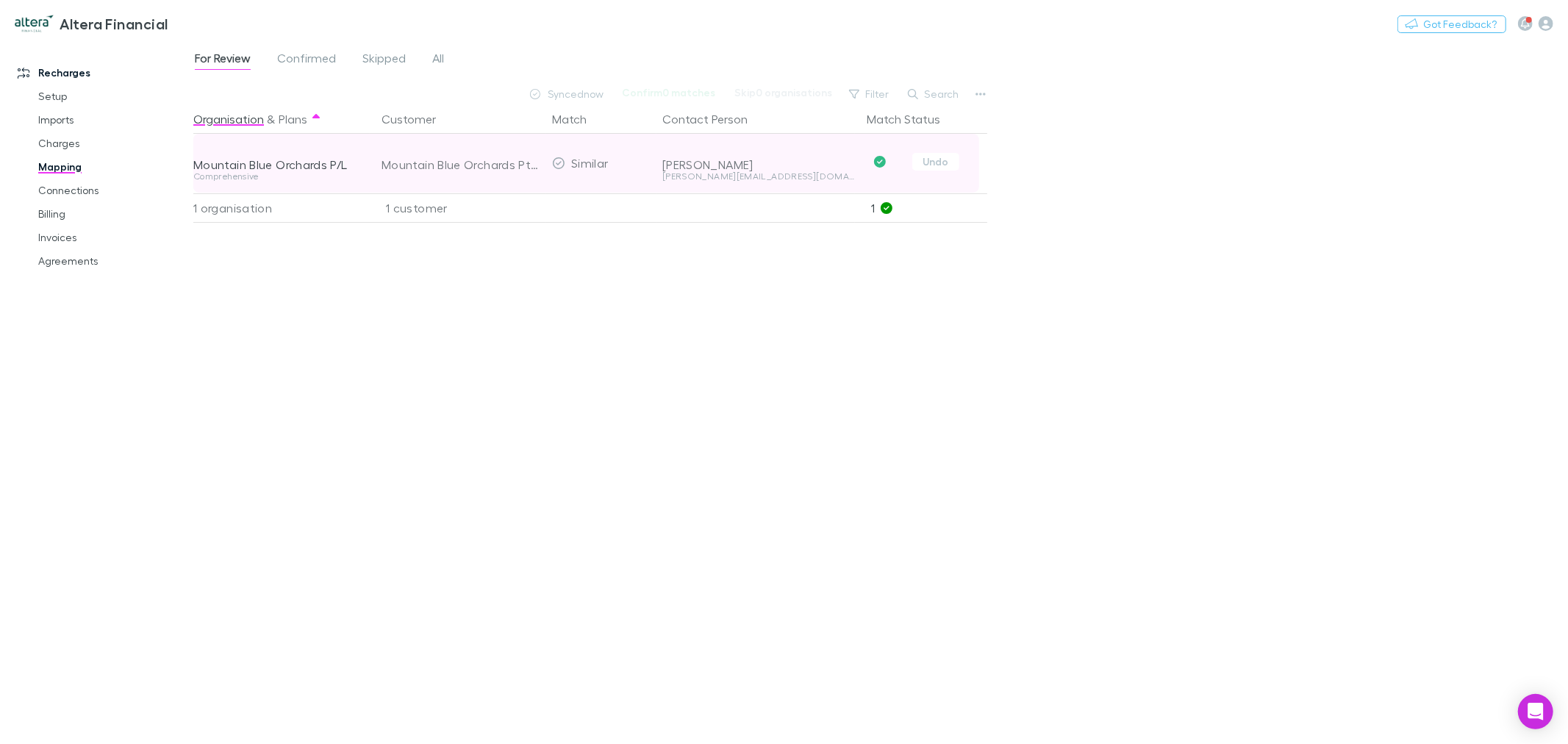
click at [879, 161] on icon "Confirmed" at bounding box center [880, 161] width 12 height 12
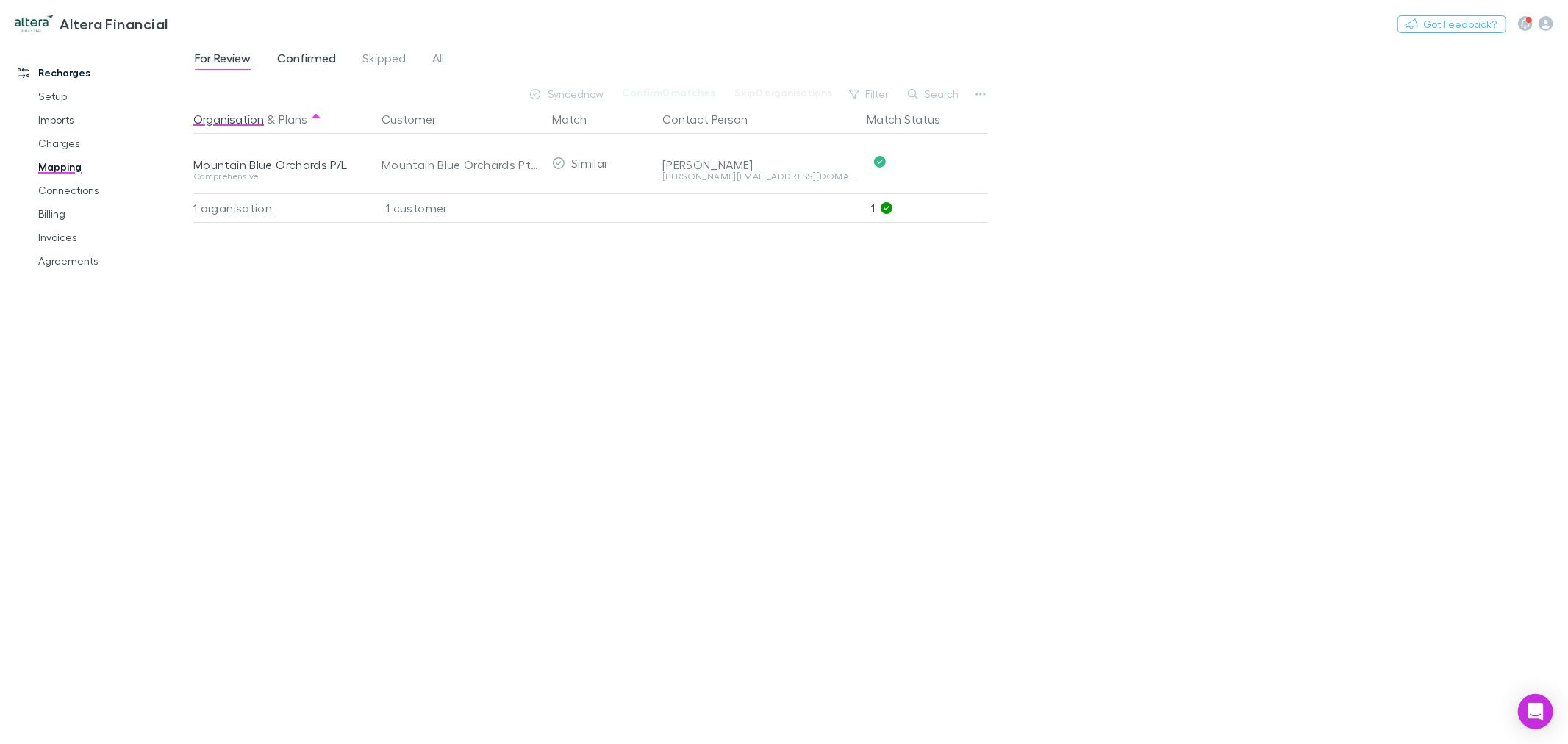
click at [309, 57] on span "Confirmed" at bounding box center [306, 60] width 59 height 19
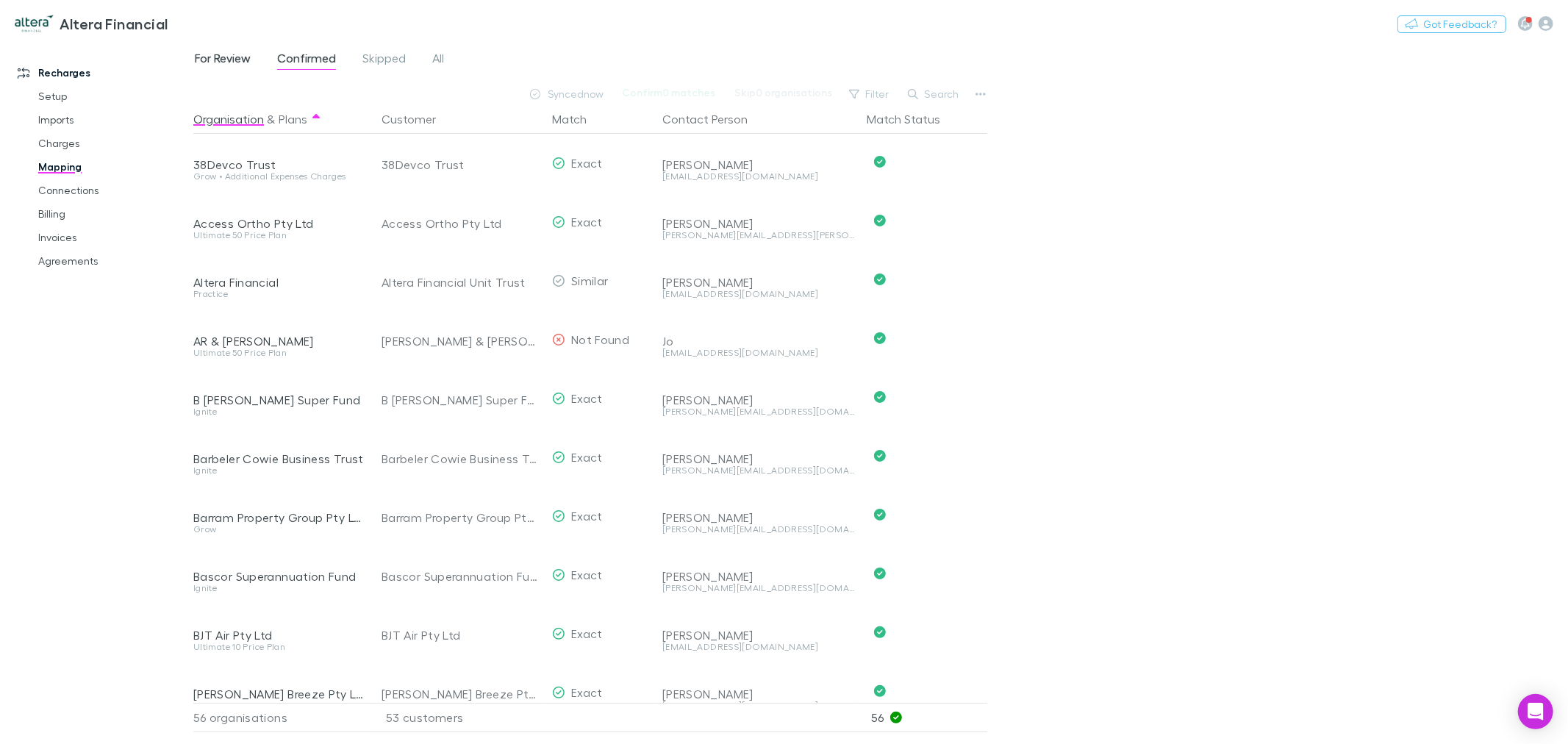
click at [229, 55] on span "For Review" at bounding box center [222, 60] width 56 height 19
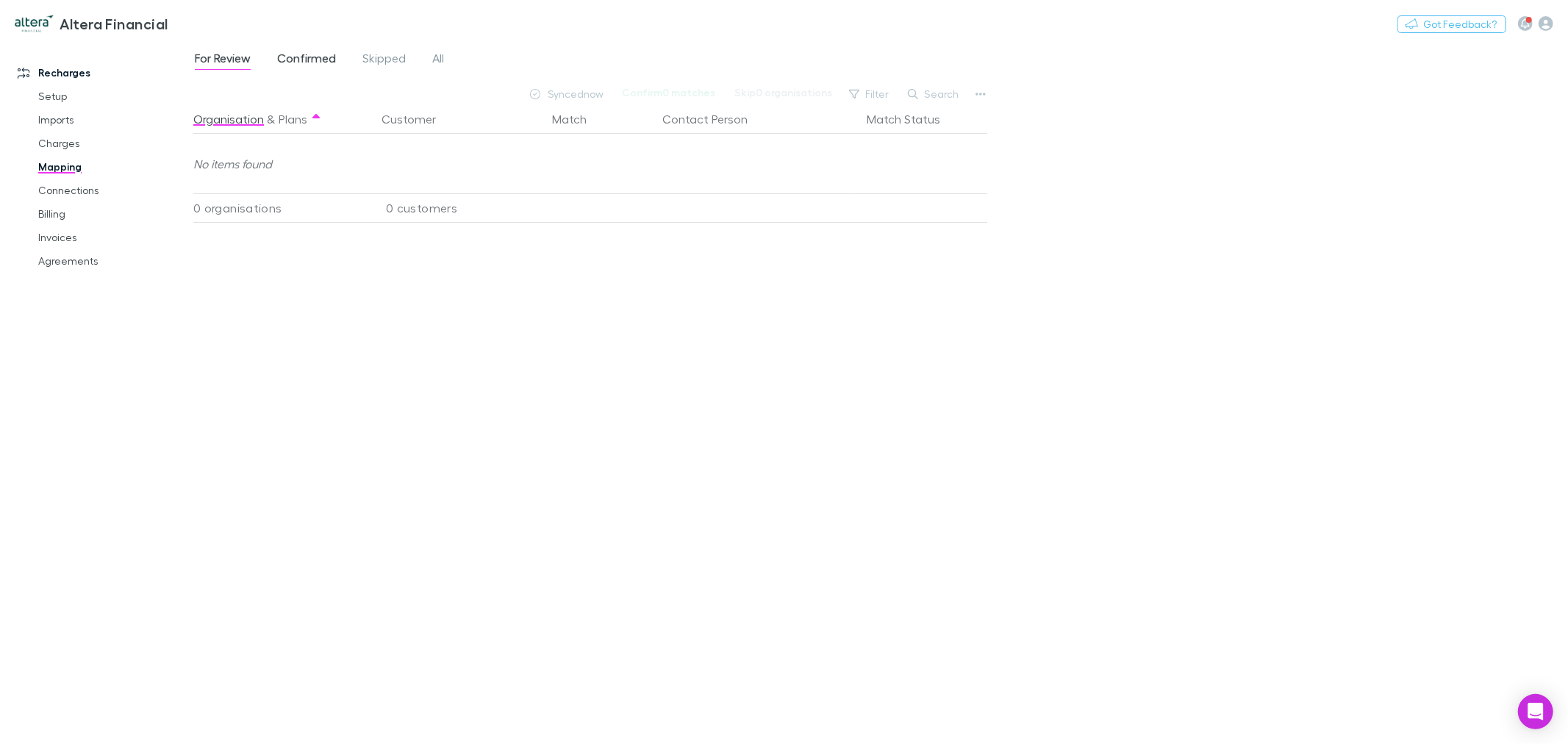
click at [310, 56] on span "Confirmed" at bounding box center [306, 60] width 59 height 19
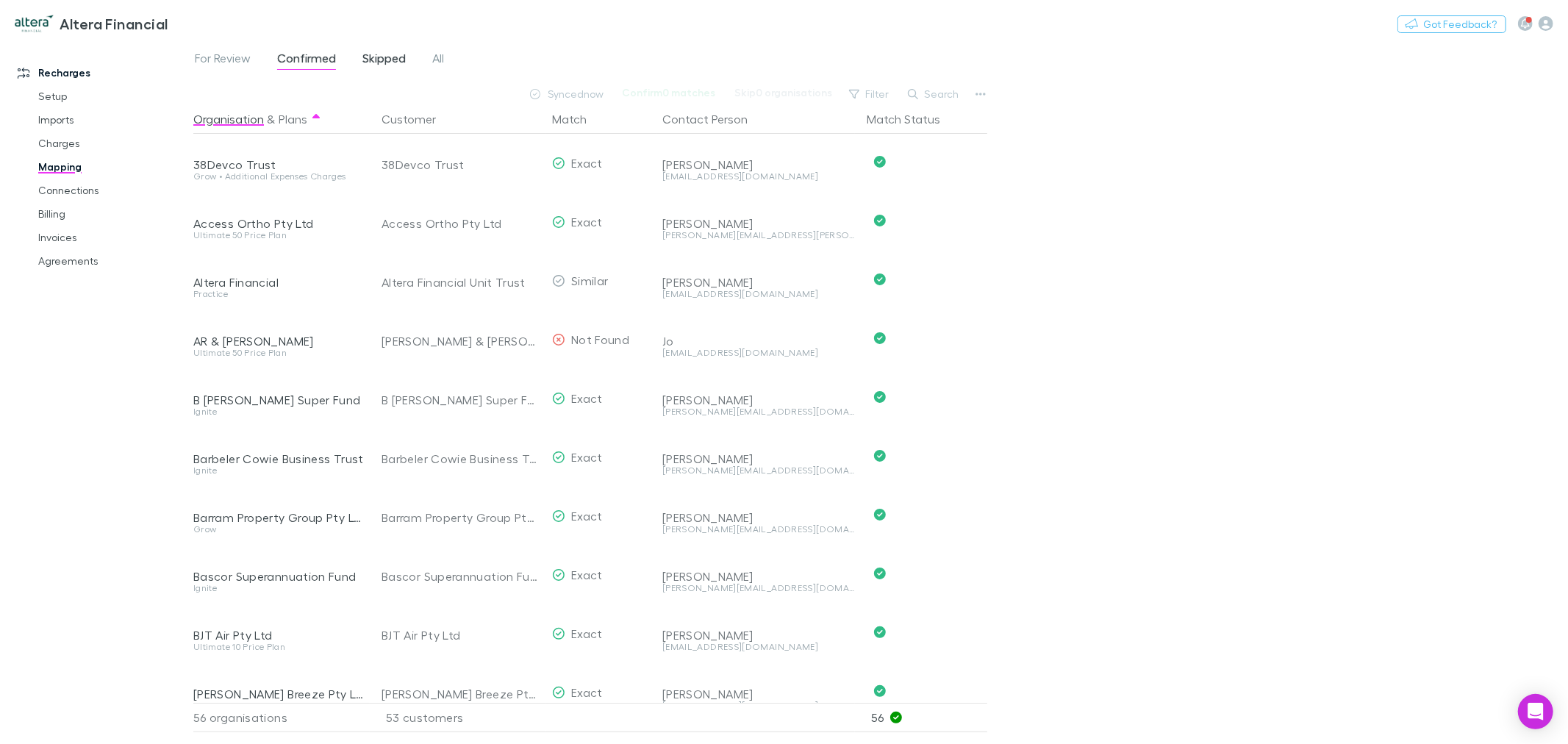
click at [379, 57] on span "Skipped" at bounding box center [384, 60] width 43 height 19
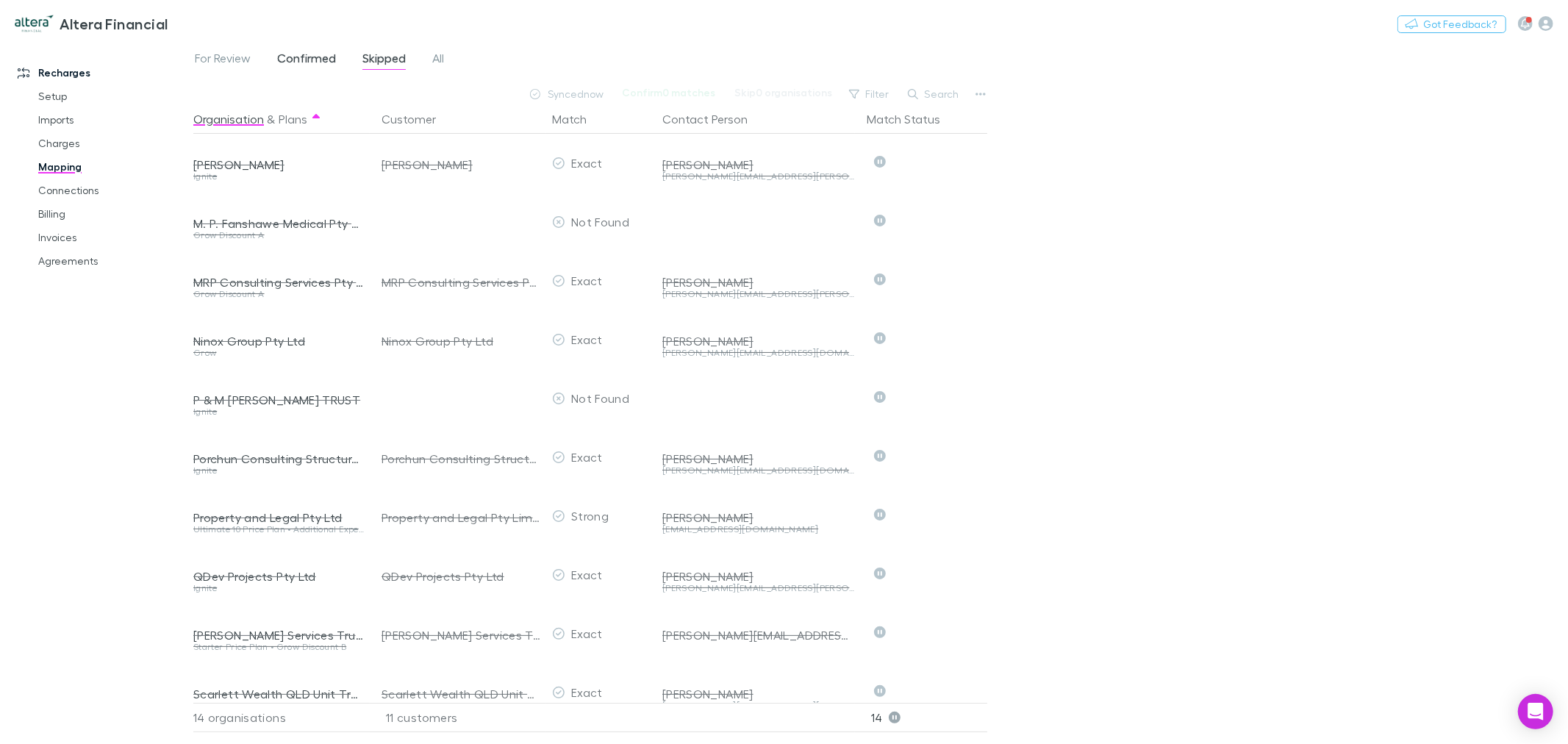
click at [326, 61] on span "Confirmed" at bounding box center [306, 60] width 59 height 19
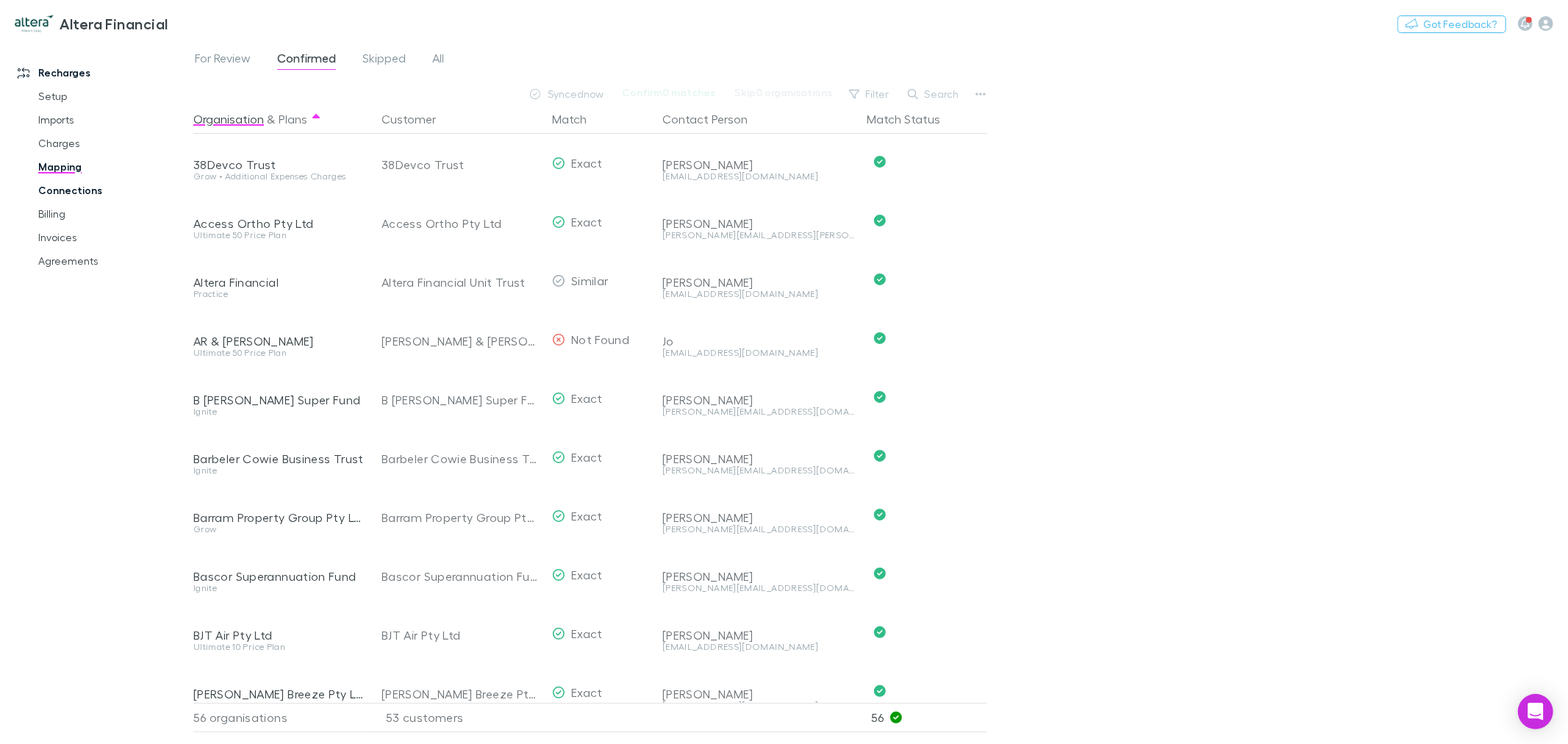
click at [73, 187] on link "Connections" at bounding box center [113, 191] width 180 height 23
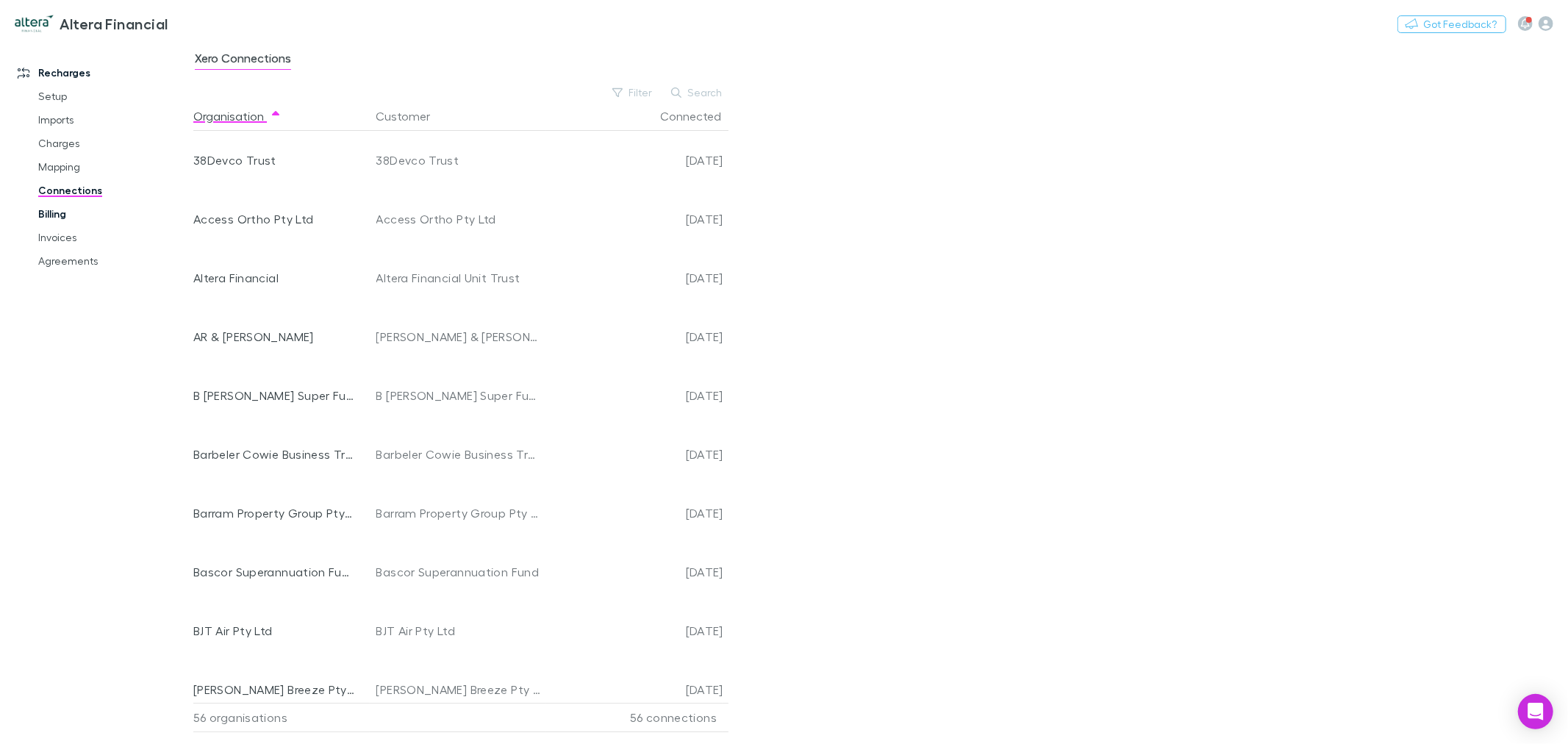
click at [56, 222] on link "Billing" at bounding box center [113, 214] width 180 height 23
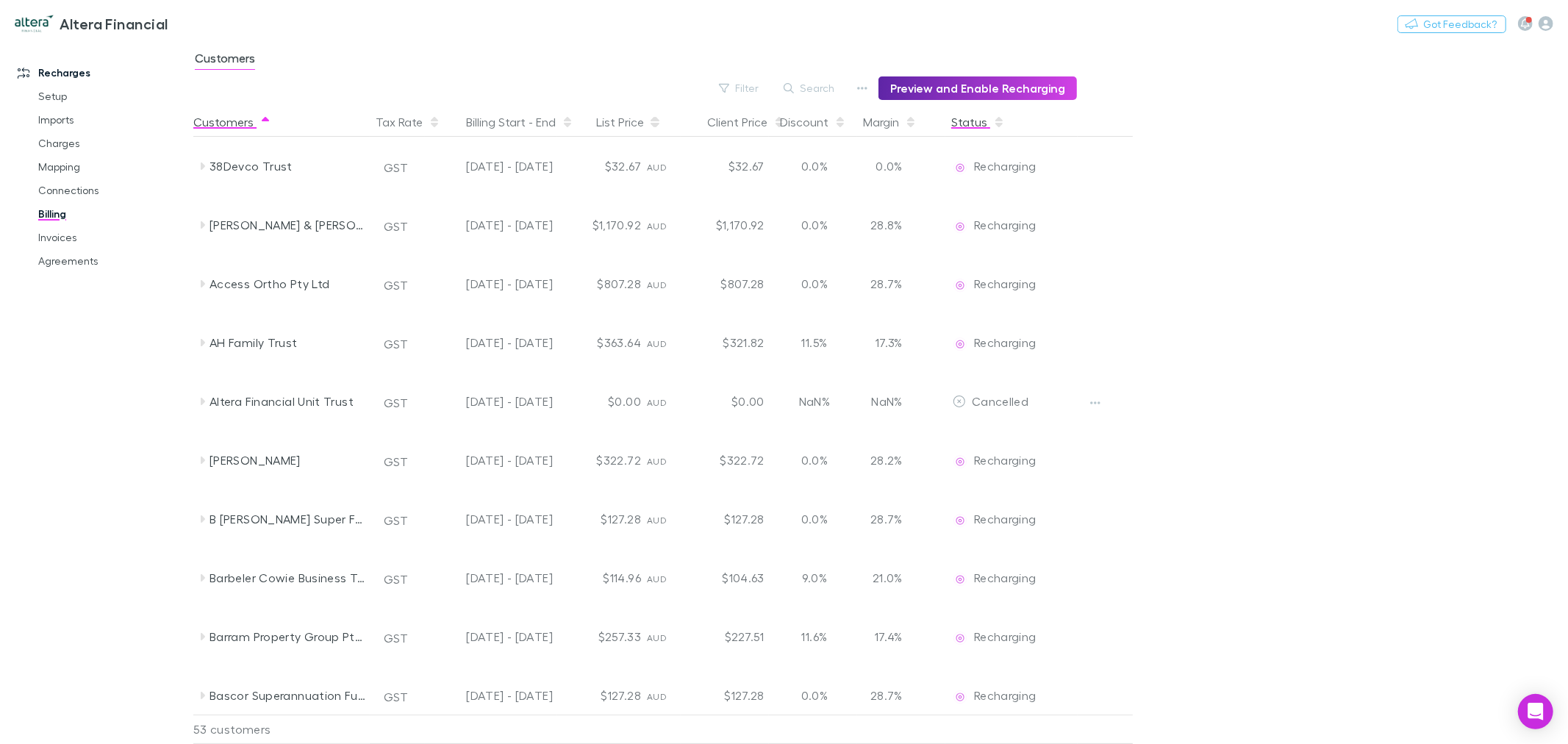
click at [968, 121] on button "Status" at bounding box center [978, 122] width 54 height 29
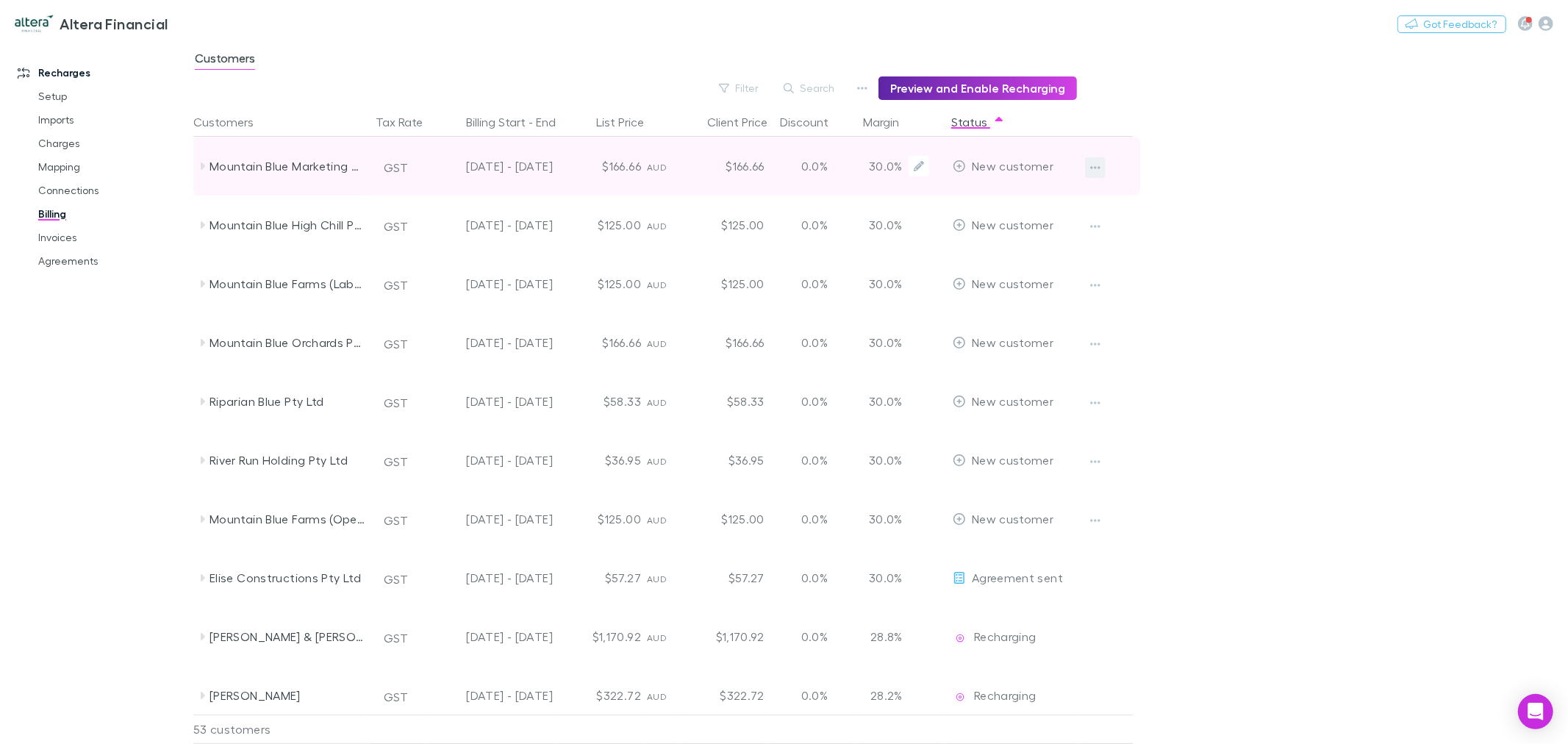
click at [1091, 159] on button "button" at bounding box center [1096, 167] width 21 height 21
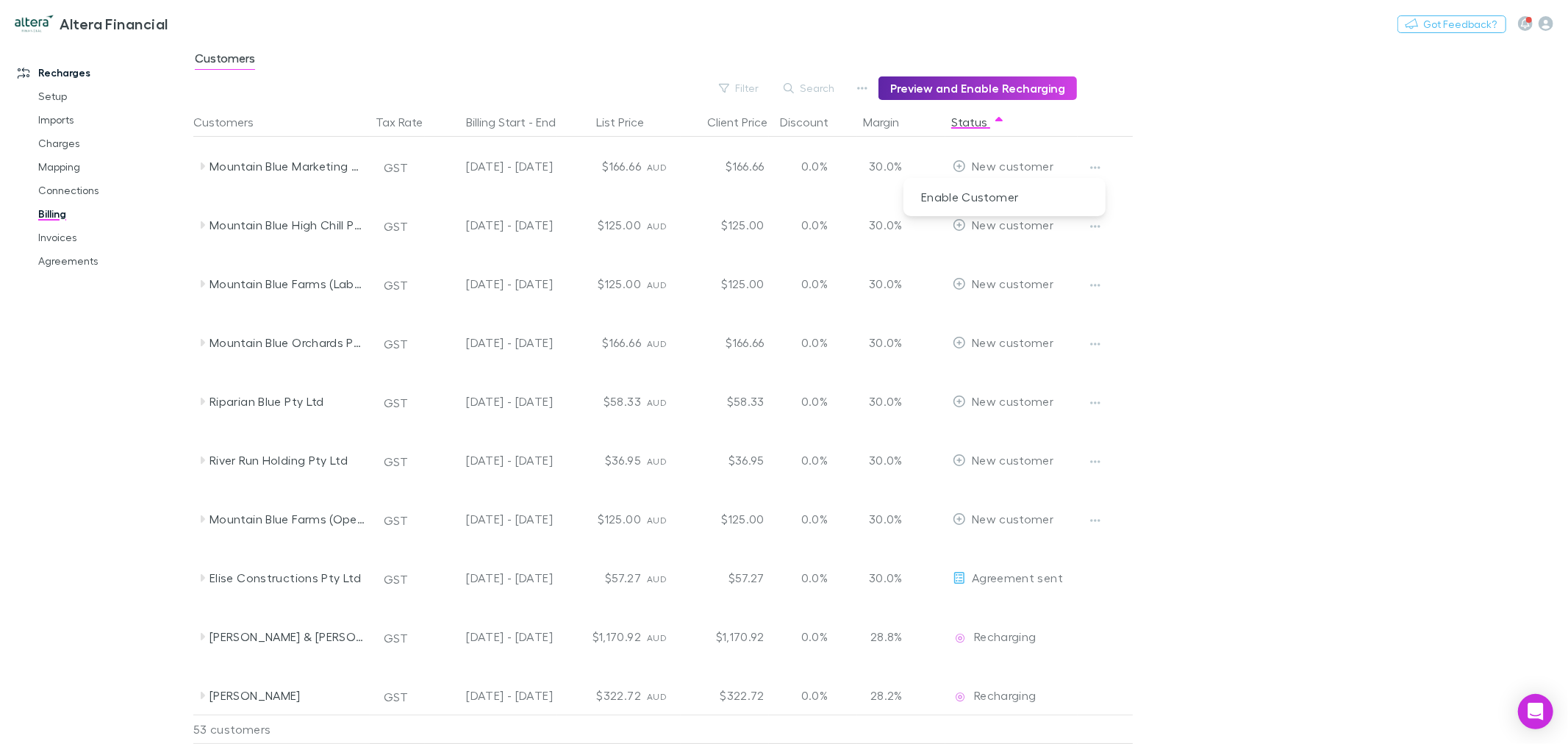
click at [1038, 92] on div at bounding box center [784, 372] width 1568 height 744
click at [1044, 85] on button "Preview and Enable Recharging" at bounding box center [977, 88] width 199 height 23
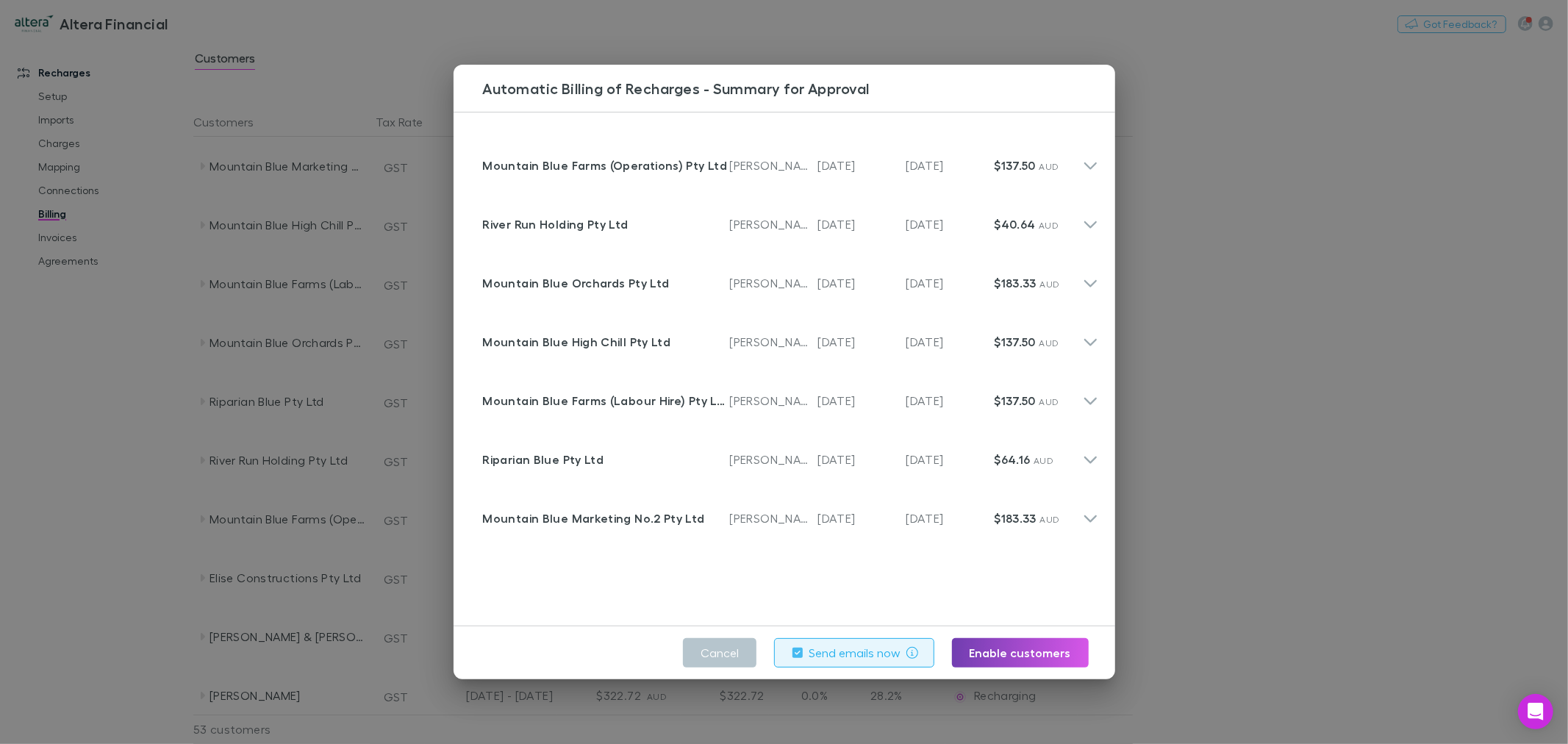
click at [1037, 653] on button "Enable customers" at bounding box center [1021, 652] width 136 height 29
